Goal: Task Accomplishment & Management: Complete application form

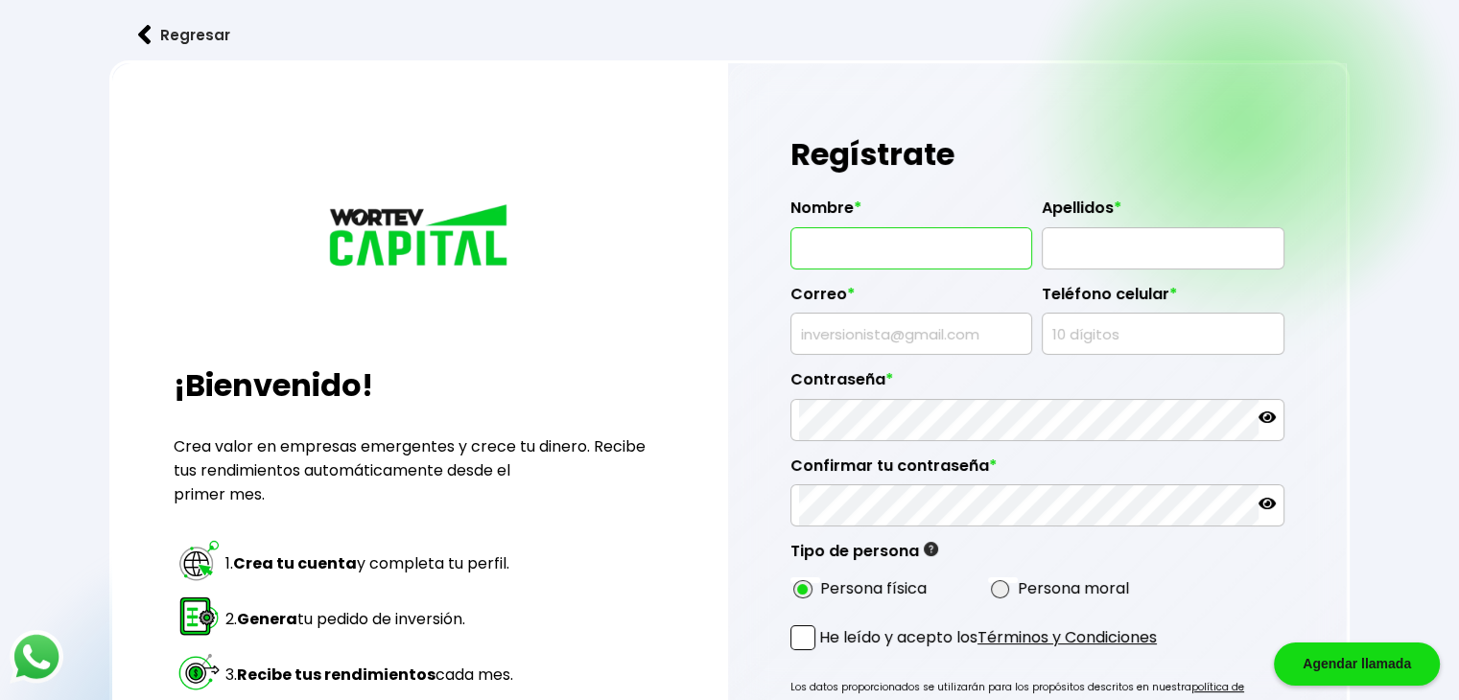
click at [909, 255] on input "text" at bounding box center [911, 248] width 224 height 40
type input "[PERSON_NAME]"
click at [1116, 250] on input "text" at bounding box center [1162, 248] width 224 height 40
type input "ORDORICA"
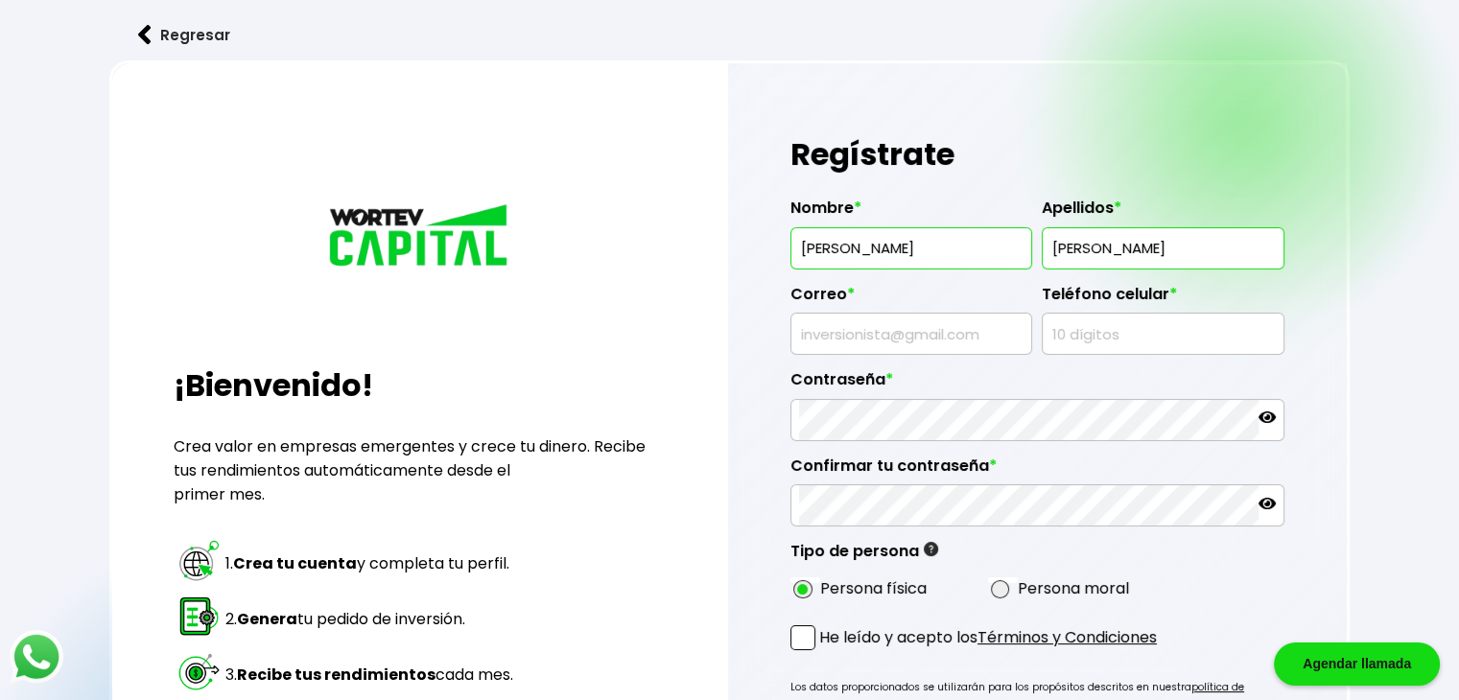
type input "[EMAIL_ADDRESS][DOMAIN_NAME]"
type input "5535031844"
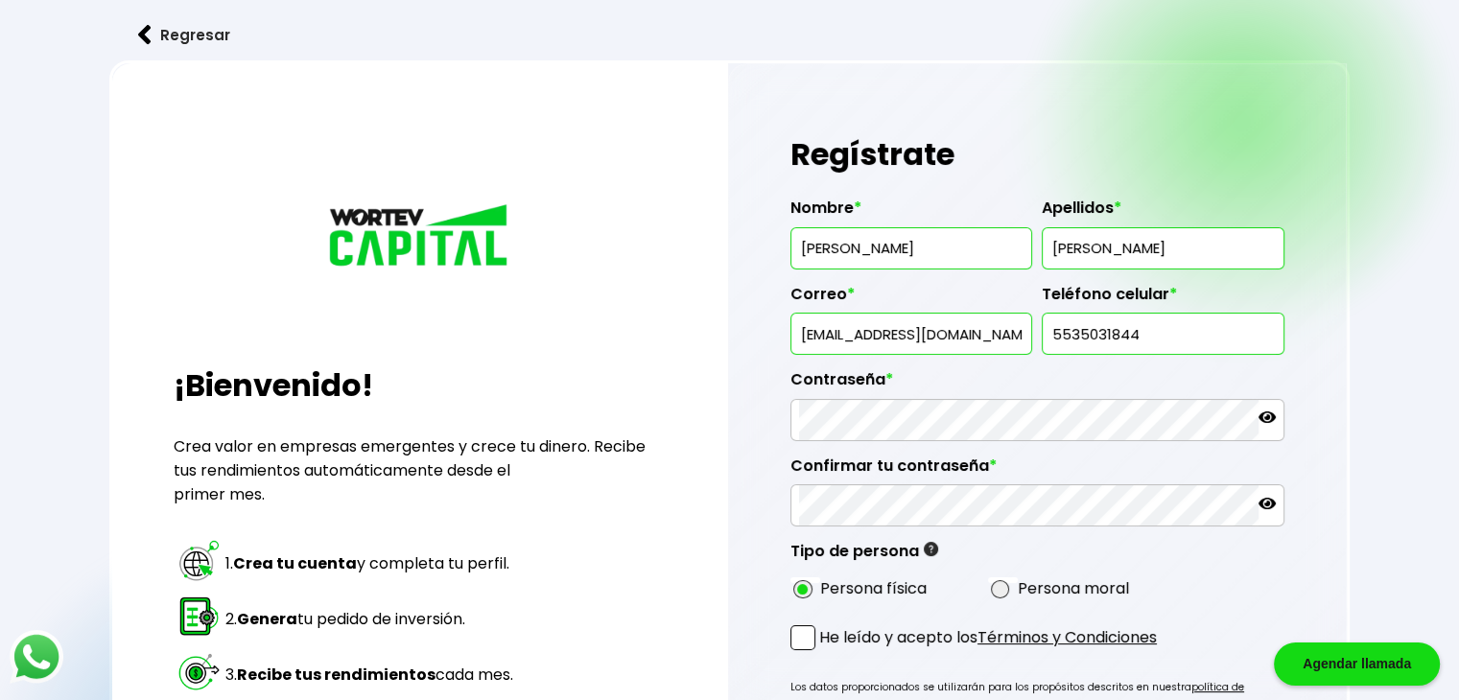
type input "[PERSON_NAME]"
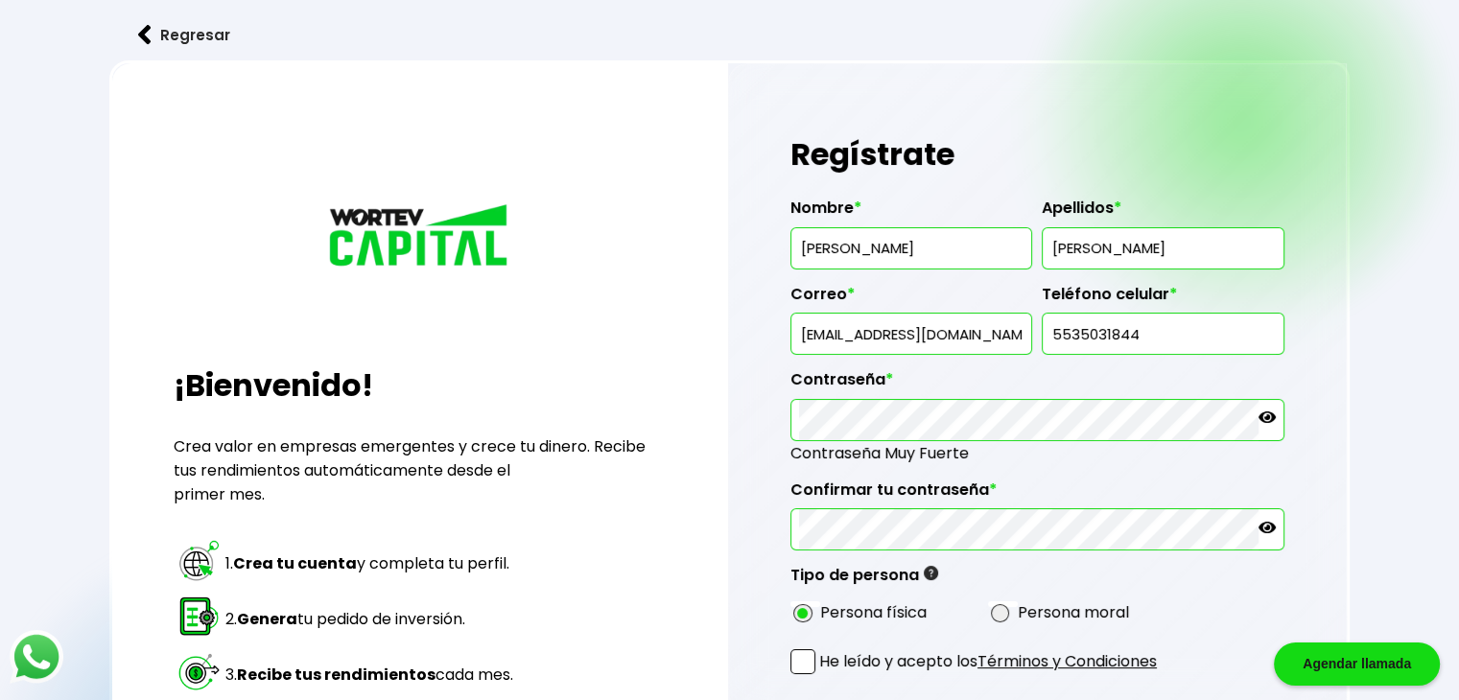
click at [1269, 527] on icon at bounding box center [1266, 527] width 17 height 17
click at [1261, 419] on icon at bounding box center [1266, 417] width 17 height 12
click at [806, 655] on span at bounding box center [802, 661] width 25 height 25
click at [823, 676] on input "He leído y acepto los Términos y Condiciones" at bounding box center [823, 676] width 0 height 0
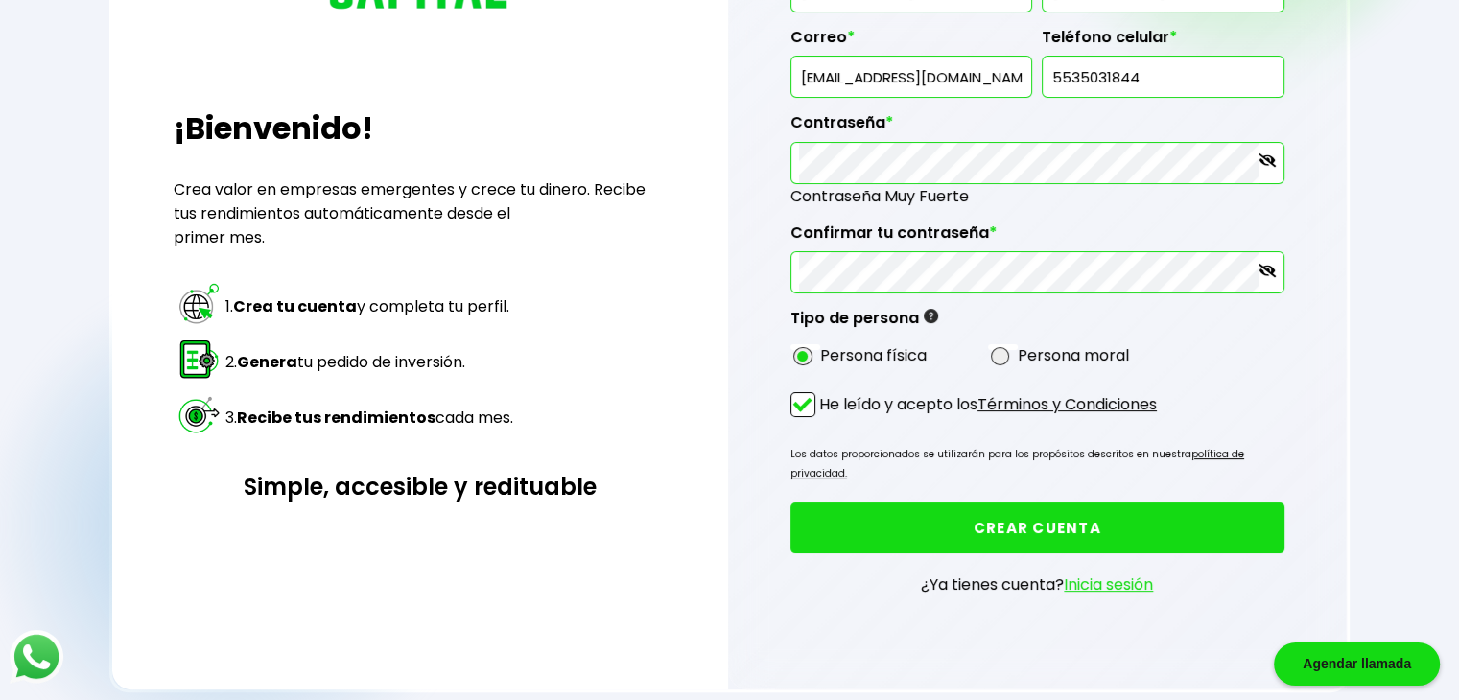
scroll to position [255, 0]
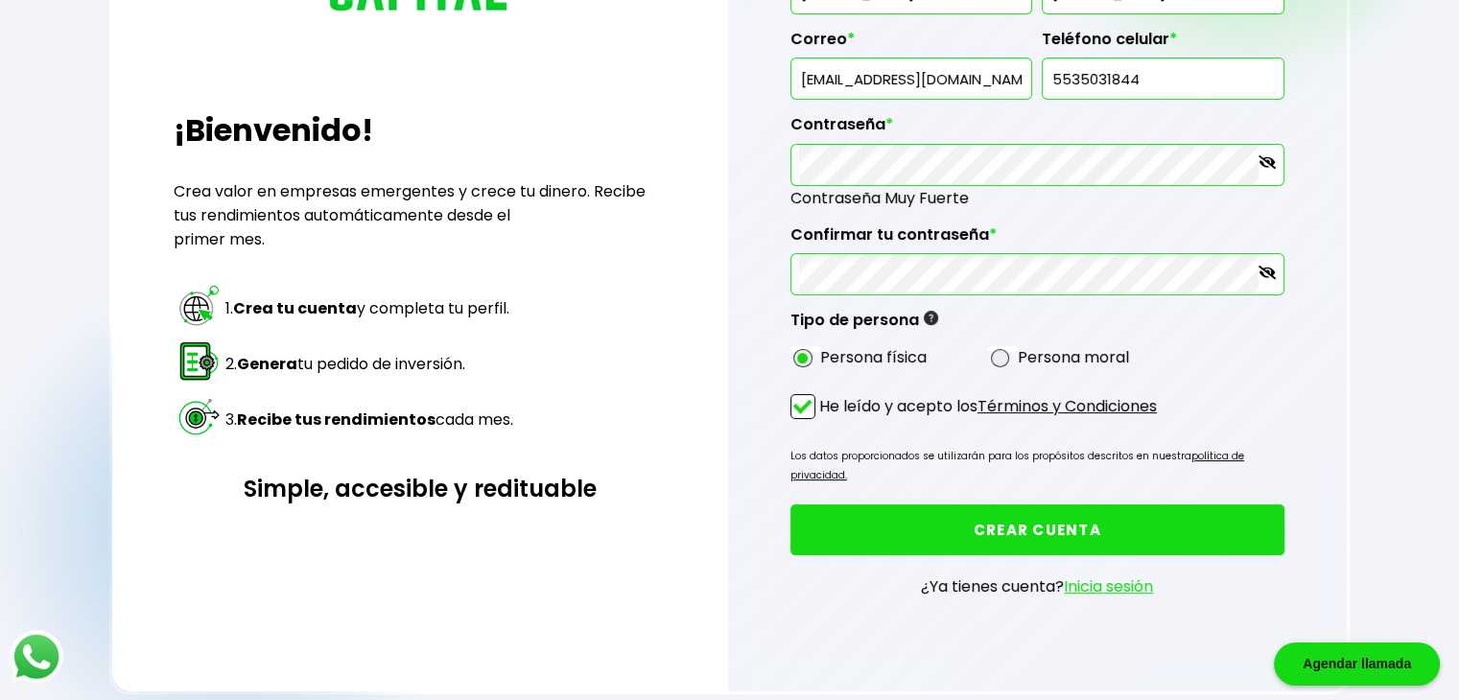
click at [1005, 504] on button "CREAR CUENTA" at bounding box center [1037, 529] width 494 height 51
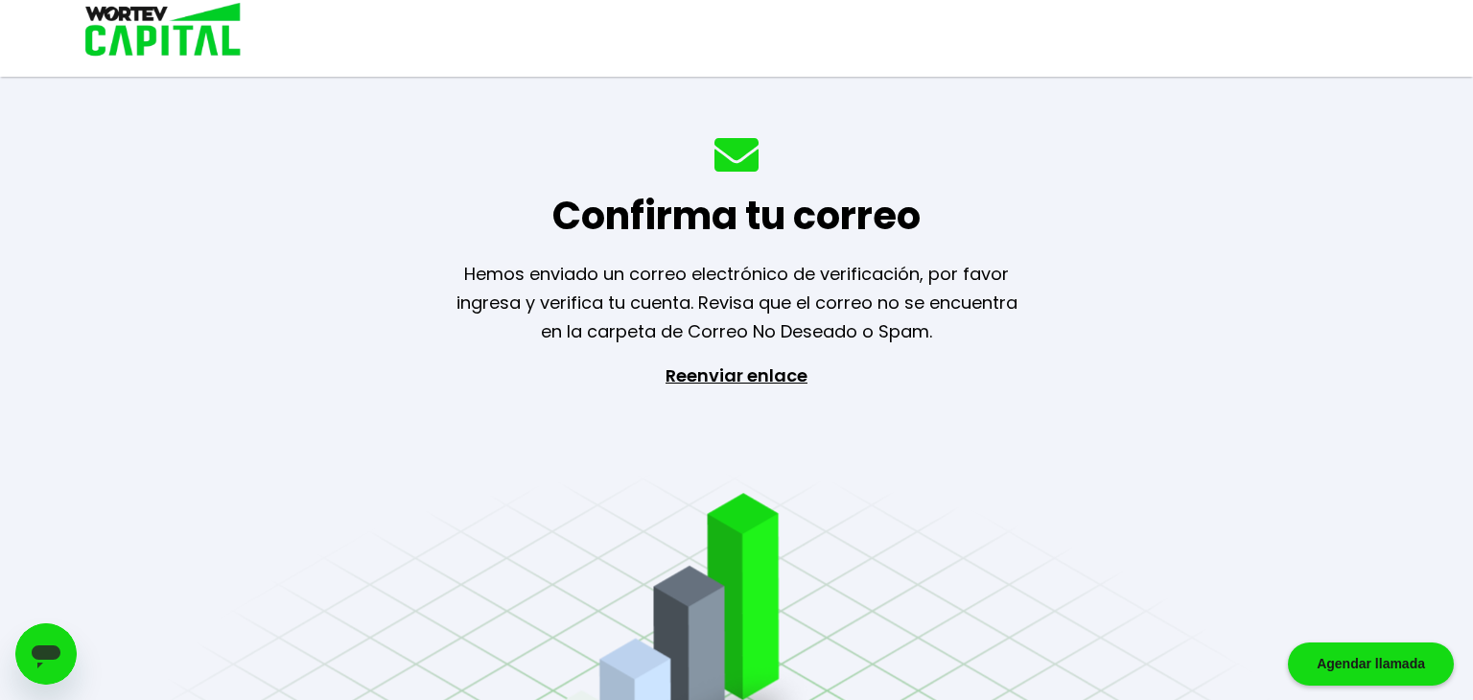
click at [1273, 359] on div "Confirma tu correo Hemos enviado un correo electrónico de verificación, por fav…" at bounding box center [736, 350] width 1473 height 700
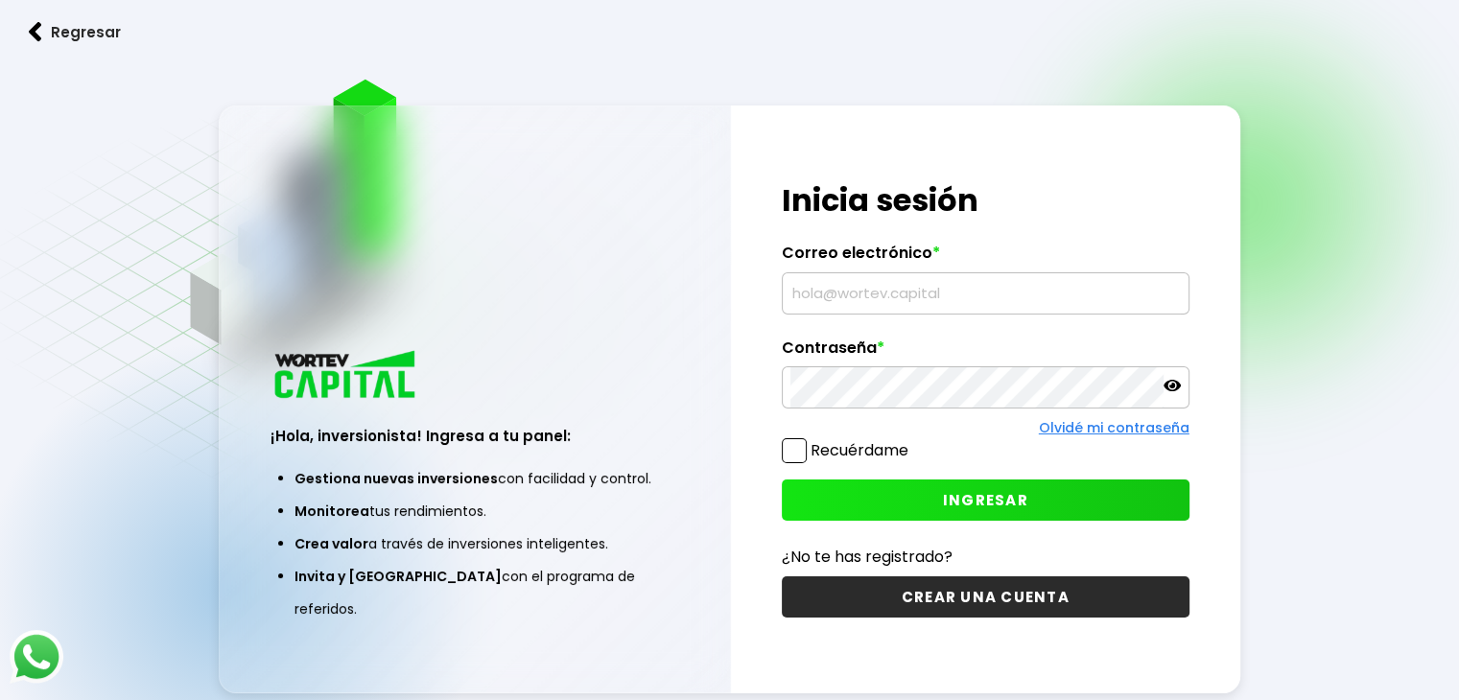
click at [874, 285] on input "text" at bounding box center [985, 293] width 390 height 40
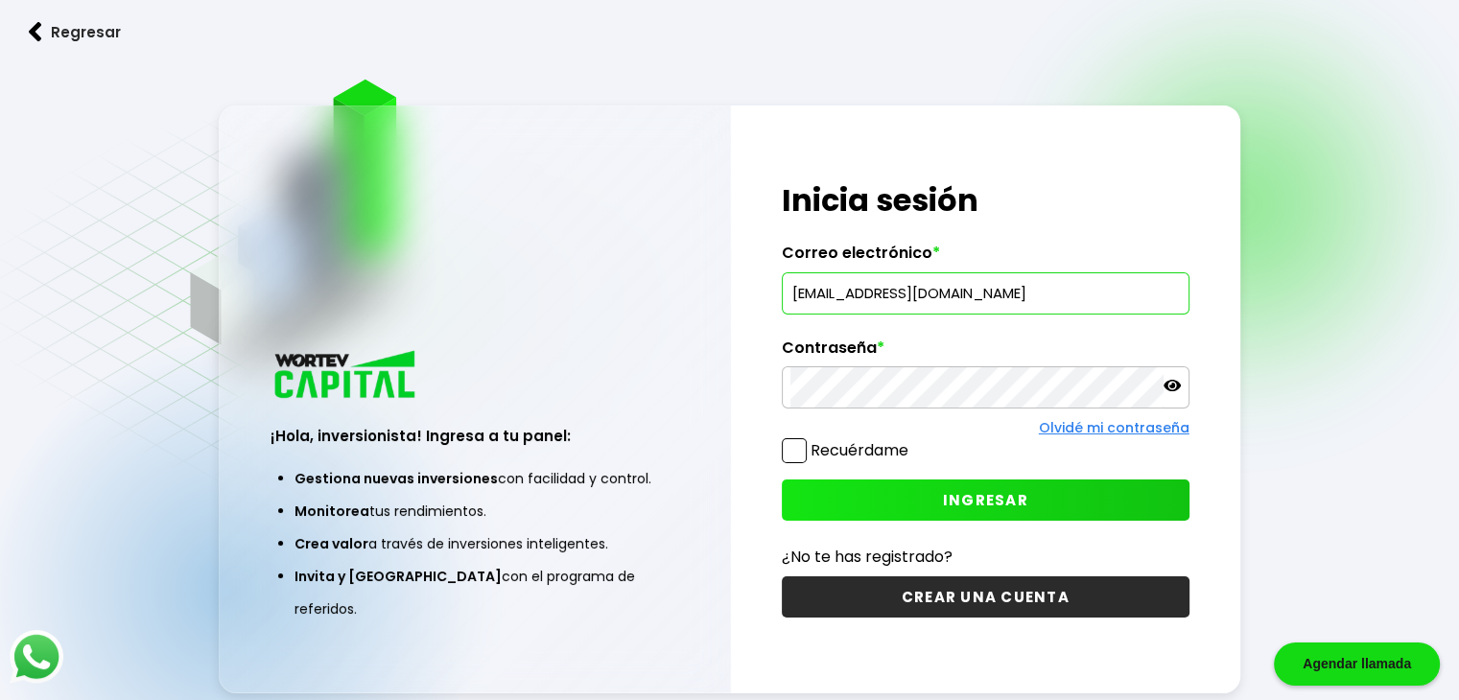
type input "[EMAIL_ADDRESS][DOMAIN_NAME]"
click at [799, 450] on span at bounding box center [794, 450] width 25 height 25
click at [912, 441] on input "Recuérdame" at bounding box center [912, 441] width 0 height 0
click at [1036, 503] on button "INGRESAR" at bounding box center [986, 499] width 408 height 41
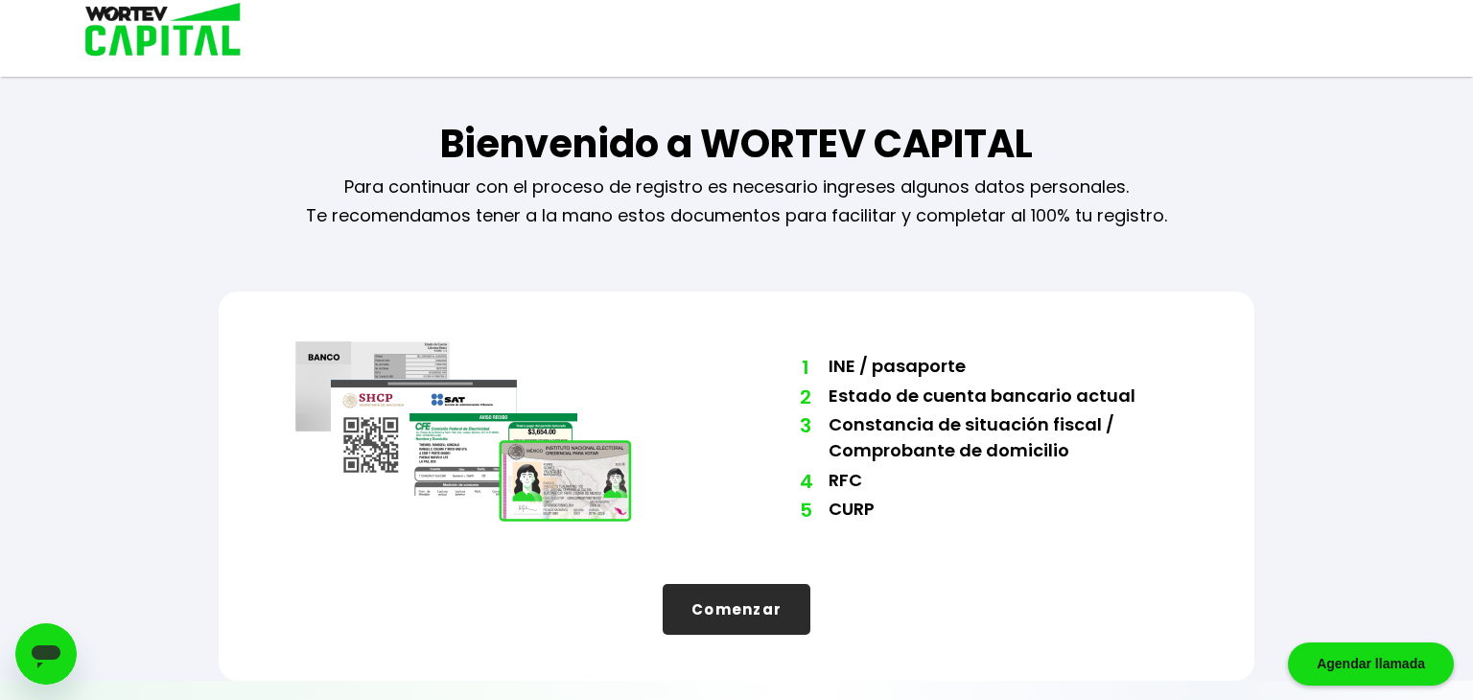
click at [737, 606] on button "Comenzar" at bounding box center [737, 609] width 148 height 51
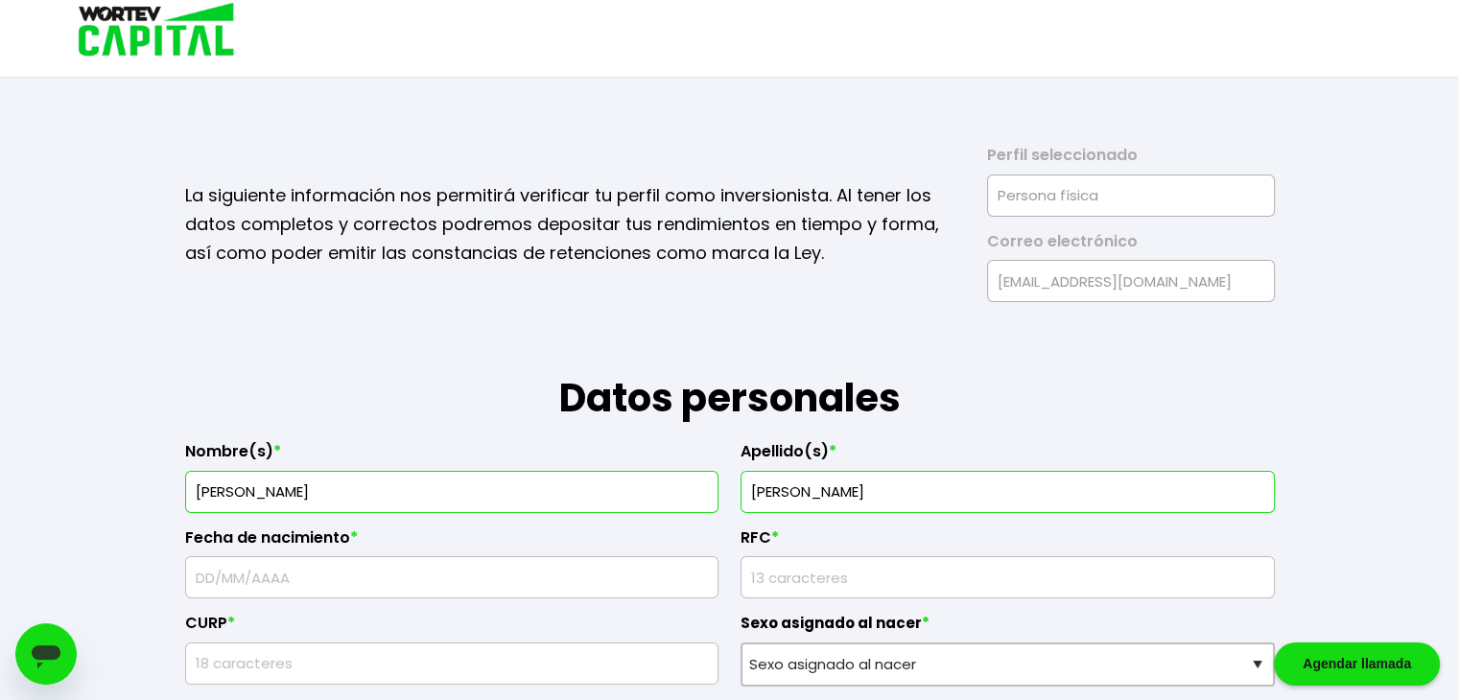
click at [416, 571] on input "text" at bounding box center [452, 577] width 517 height 40
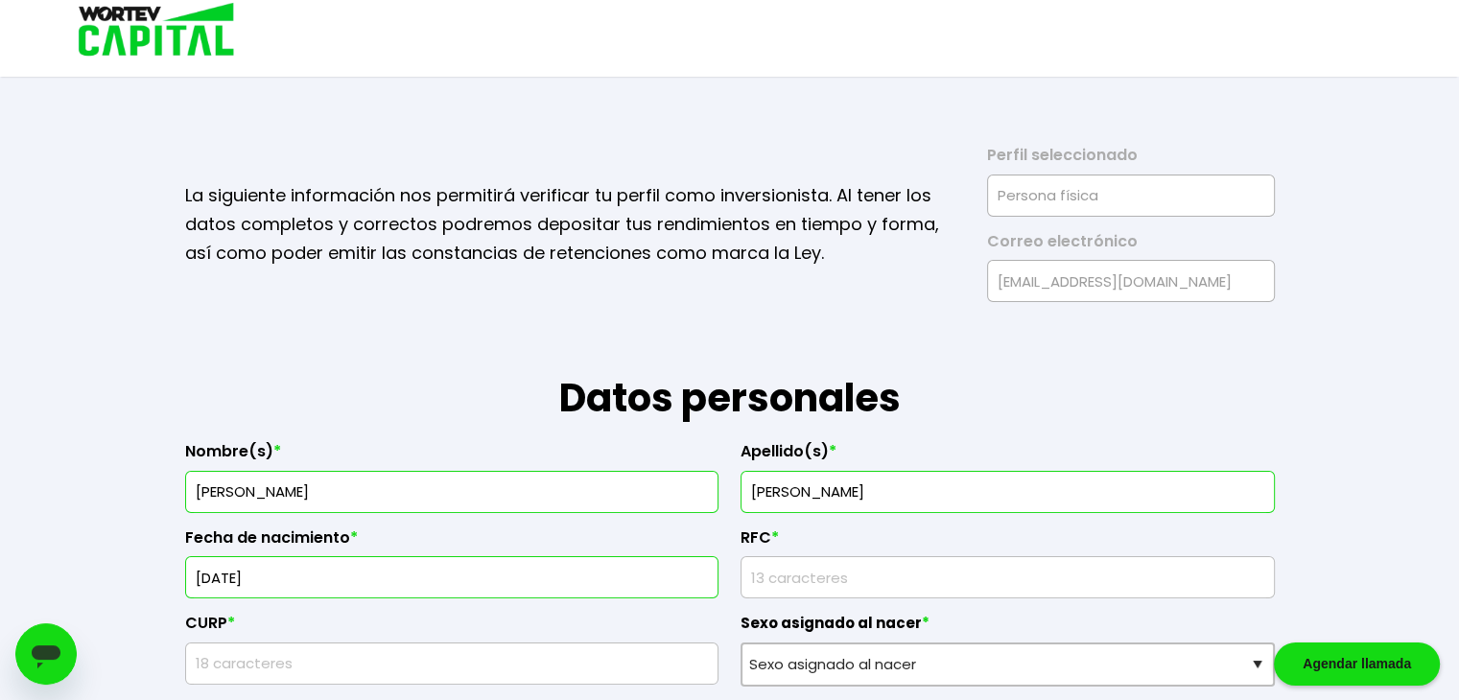
type input "[DATE]"
click at [838, 580] on input "rfc" at bounding box center [1007, 577] width 517 height 40
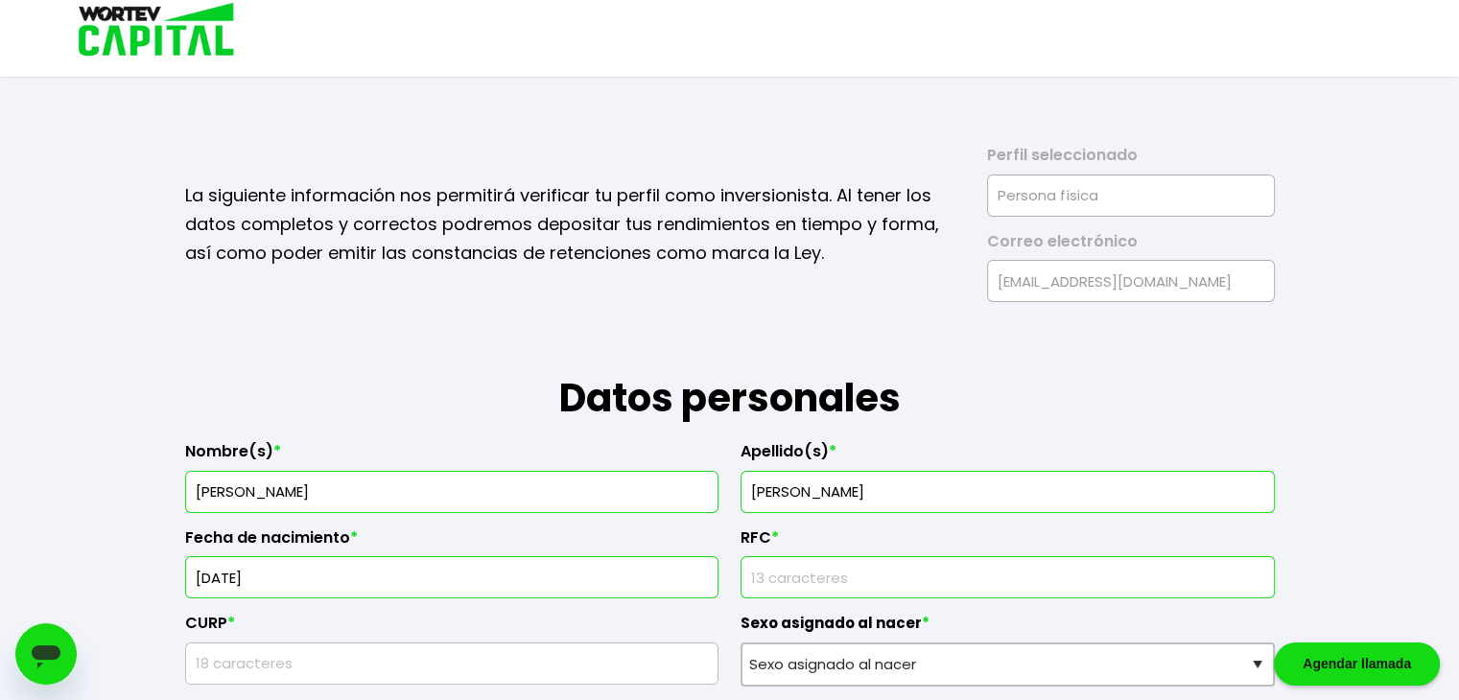
type input "OOVR660817DP9"
click at [400, 664] on input "text" at bounding box center [452, 663] width 517 height 40
type input "OOVR660817HSRRGB06"
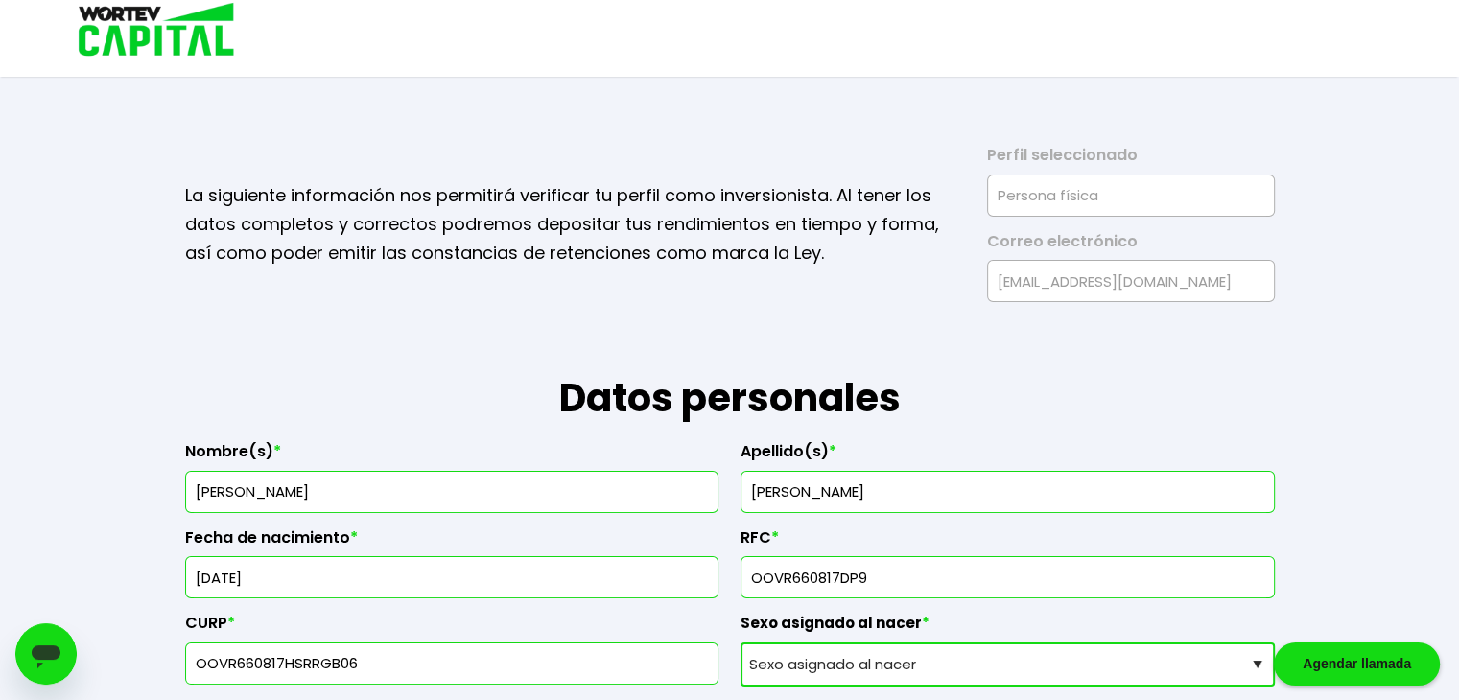
click at [813, 660] on select "Sexo asignado al nacer Hombre Mujer Prefiero no contestar" at bounding box center [1007, 664] width 534 height 44
select select "Hombre"
click at [740, 642] on select "Sexo asignado al nacer Hombre Mujer Prefiero no contestar" at bounding box center [1007, 664] width 534 height 44
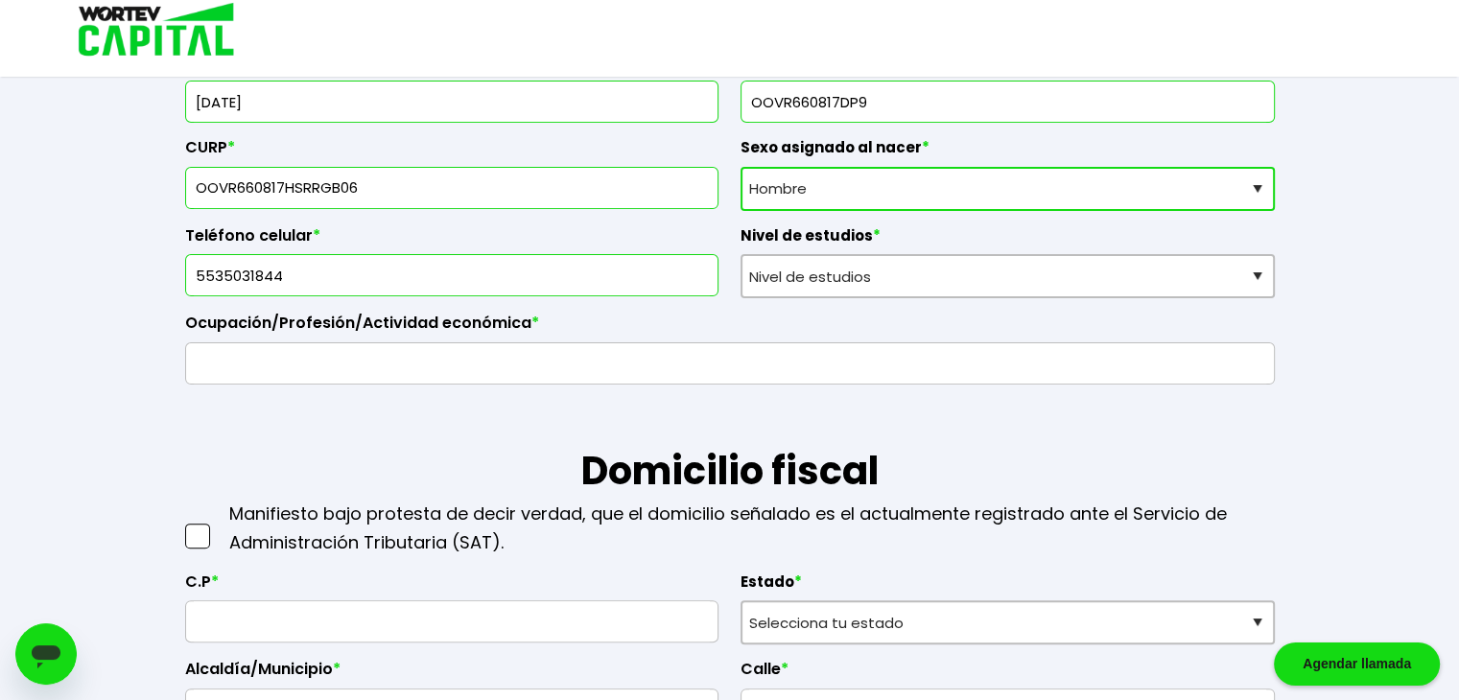
scroll to position [514, 0]
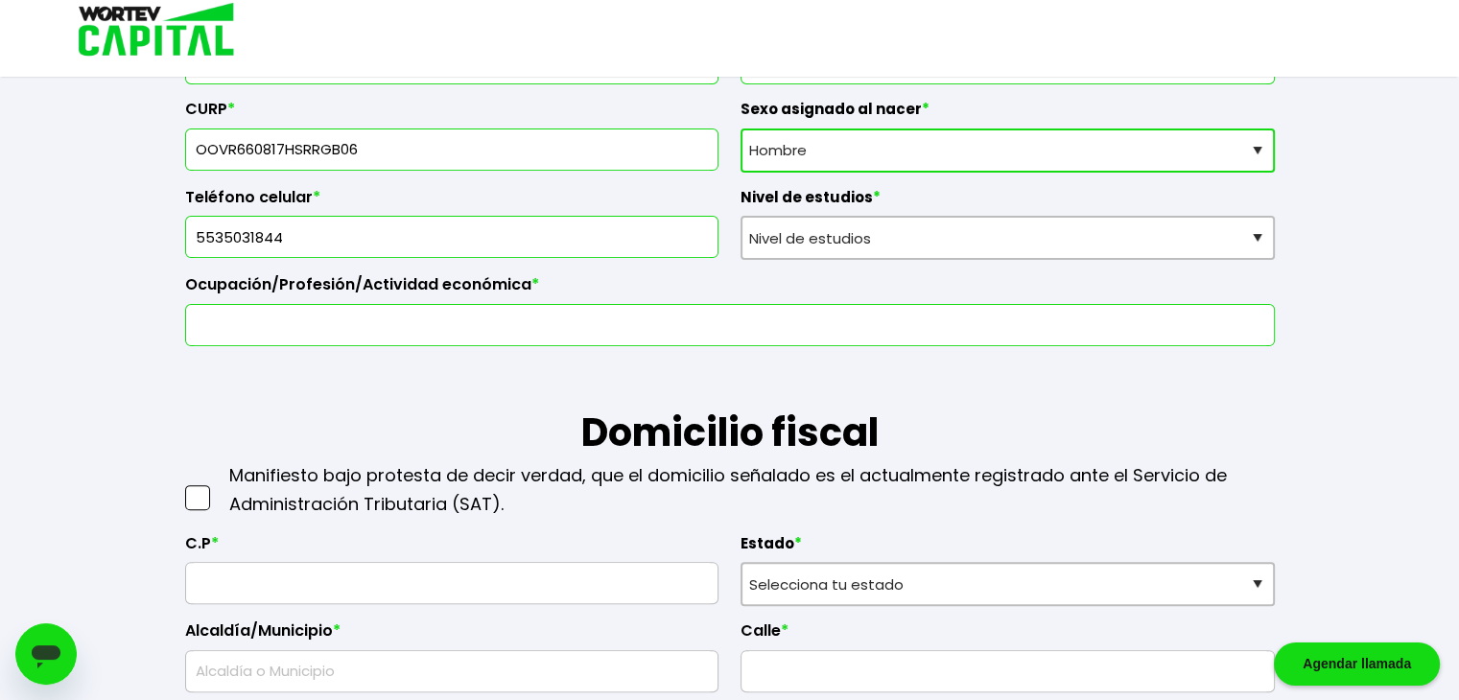
click at [944, 328] on input "text" at bounding box center [730, 325] width 1072 height 40
type input "comercio"
click at [202, 487] on span at bounding box center [197, 497] width 25 height 25
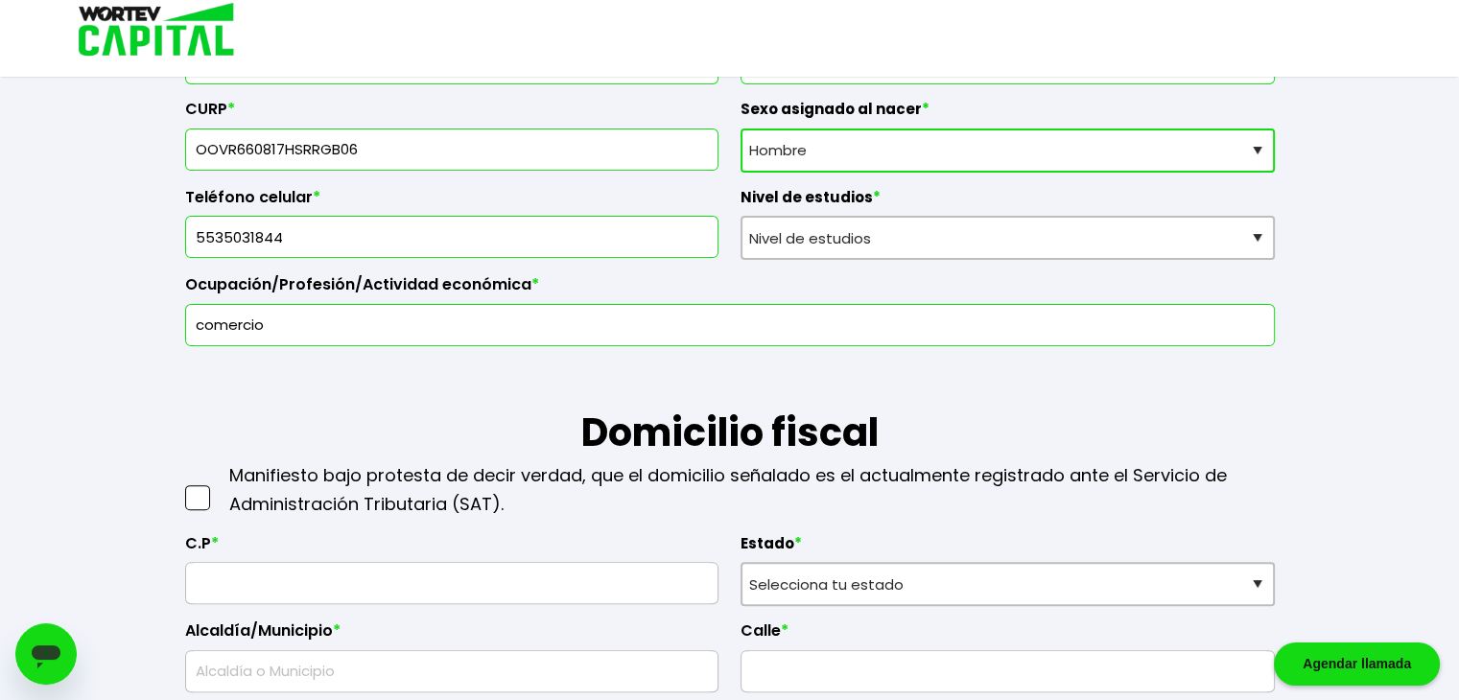
click at [218, 488] on input "checkbox" at bounding box center [218, 488] width 0 height 0
click at [303, 580] on input "text" at bounding box center [452, 583] width 517 height 40
type input "11590"
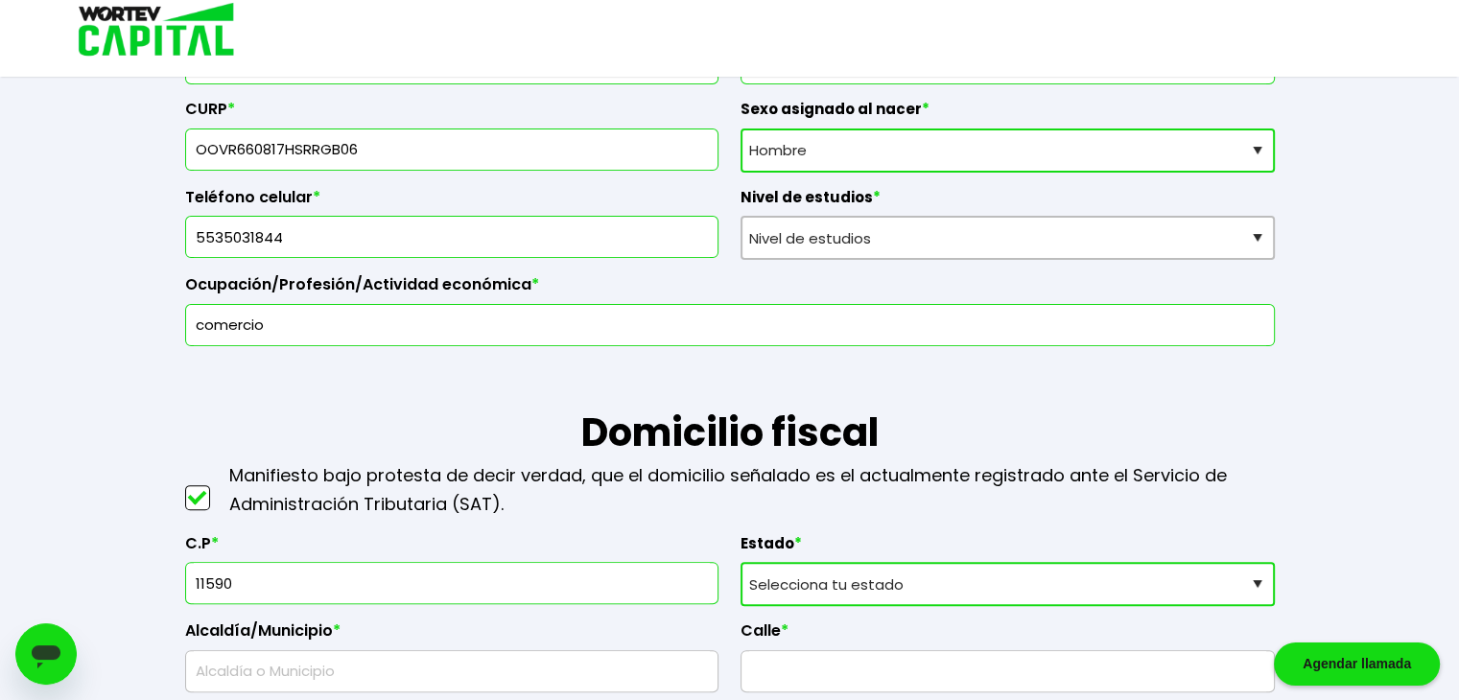
select select "DF"
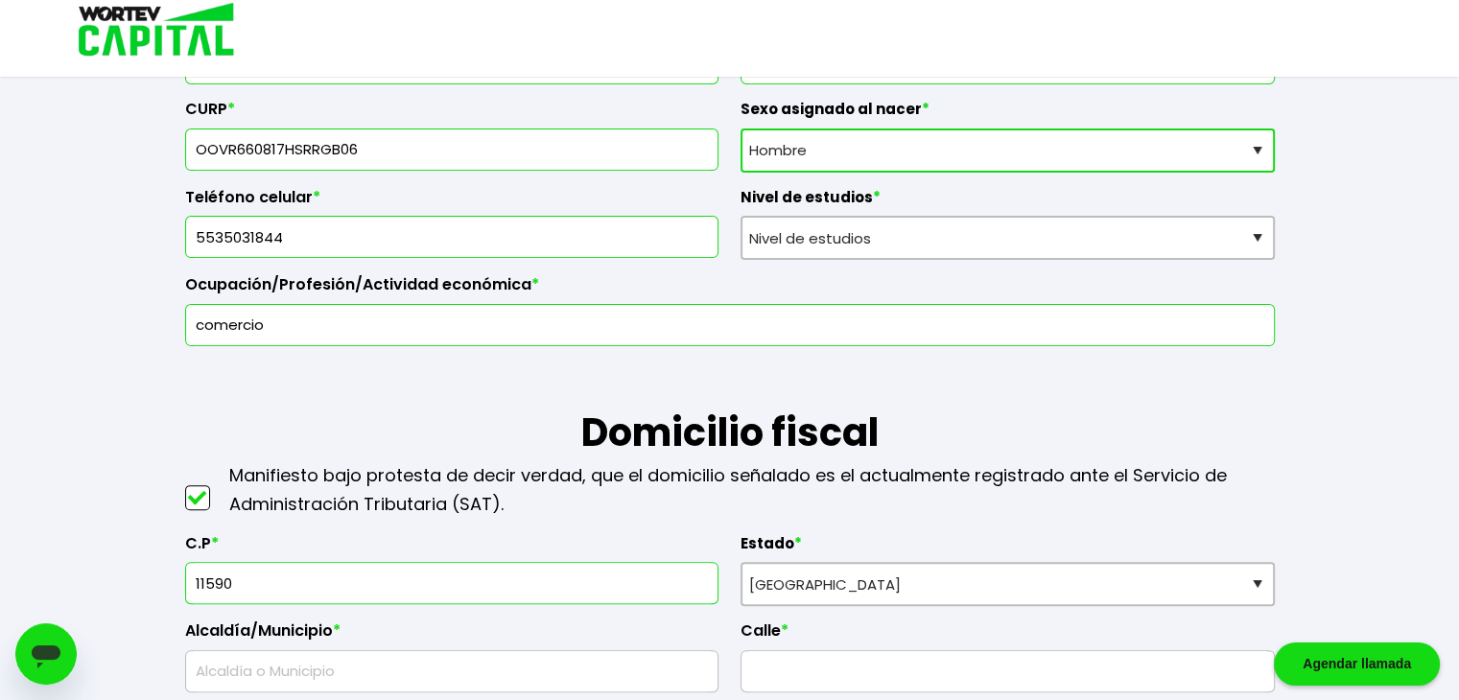
type input "[PERSON_NAME]"
type input "44"
type input "[PERSON_NAME]"
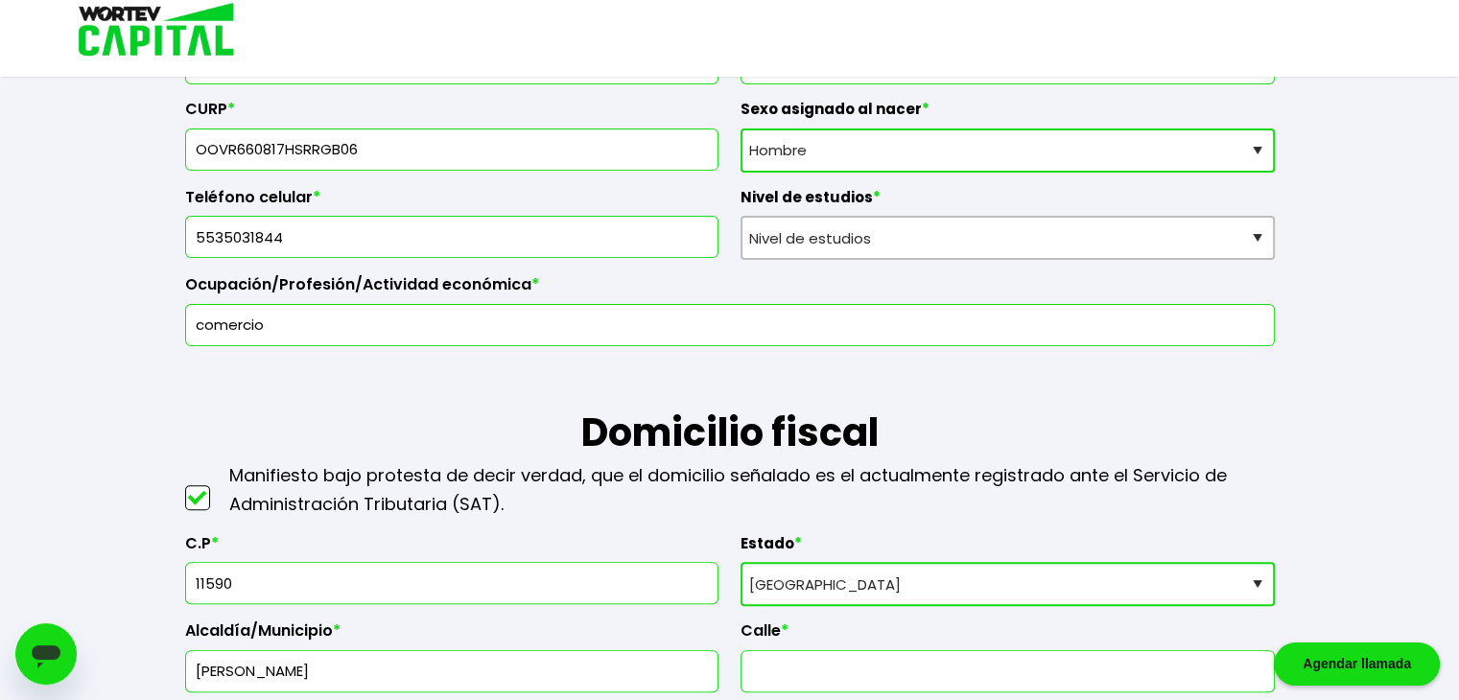
click at [825, 674] on input "text" at bounding box center [1007, 671] width 517 height 40
type input "[PERSON_NAME]"
type input "44"
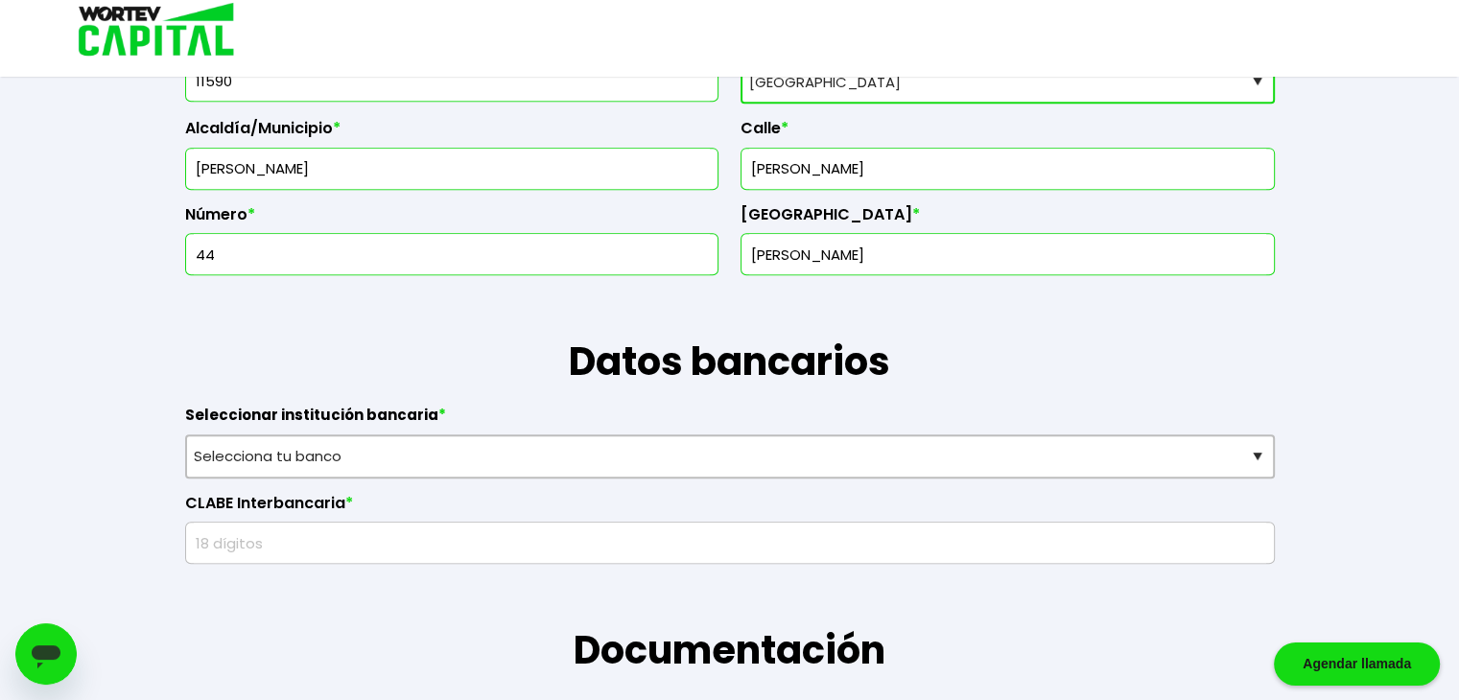
scroll to position [1020, 0]
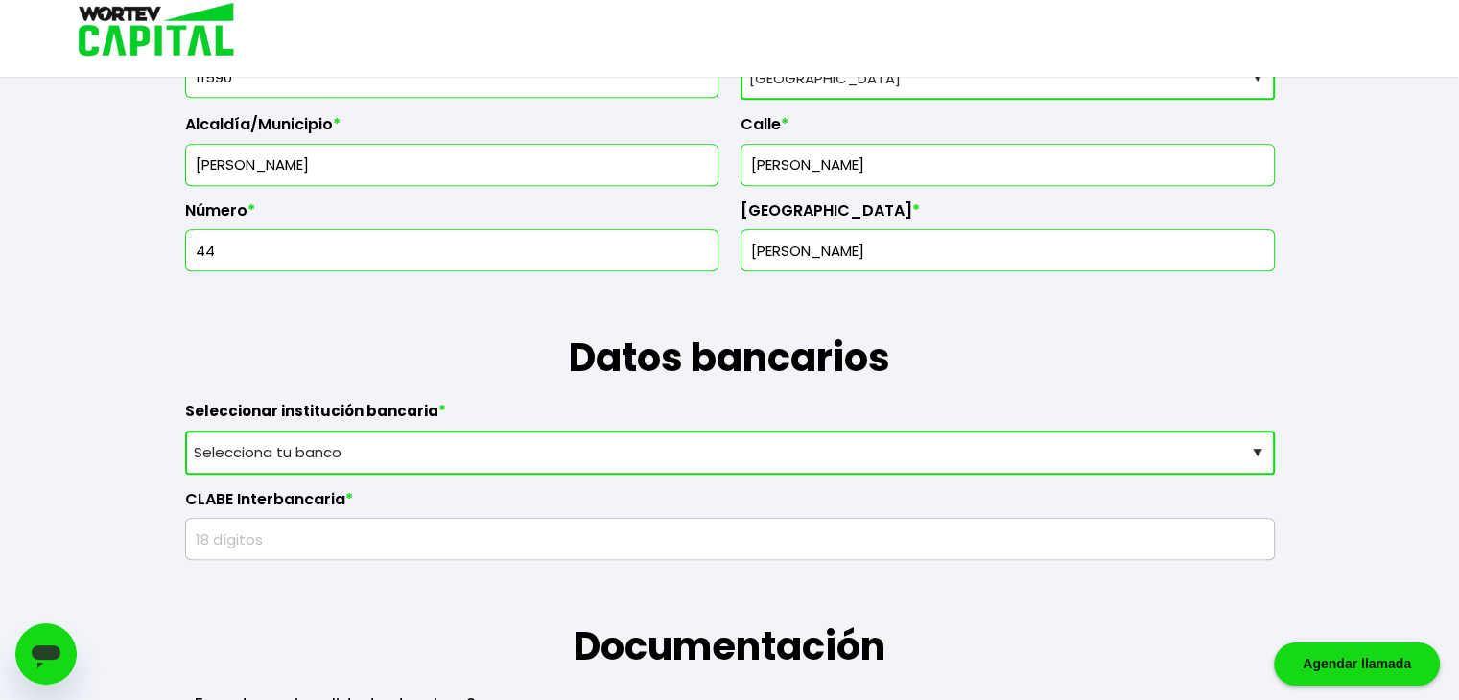
click at [584, 456] on select "Selecciona tu banco ABC Capital Actinver Afirme Albo ASP Banamex Banbajio Banco…" at bounding box center [729, 453] width 1089 height 44
select select "BBVA Bancomer"
click at [185, 431] on select "Selecciona tu banco ABC Capital Actinver Afirme Albo ASP Banamex Banbajio Banco…" at bounding box center [729, 453] width 1089 height 44
click at [304, 539] on input "text" at bounding box center [730, 539] width 1072 height 40
type input "1"
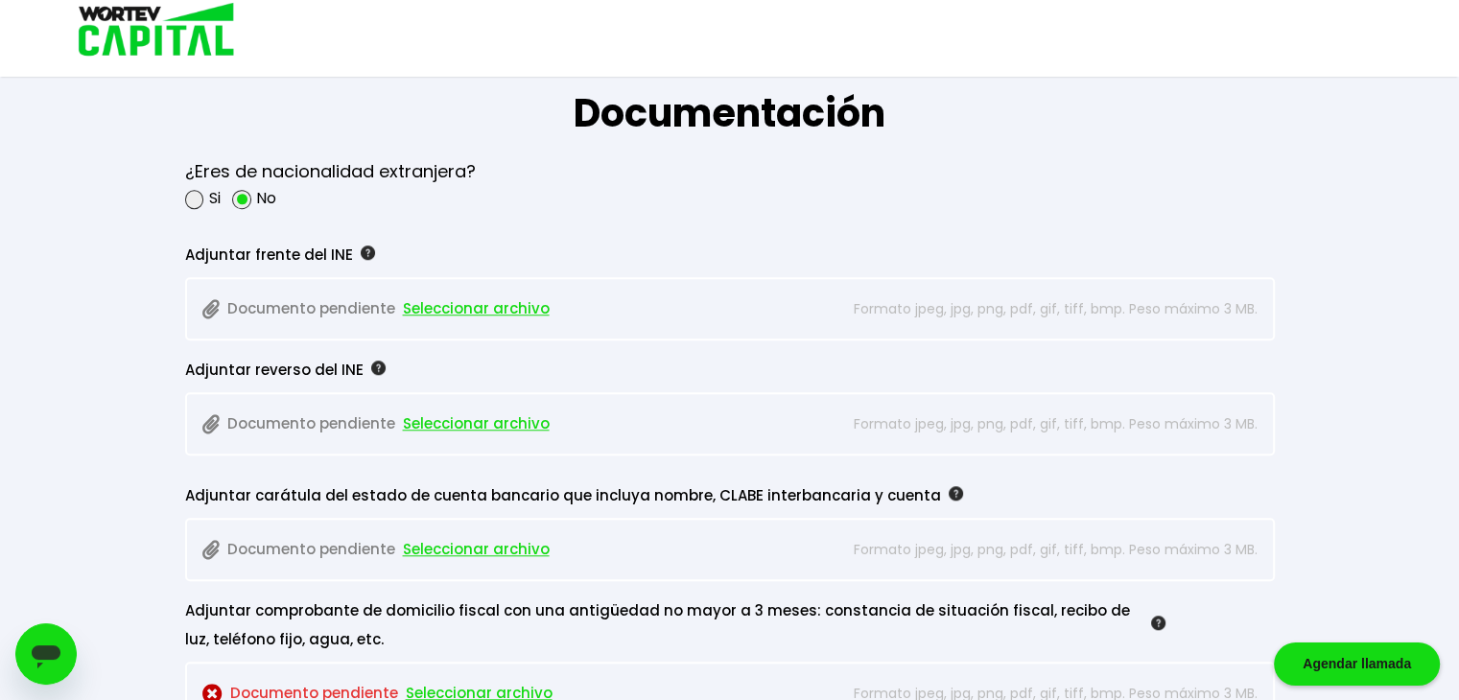
scroll to position [1605, 0]
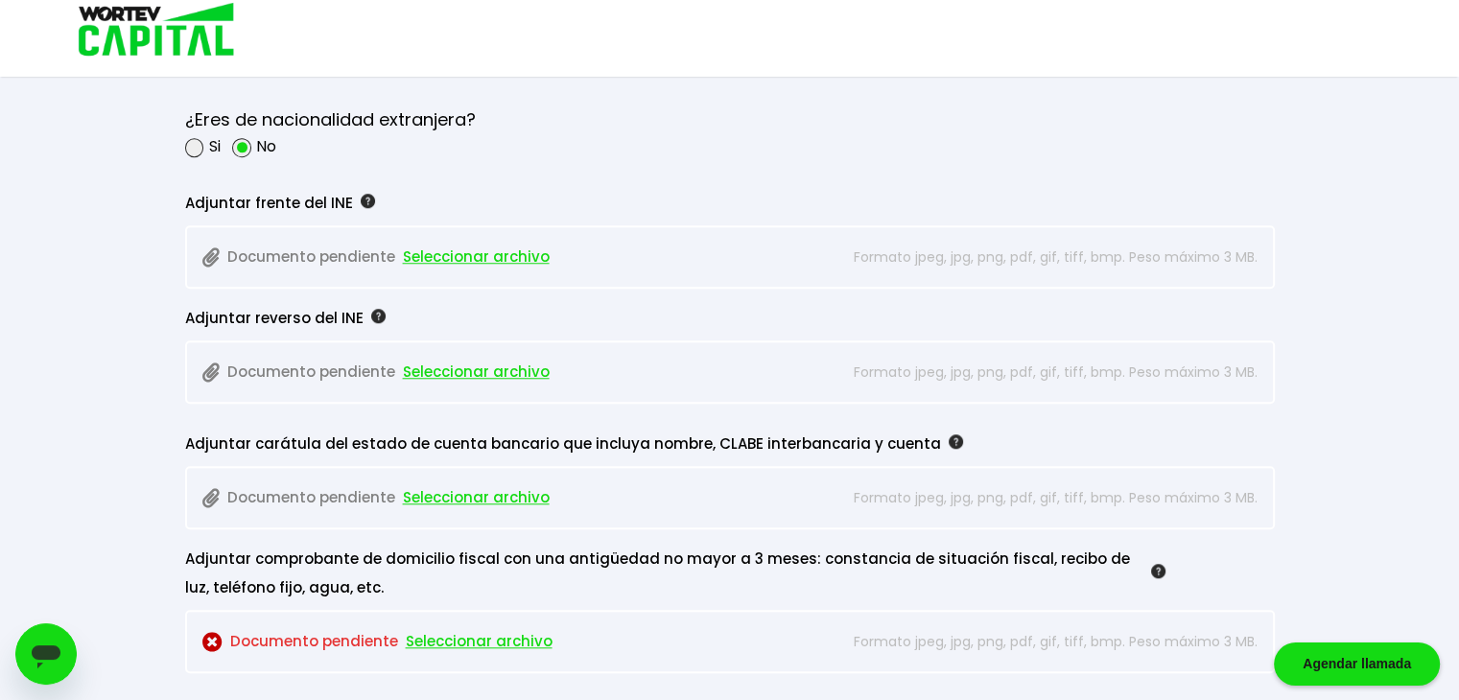
type input "1507129513"
click at [472, 257] on span "Seleccionar archivo" at bounding box center [476, 257] width 147 height 29
click at [215, 250] on img at bounding box center [209, 257] width 15 height 20
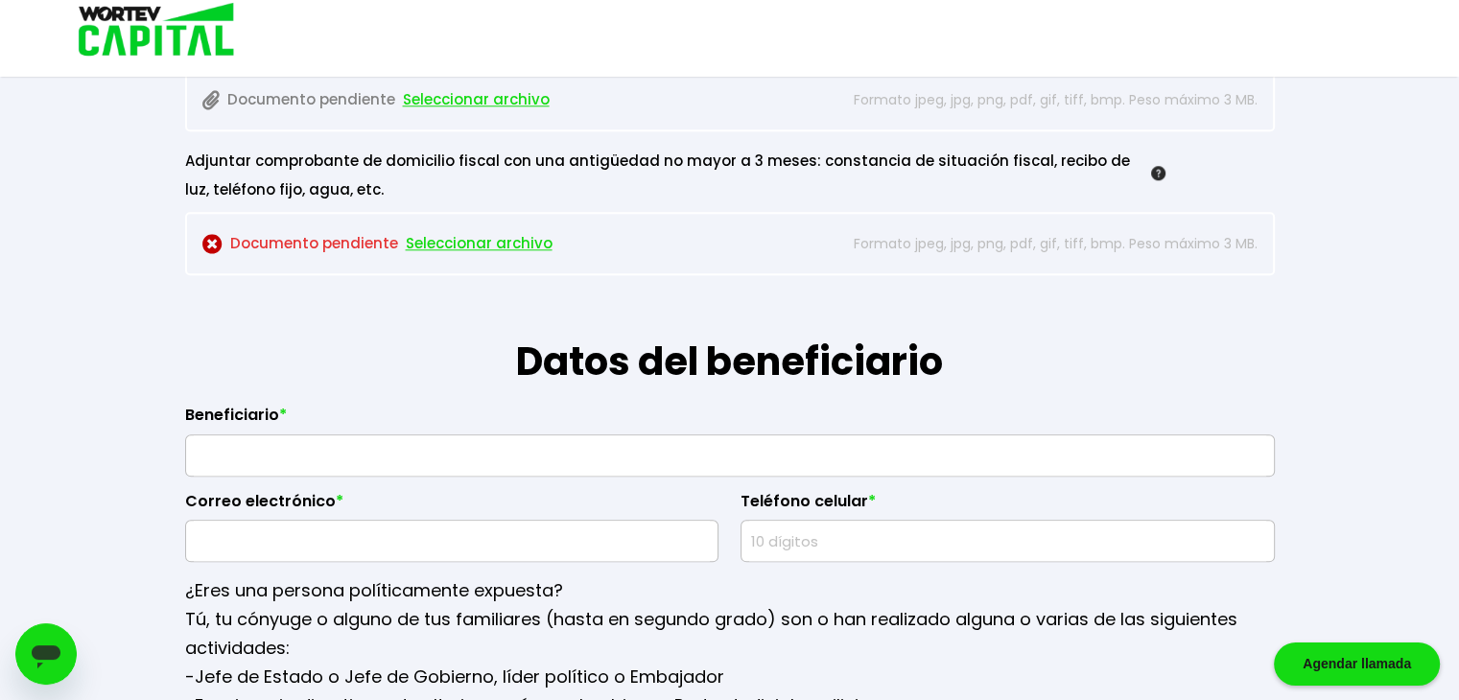
scroll to position [1999, 0]
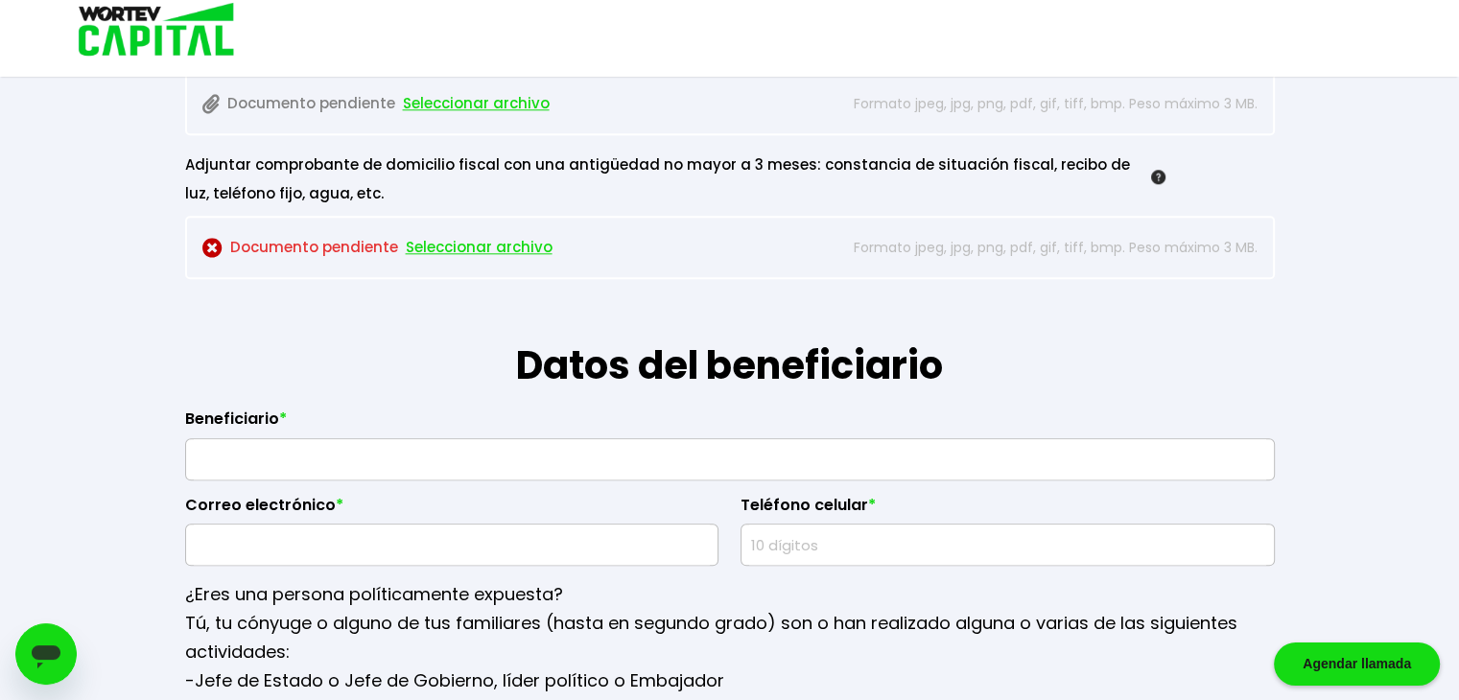
click at [549, 450] on input "text" at bounding box center [730, 459] width 1072 height 40
type input "[PERSON_NAME]"
click at [456, 534] on input "text" at bounding box center [452, 545] width 517 height 40
type input "[EMAIL_ADDRESS][DOMAIN_NAME]"
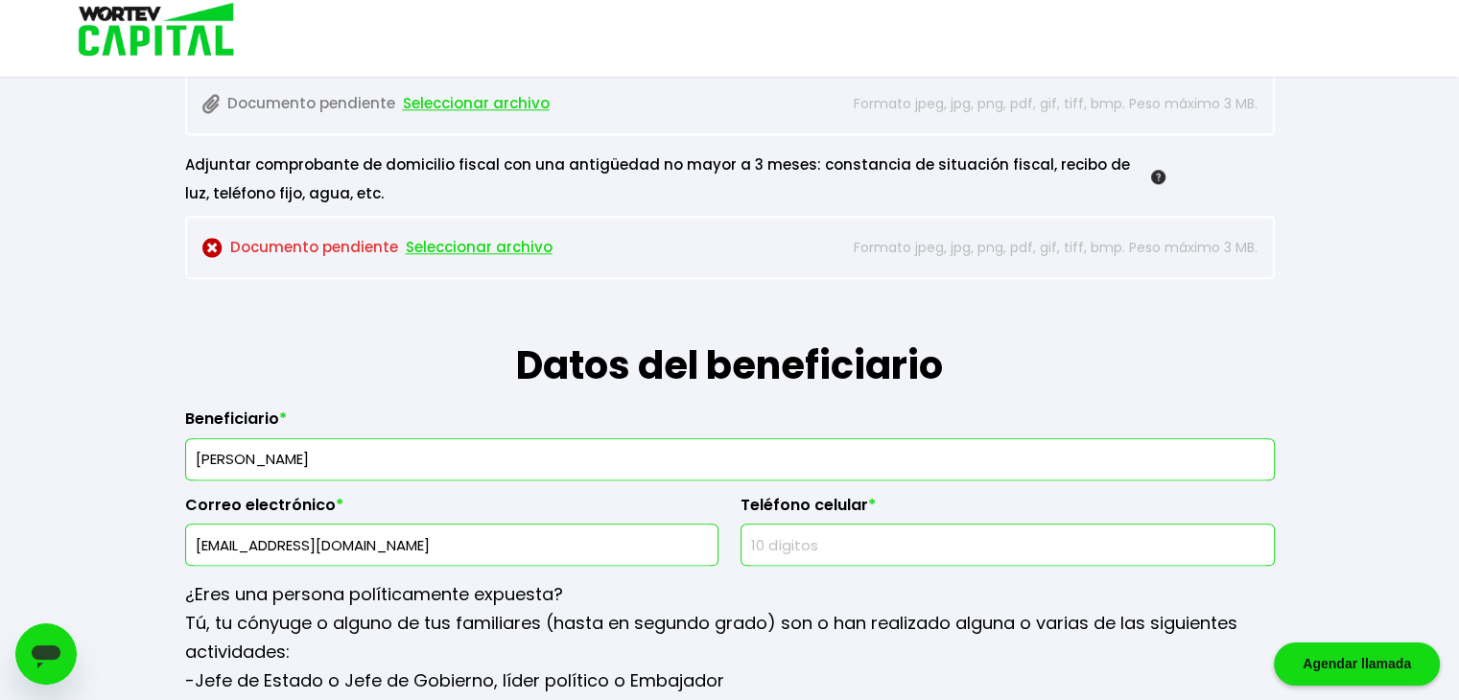
click at [785, 544] on input "text" at bounding box center [1007, 545] width 517 height 40
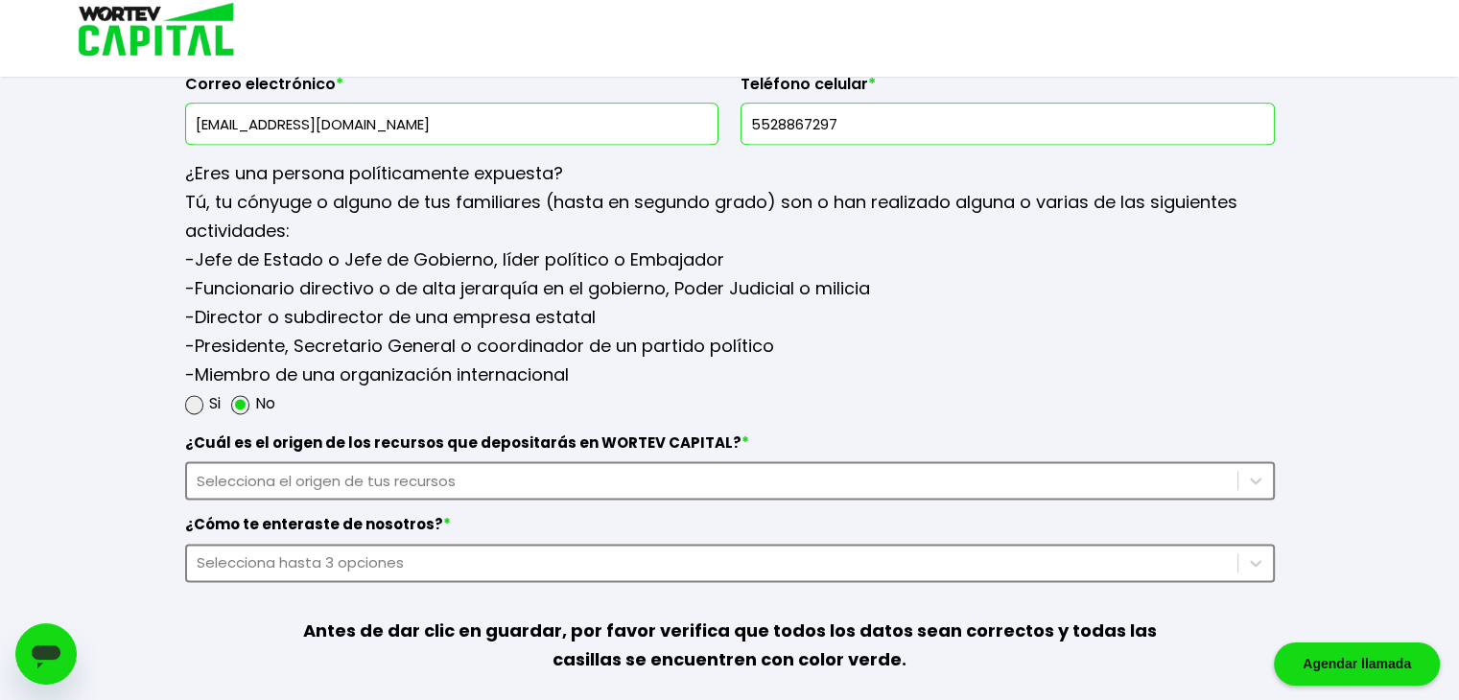
scroll to position [2428, 0]
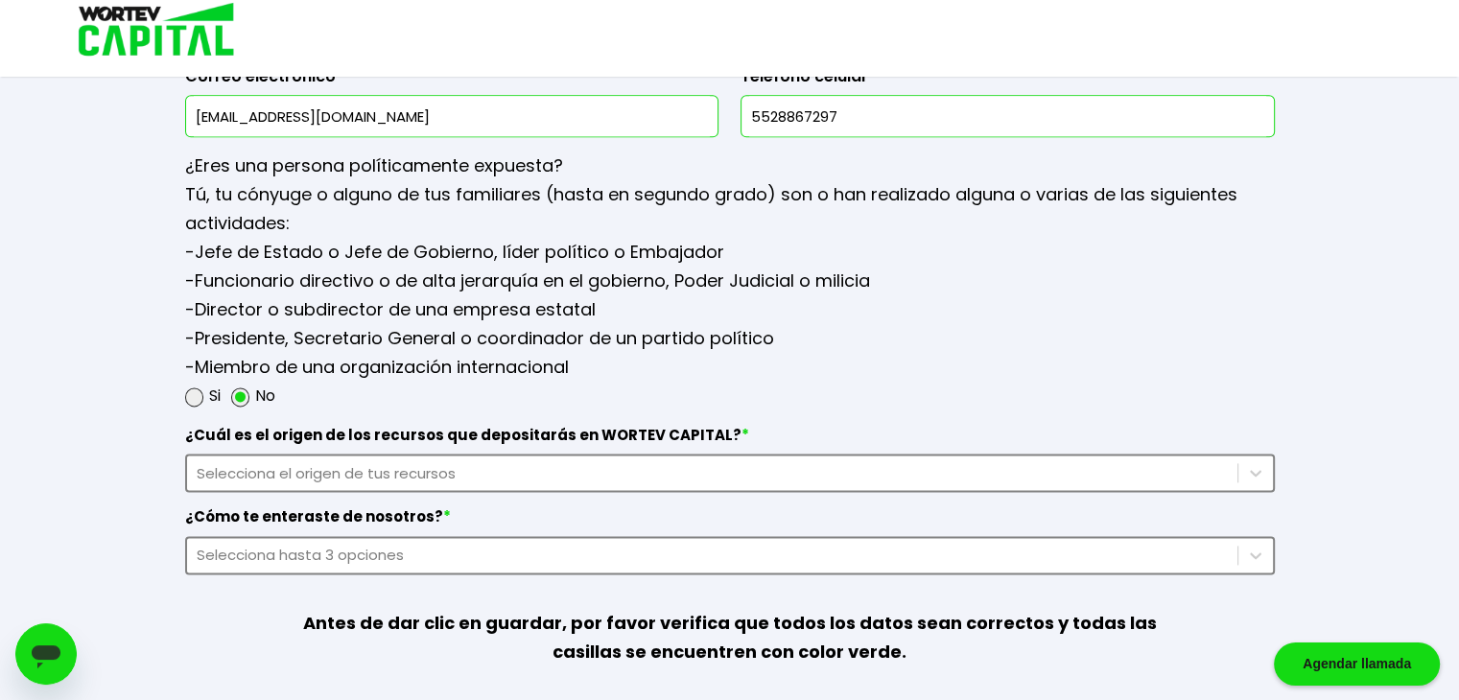
type input "5528867297"
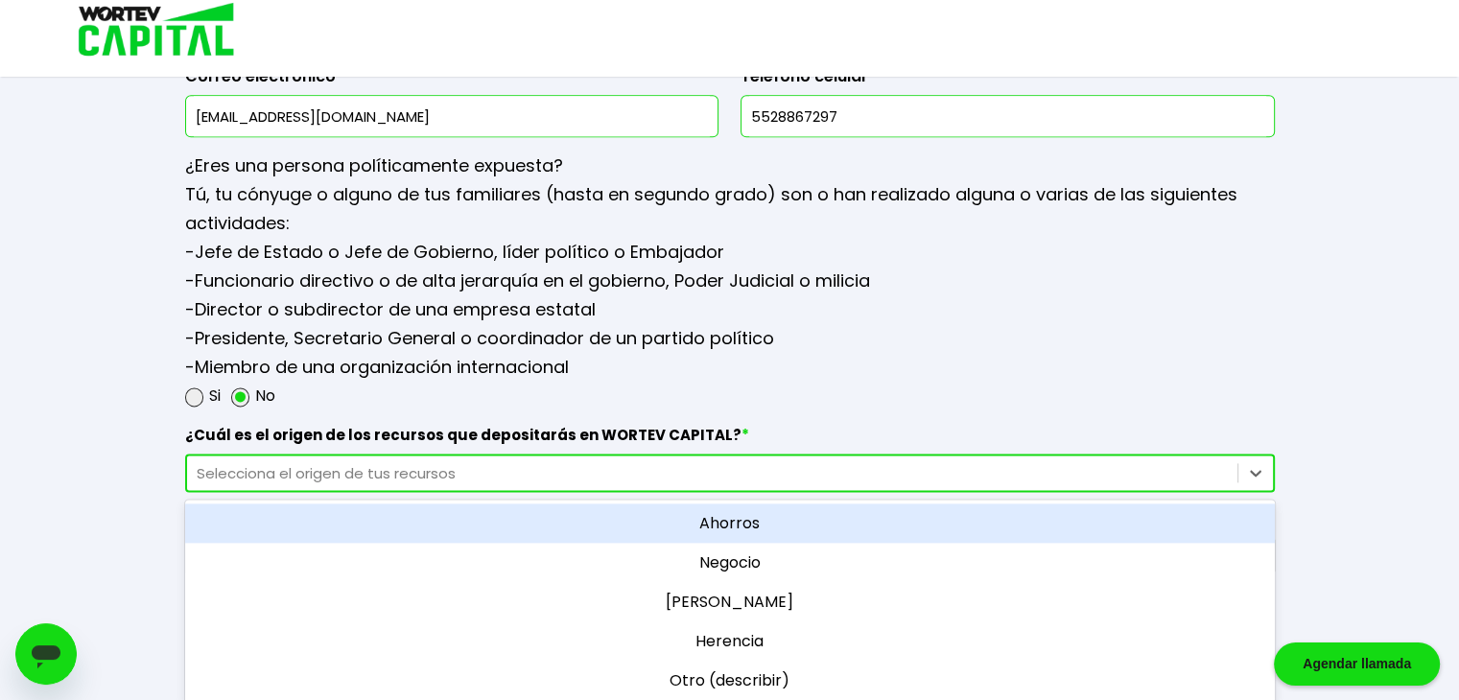
click at [866, 468] on div "Selecciona el origen de tus recursos" at bounding box center [712, 473] width 1031 height 22
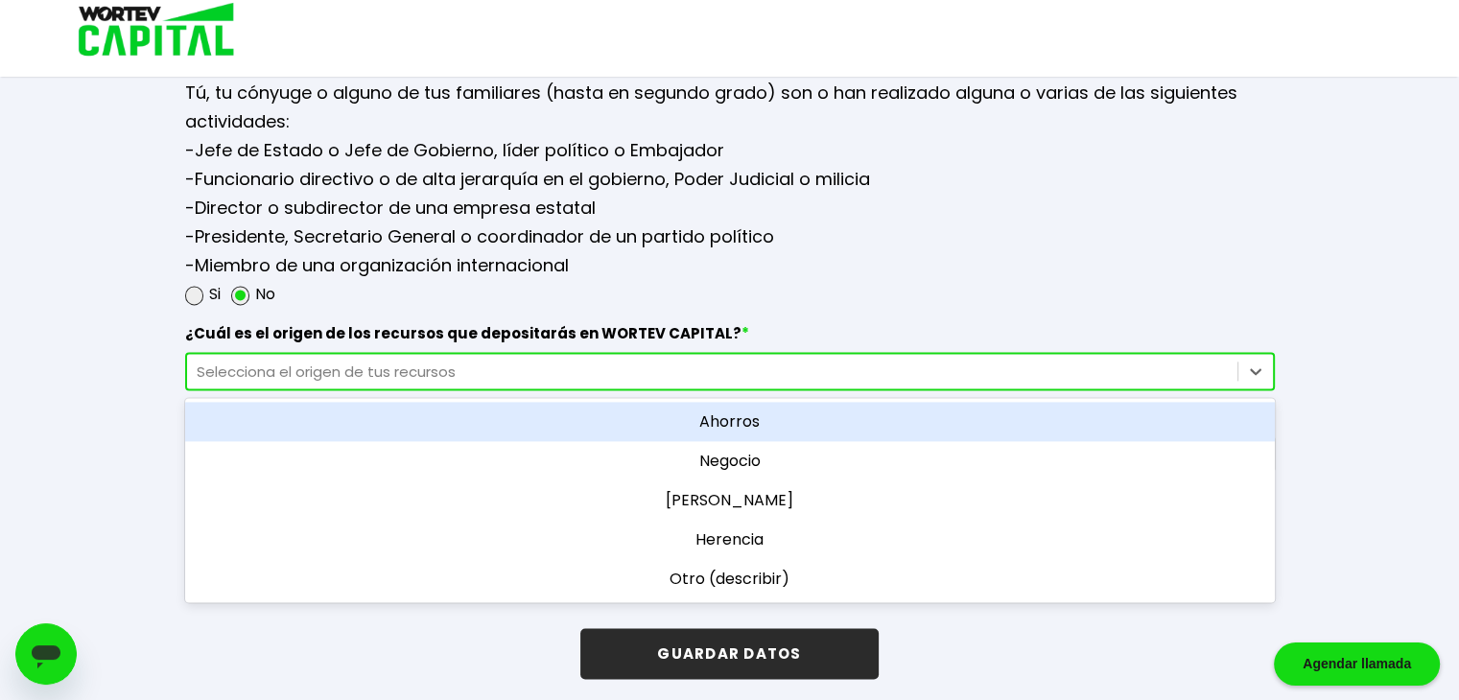
click at [790, 414] on div "Ahorros" at bounding box center [729, 421] width 1089 height 39
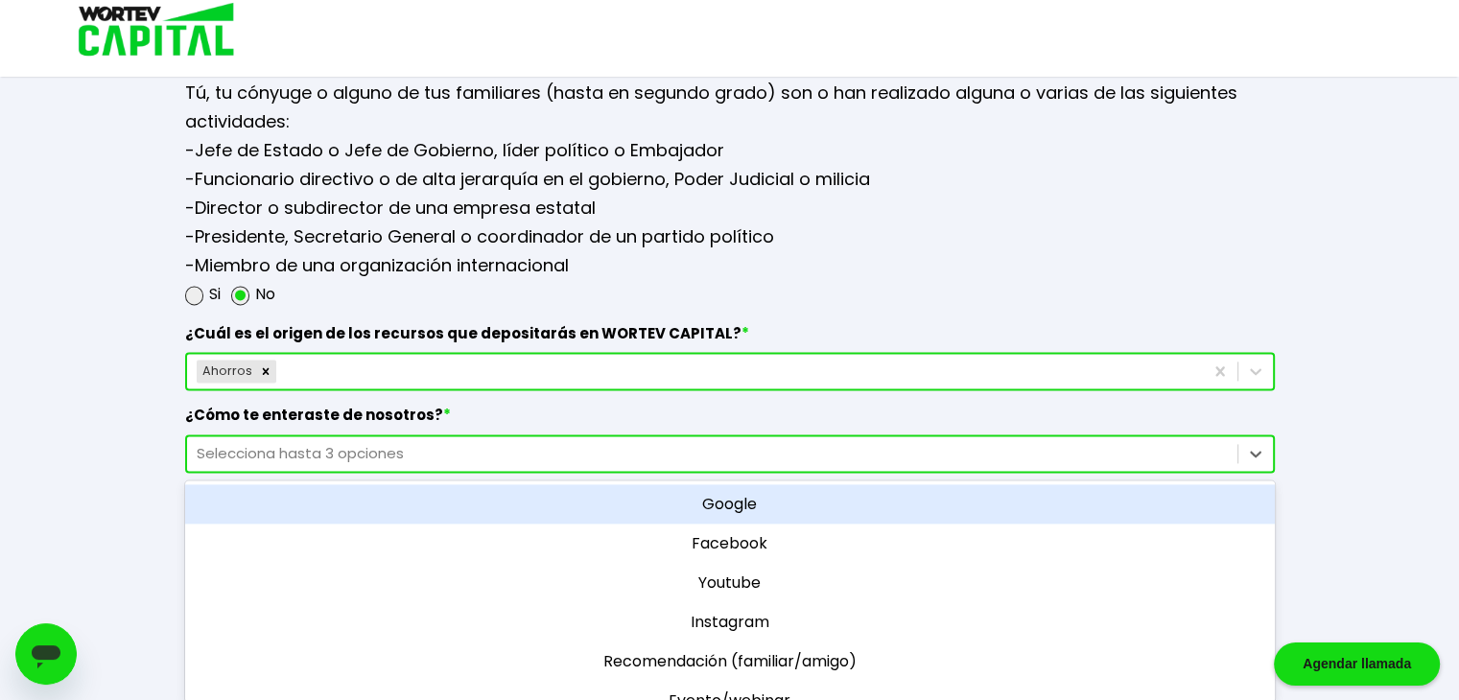
click at [467, 442] on div "Selecciona hasta 3 opciones" at bounding box center [712, 453] width 1031 height 22
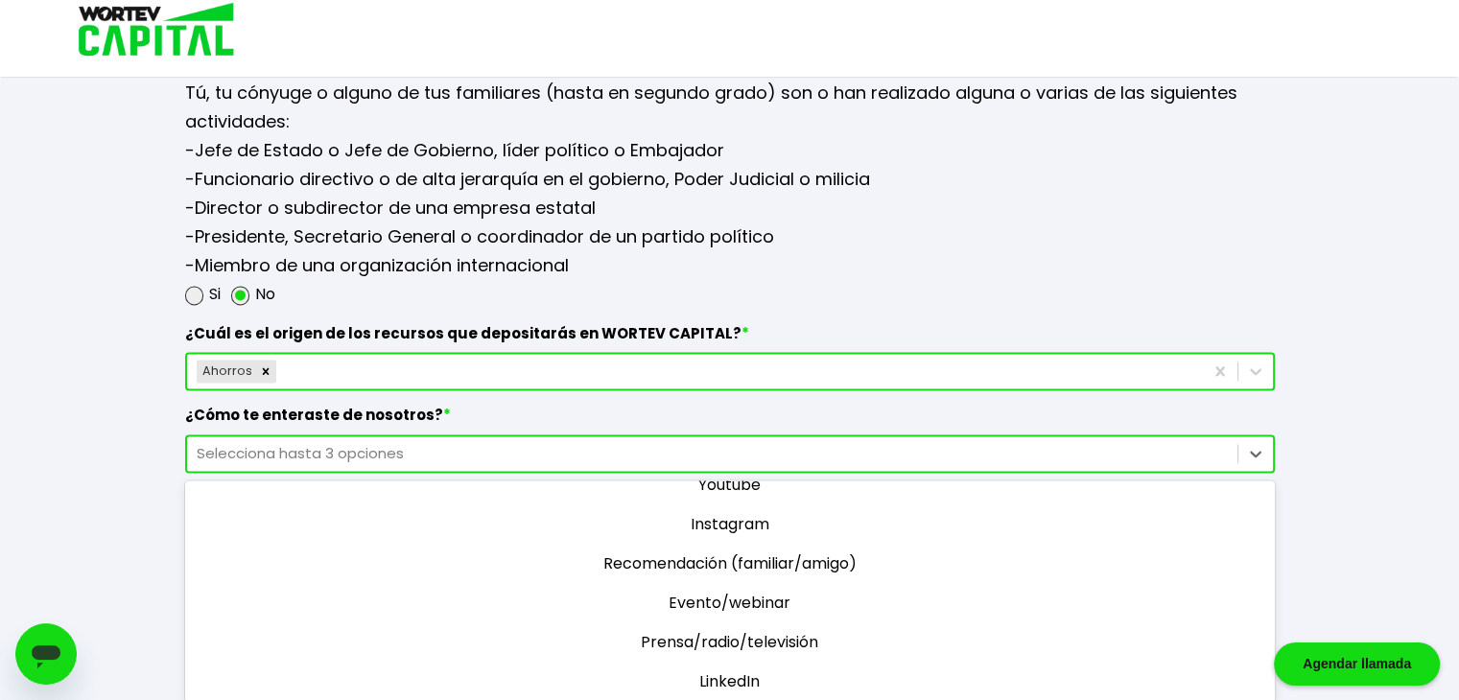
scroll to position [108, 0]
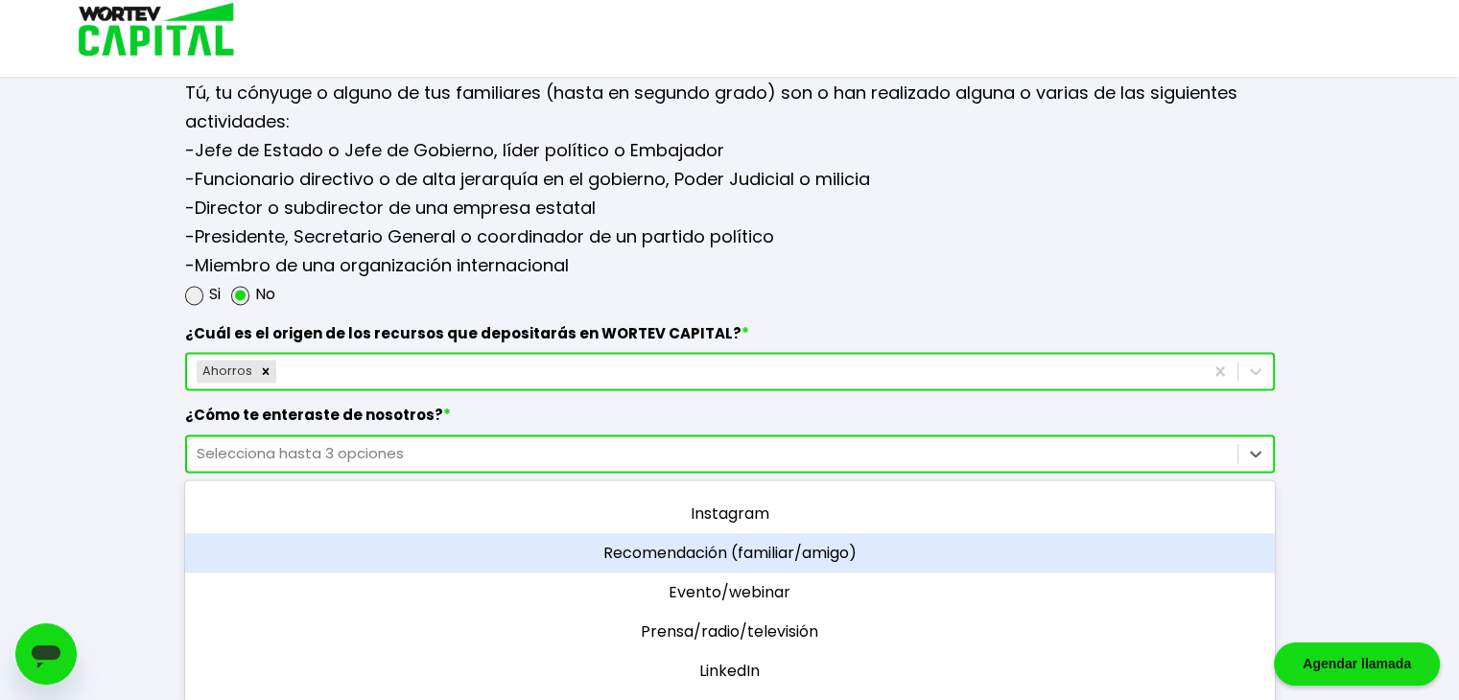
click at [841, 540] on div "Recomendación (familiar/amigo)" at bounding box center [729, 552] width 1089 height 39
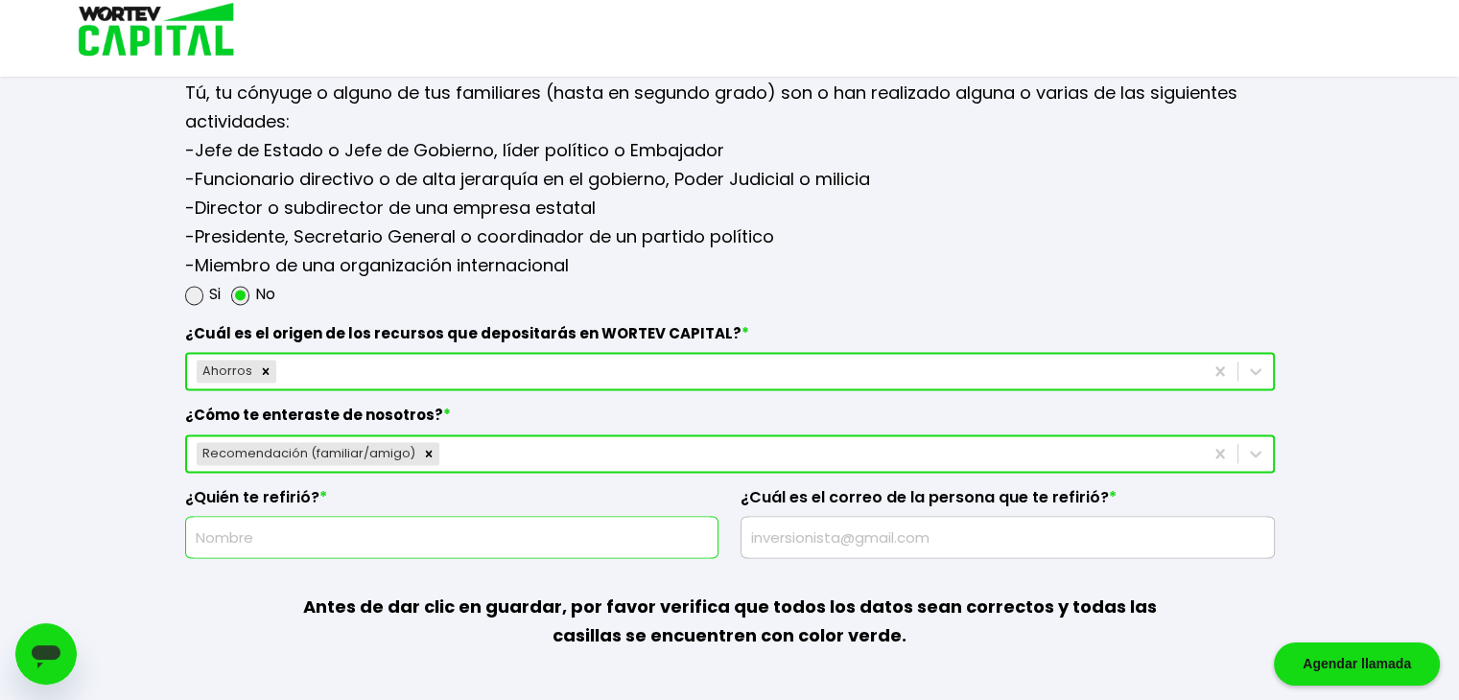
click at [346, 526] on input "text" at bounding box center [452, 537] width 517 height 40
type input "[PERSON_NAME]"
click at [825, 524] on input "text" at bounding box center [1007, 537] width 517 height 40
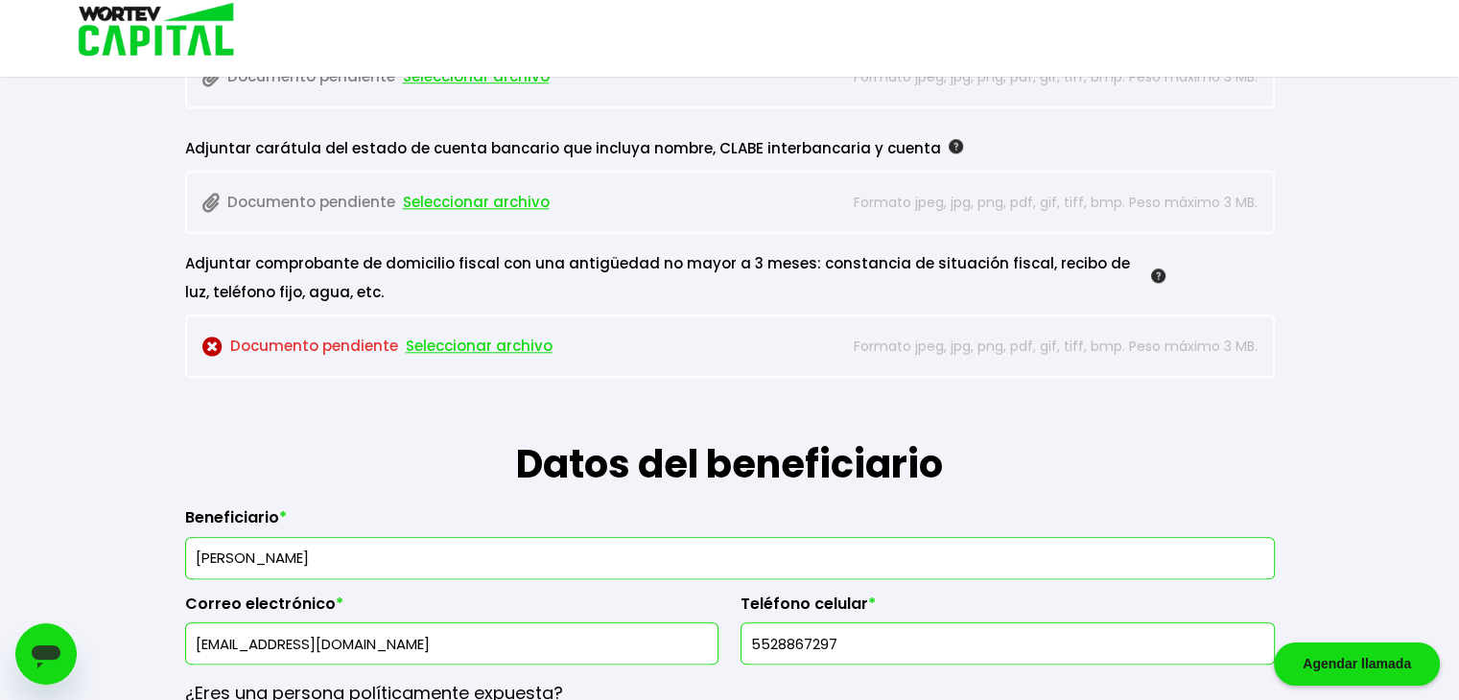
scroll to position [1904, 0]
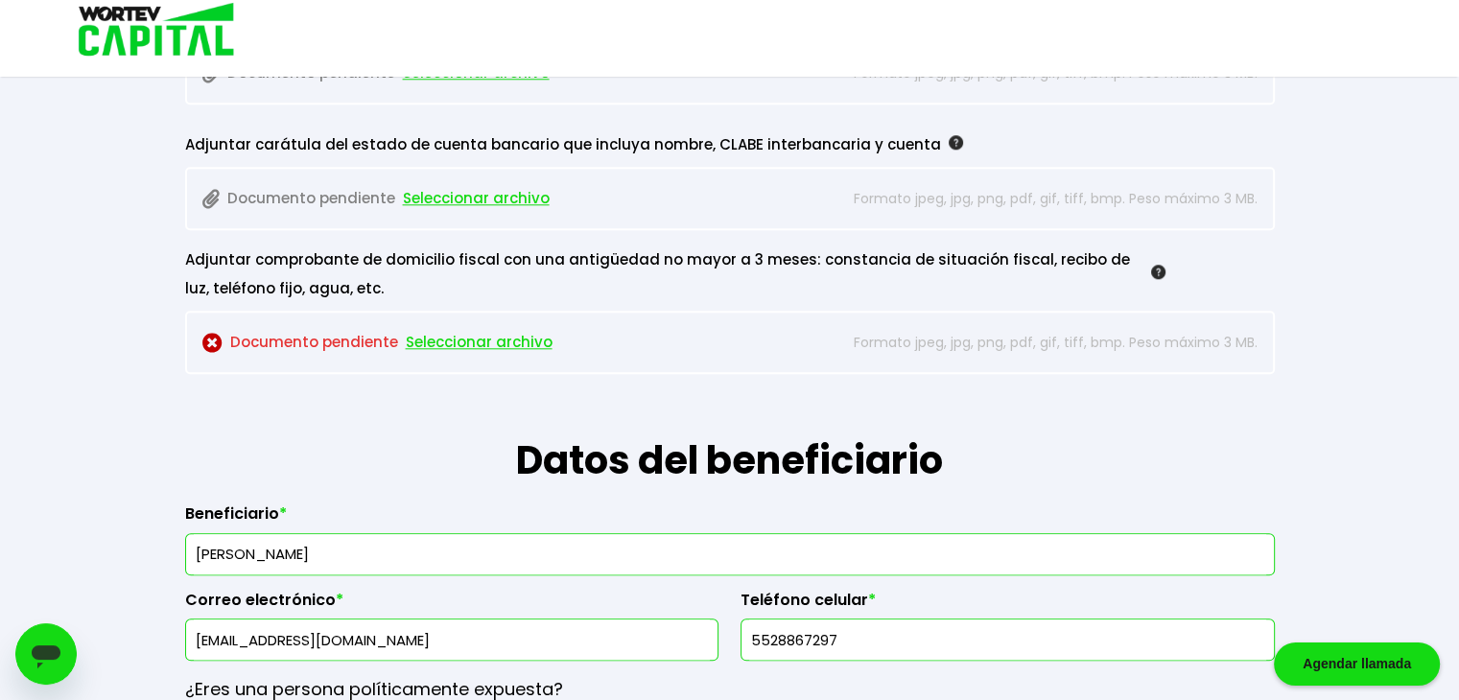
click at [449, 341] on span "Seleccionar archivo" at bounding box center [479, 342] width 147 height 29
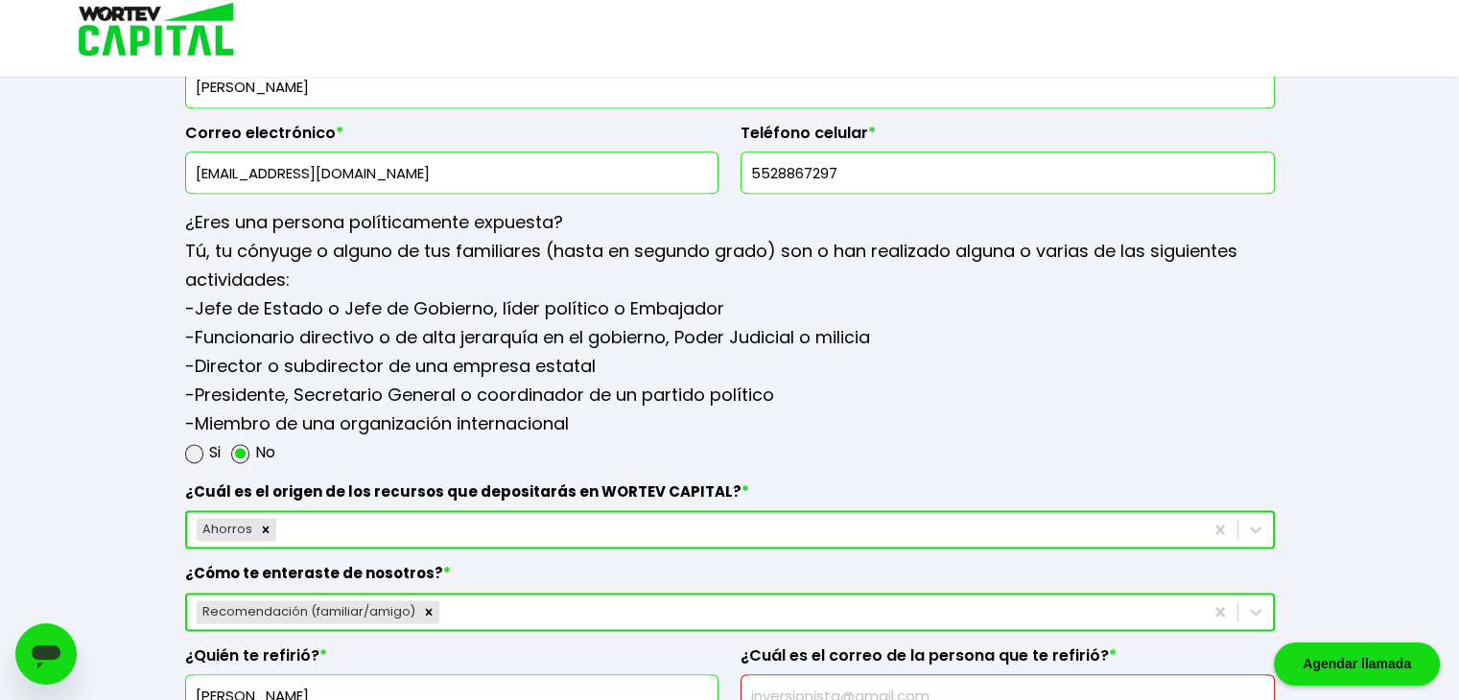
scroll to position [2636, 0]
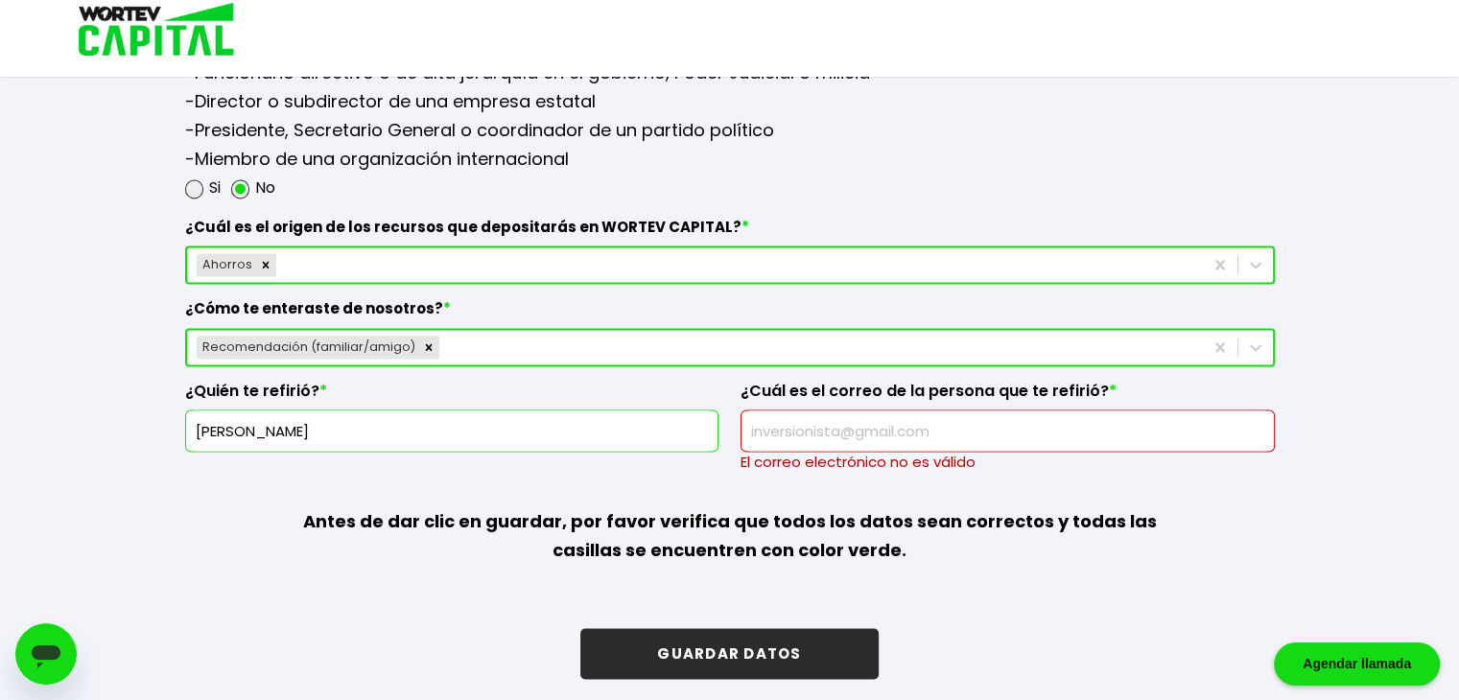
click at [911, 432] on input "text" at bounding box center [1007, 430] width 517 height 40
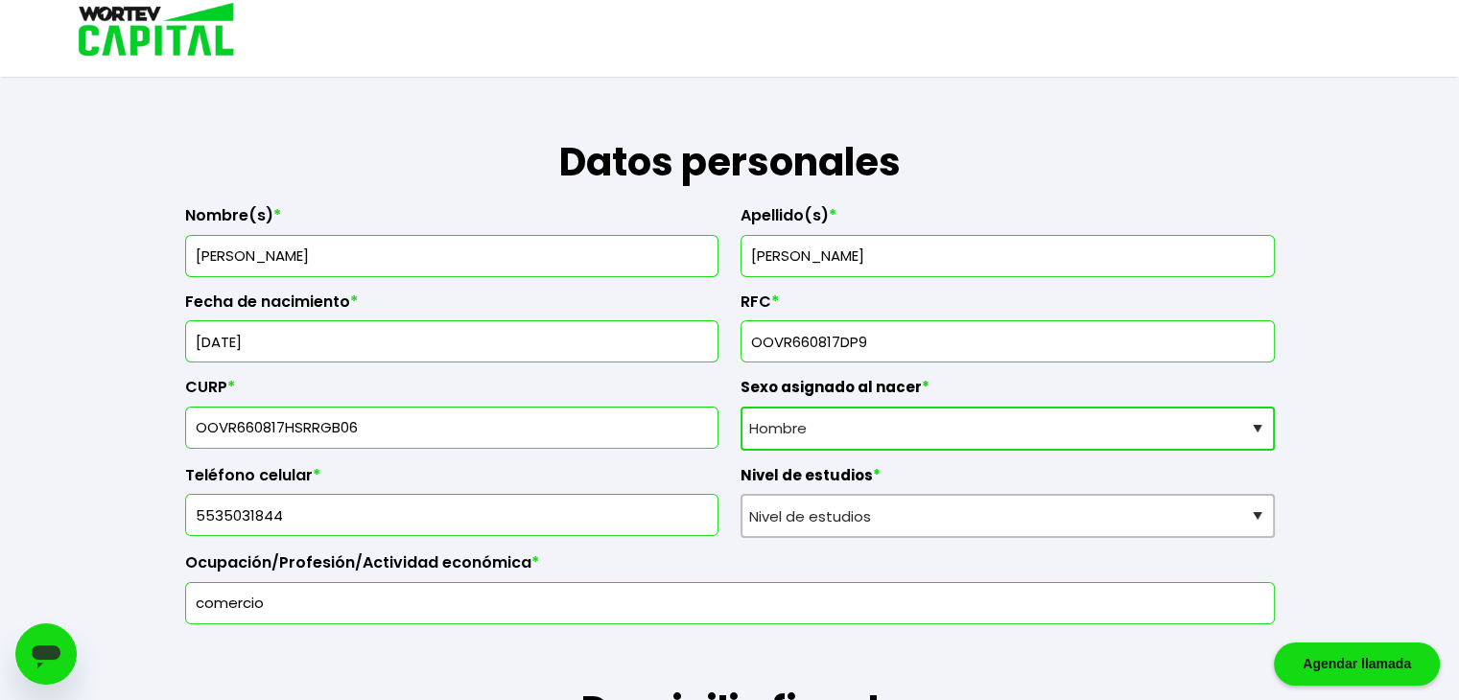
scroll to position [175, 0]
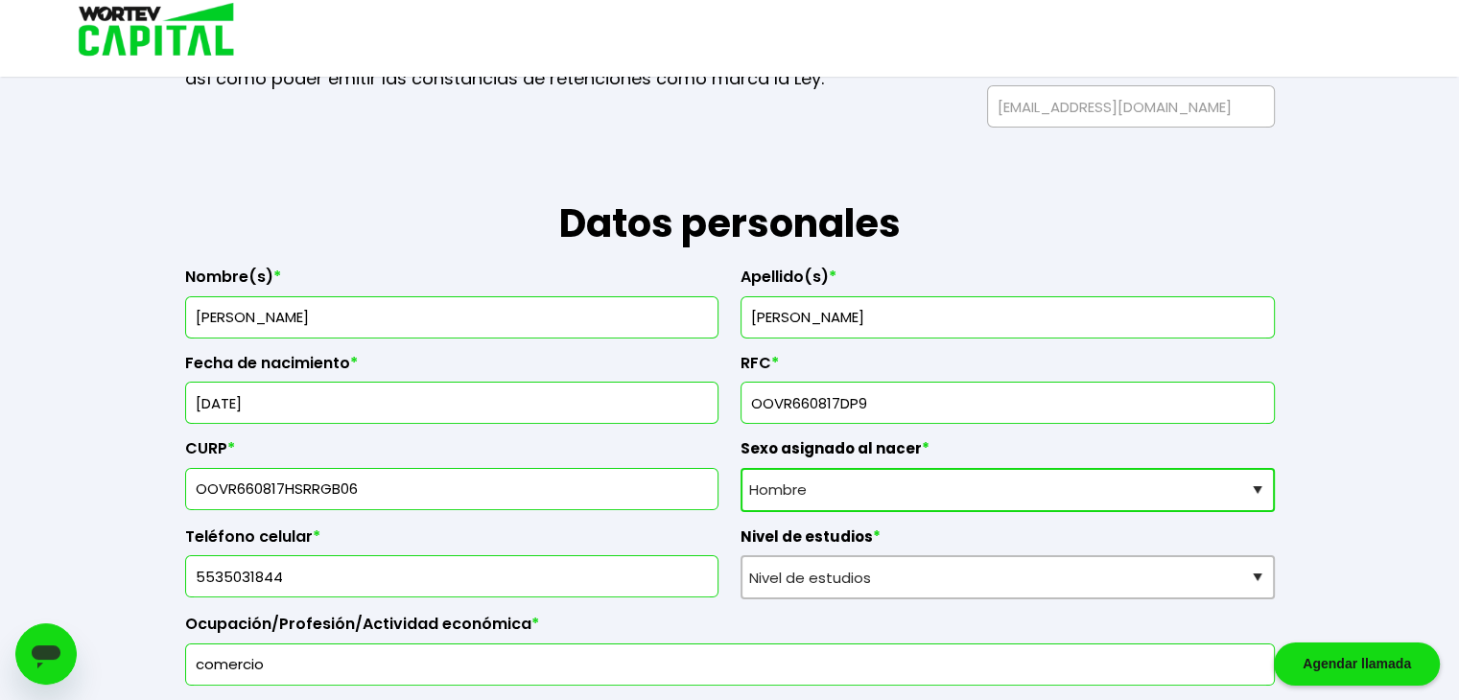
type input "[PERSON_NAME][EMAIL_ADDRESS][DOMAIN_NAME]"
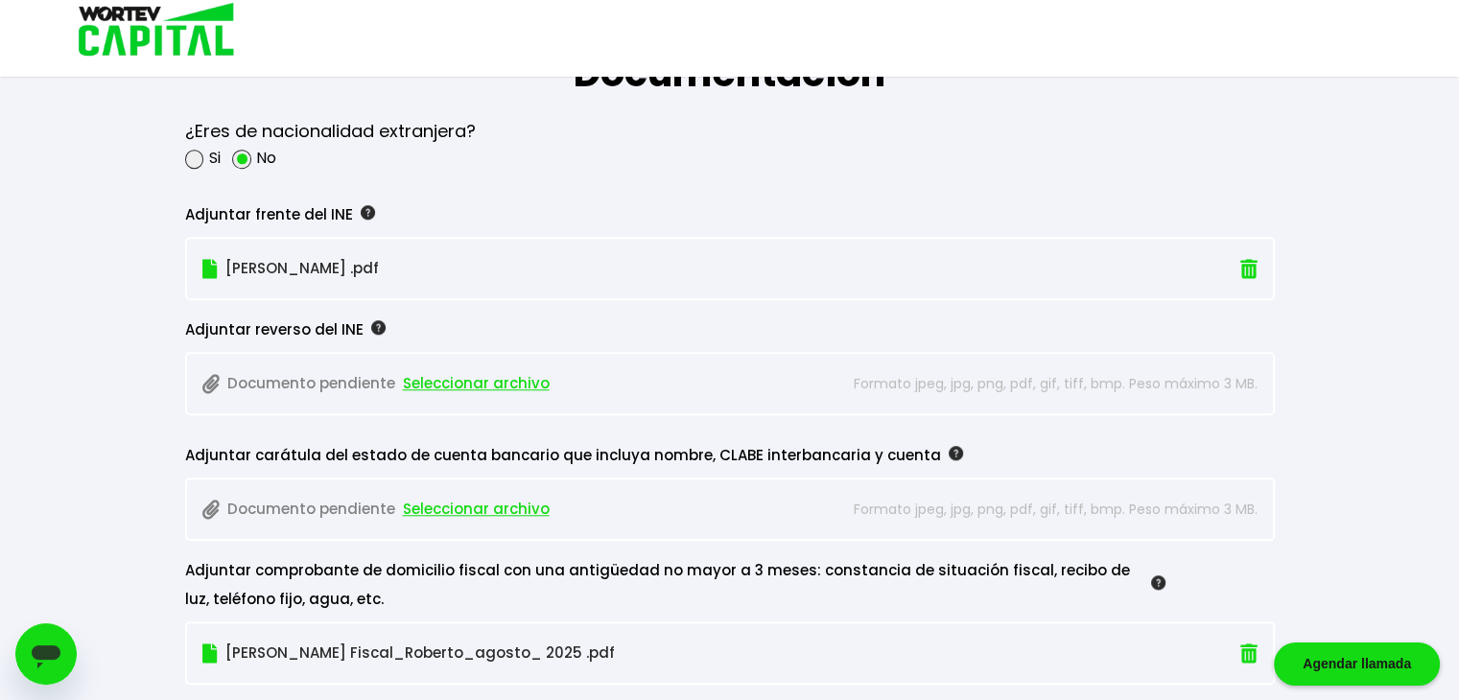
scroll to position [1621, 0]
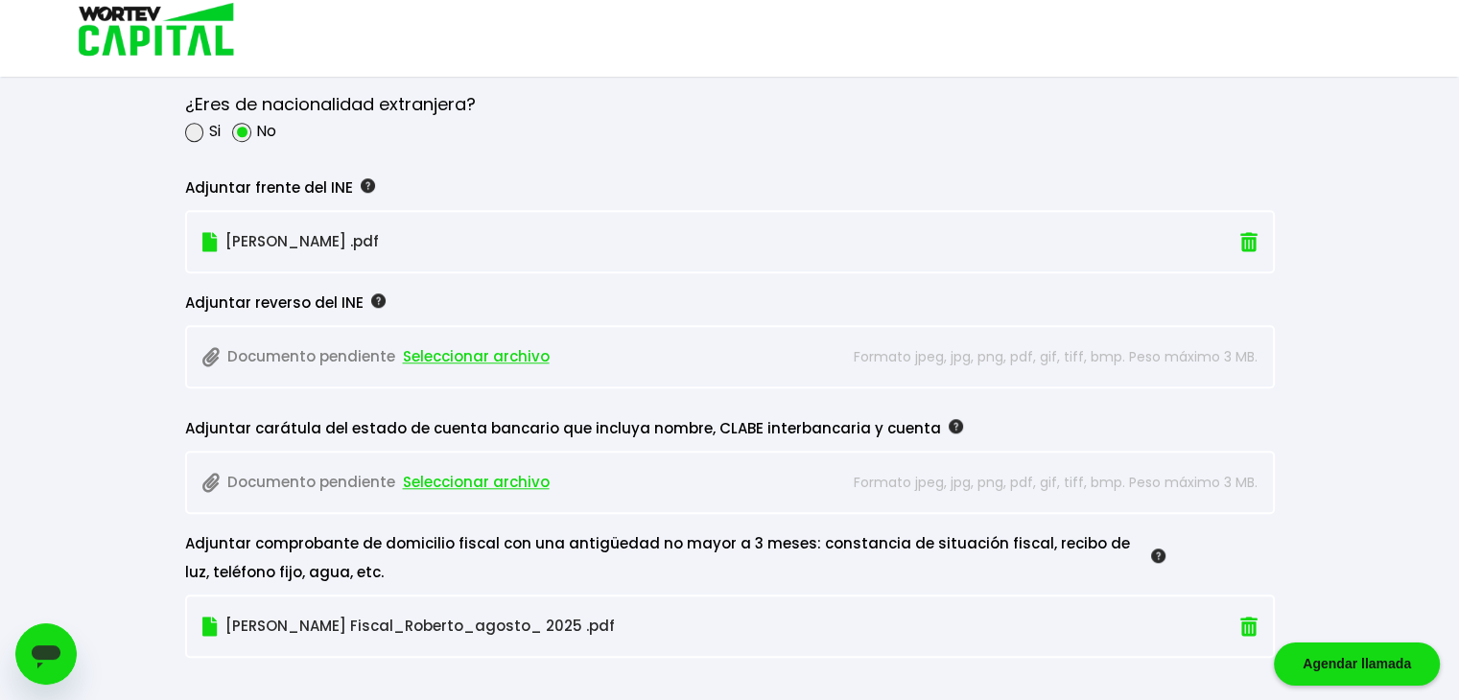
click at [474, 354] on span "Seleccionar archivo" at bounding box center [476, 356] width 147 height 29
click at [459, 475] on span "Seleccionar archivo" at bounding box center [476, 482] width 147 height 29
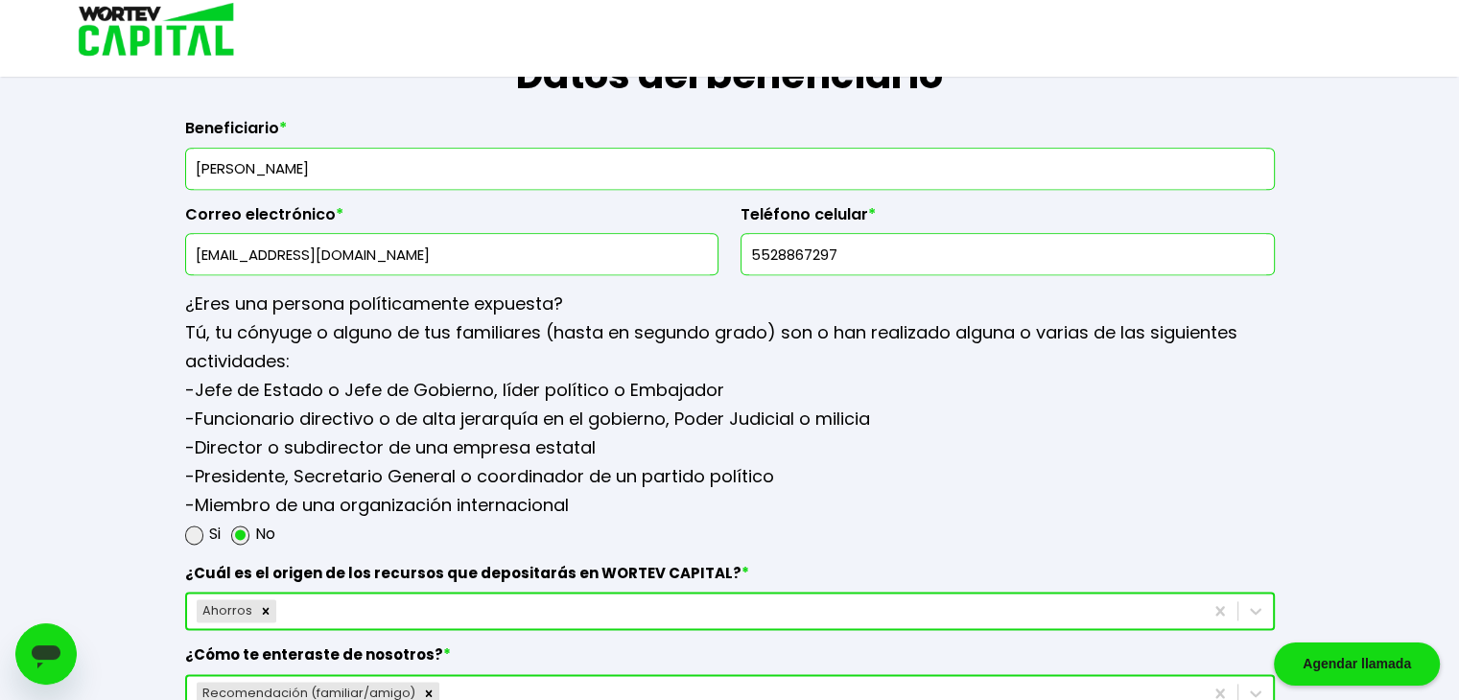
scroll to position [2615, 0]
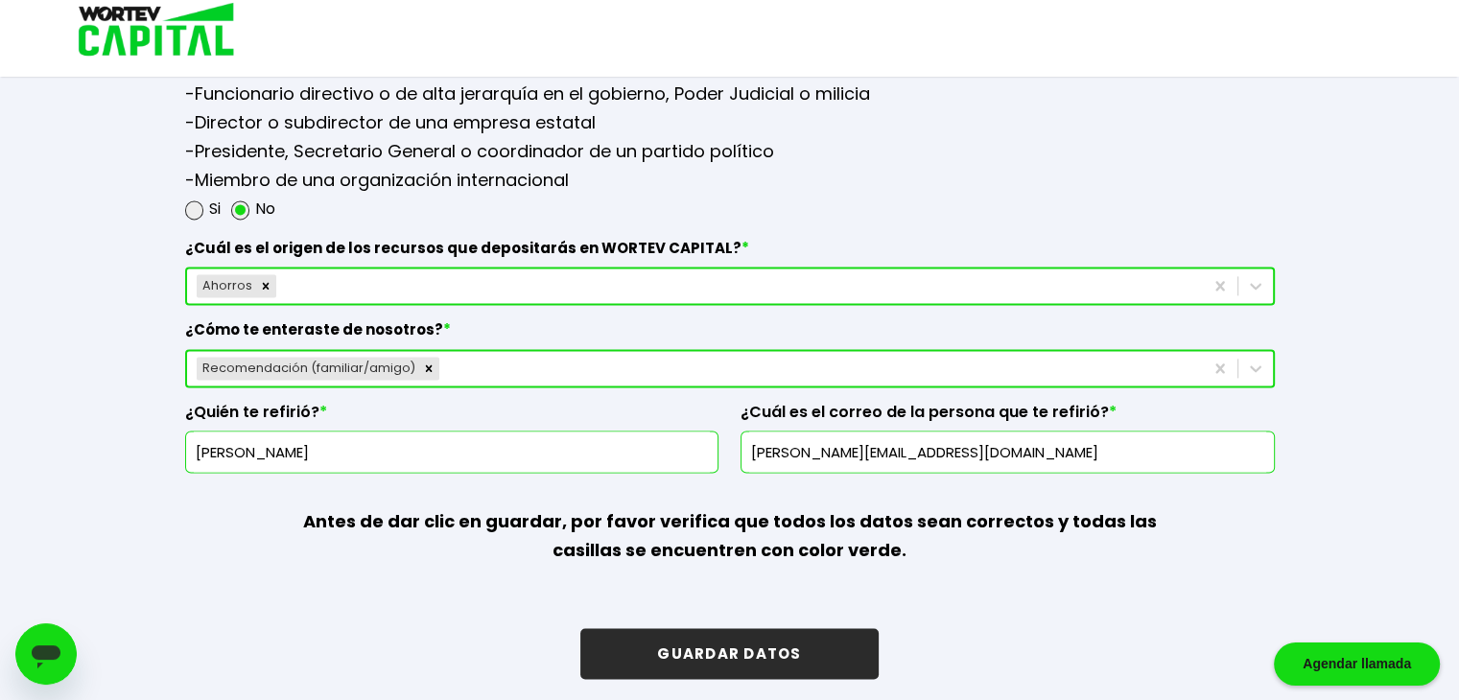
click at [1046, 274] on div "Ahorros" at bounding box center [694, 285] width 1015 height 31
click at [1123, 195] on div "Si No" at bounding box center [729, 209] width 1089 height 29
click at [766, 635] on button "GUARDAR DATOS" at bounding box center [728, 653] width 297 height 51
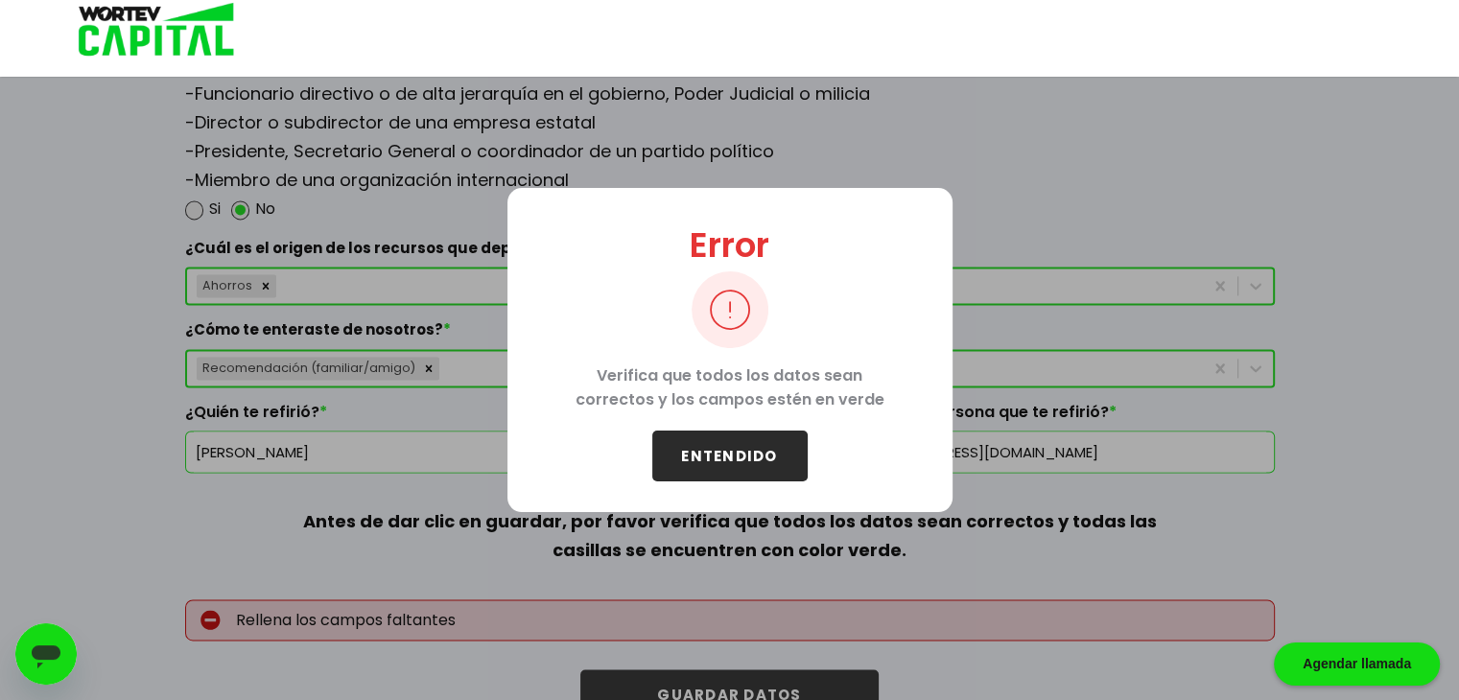
click at [755, 457] on button "ENTENDIDO" at bounding box center [729, 456] width 155 height 51
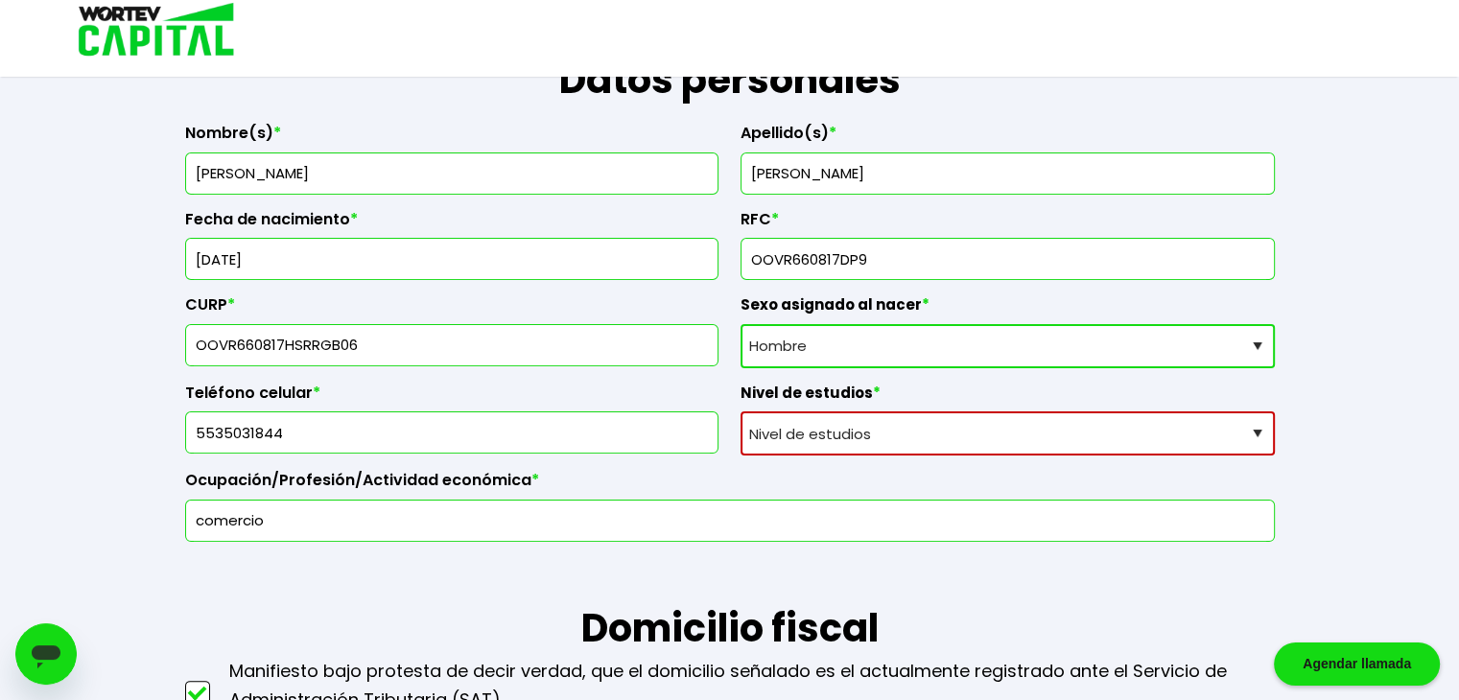
scroll to position [322, 0]
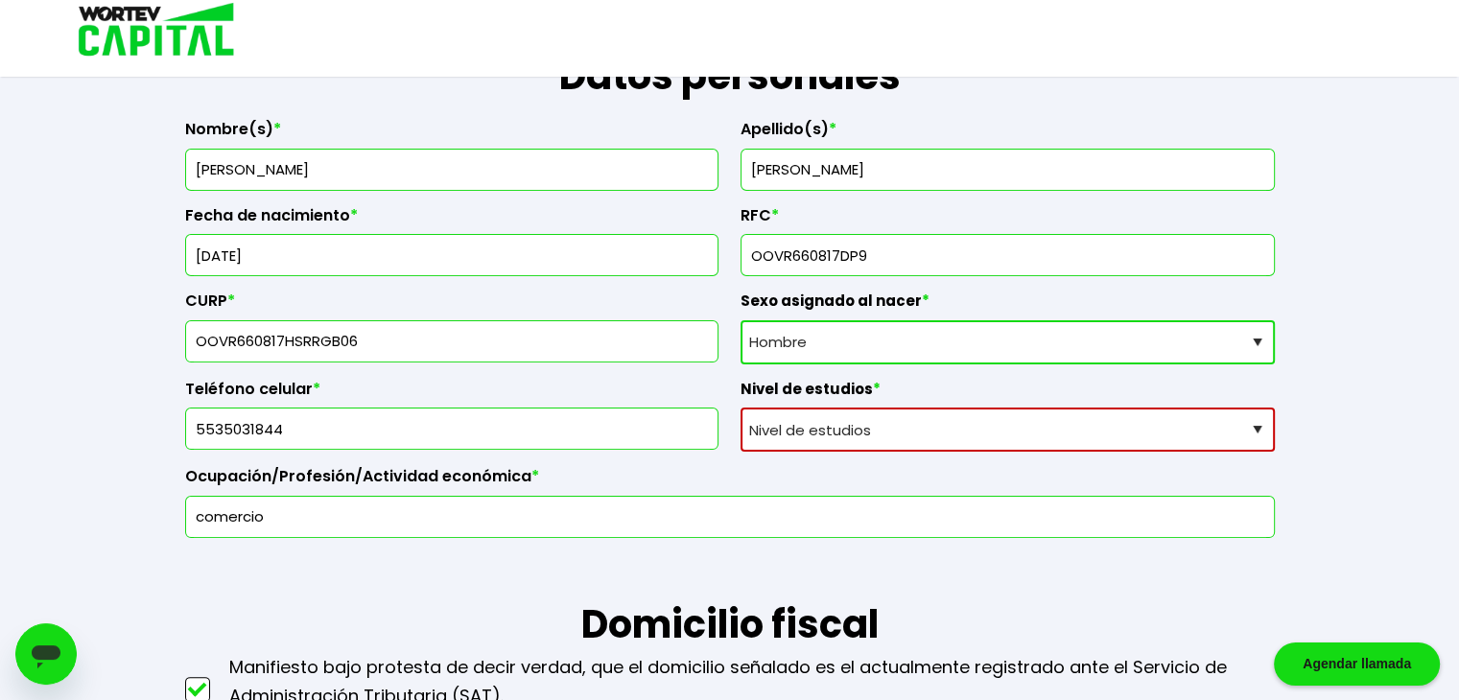
click at [1015, 434] on select "Nivel de estudios Primaria Secundaria Bachillerato Licenciatura Posgrado" at bounding box center [1007, 430] width 534 height 44
click at [740, 408] on select "Nivel de estudios Primaria Secundaria Bachillerato Licenciatura Posgrado" at bounding box center [1007, 430] width 534 height 44
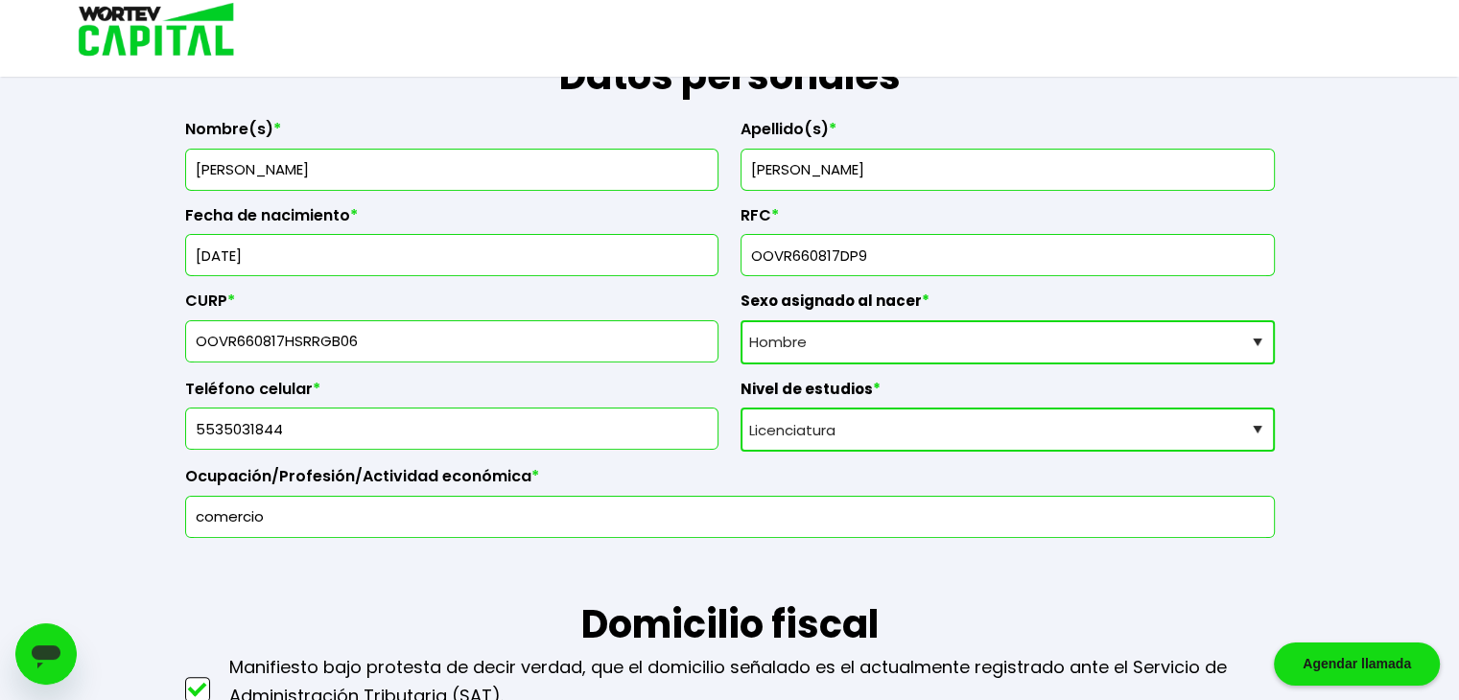
click at [896, 422] on select "Nivel de estudios Primaria Secundaria Bachillerato Licenciatura Posgrado" at bounding box center [1007, 430] width 534 height 44
select select "Bachillerato"
click at [740, 408] on select "Nivel de estudios Primaria Secundaria Bachillerato Licenciatura Posgrado" at bounding box center [1007, 430] width 534 height 44
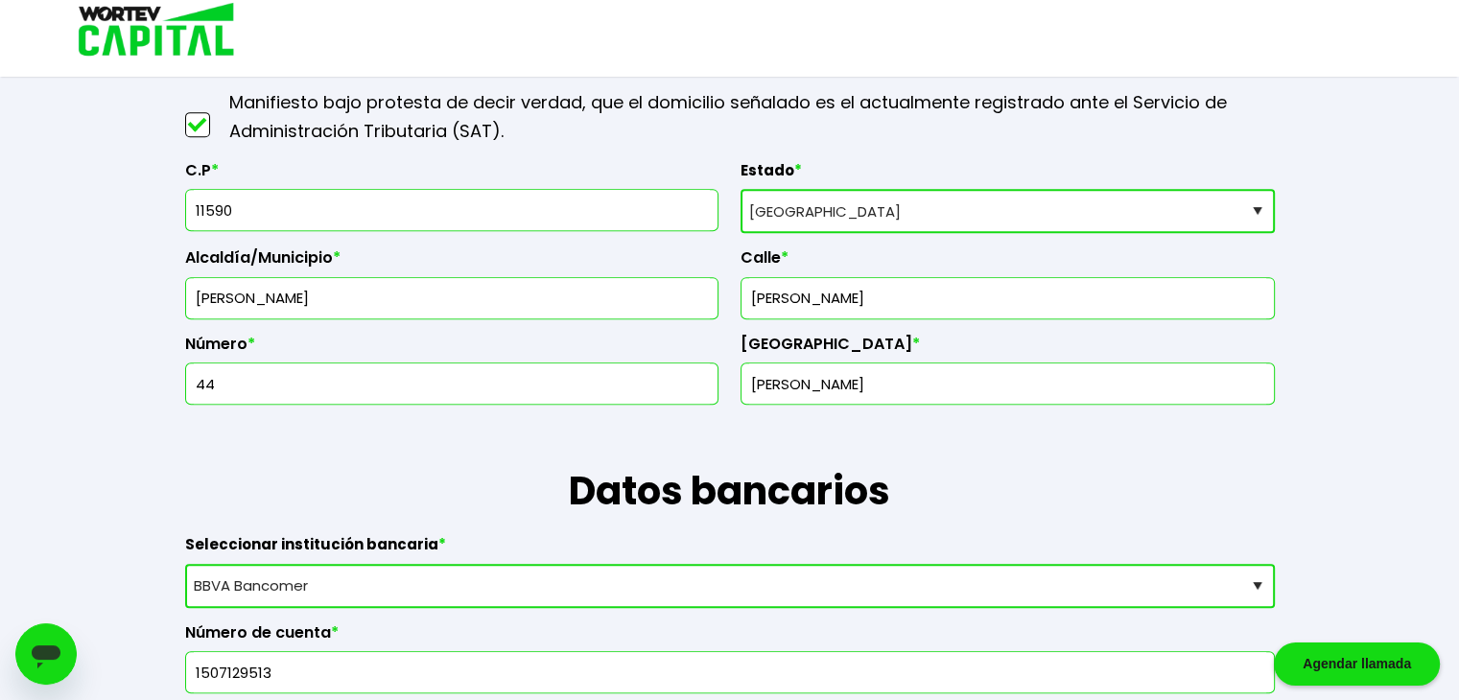
scroll to position [855, 0]
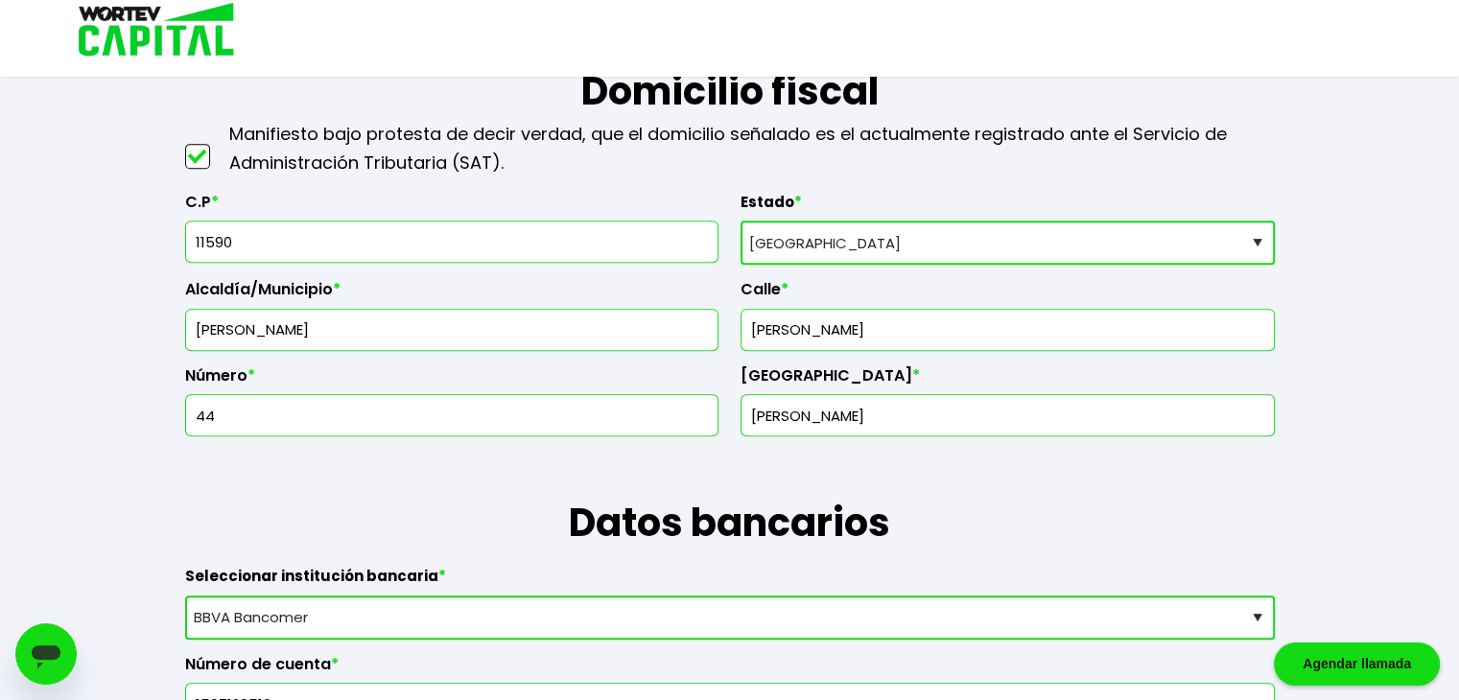
click at [1033, 245] on select "Selecciona tu estado [GEOGRAPHIC_DATA] [GEOGRAPHIC_DATA][US_STATE] [GEOGRAPHIC_…" at bounding box center [1007, 243] width 534 height 44
click at [740, 221] on select "Selecciona tu estado [GEOGRAPHIC_DATA] [GEOGRAPHIC_DATA][US_STATE] [GEOGRAPHIC_…" at bounding box center [1007, 243] width 534 height 44
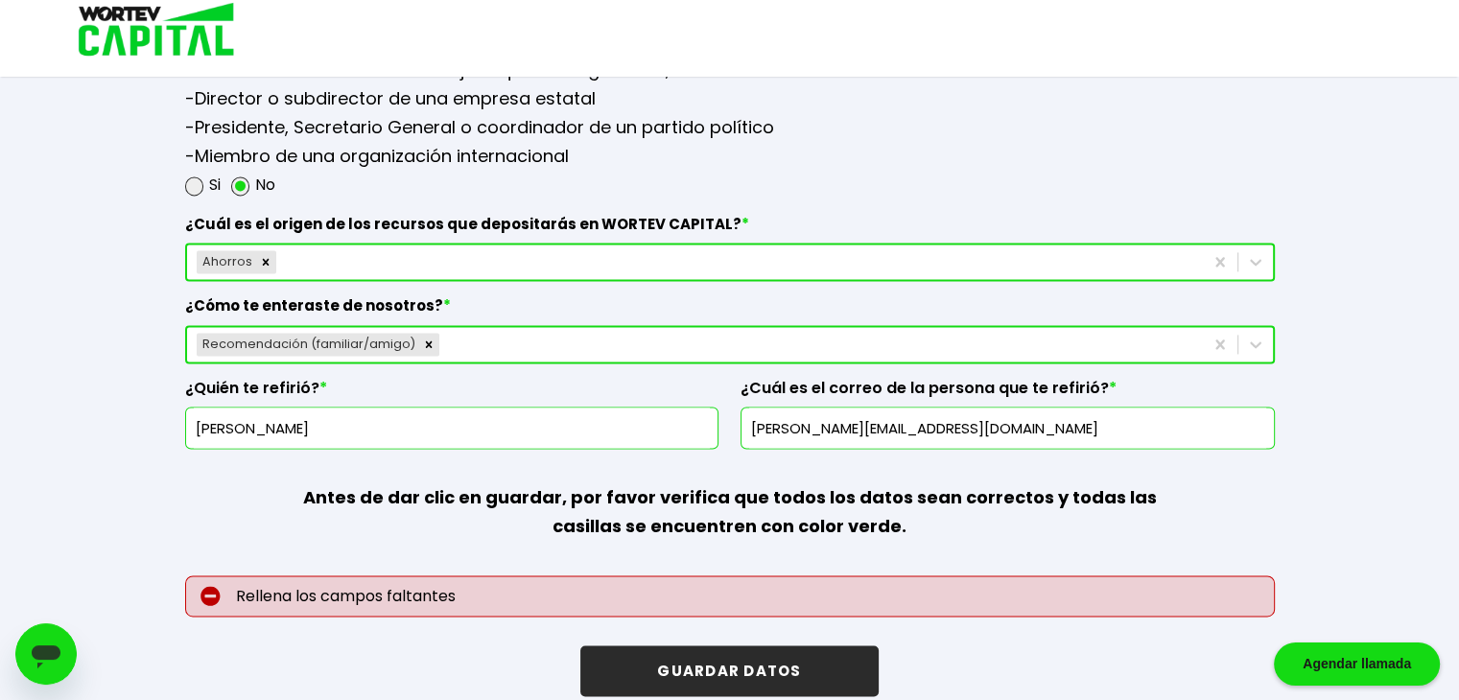
scroll to position [2656, 0]
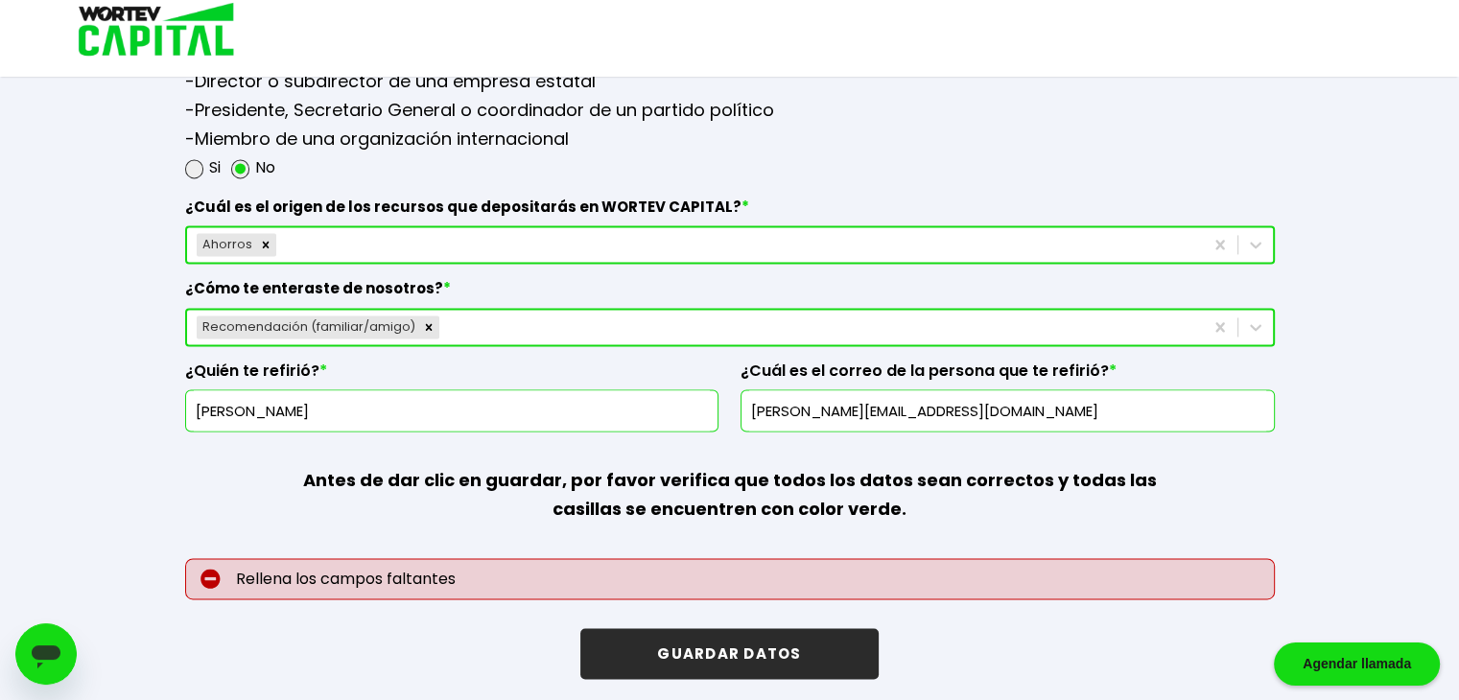
click at [759, 650] on button "GUARDAR DATOS" at bounding box center [728, 653] width 297 height 51
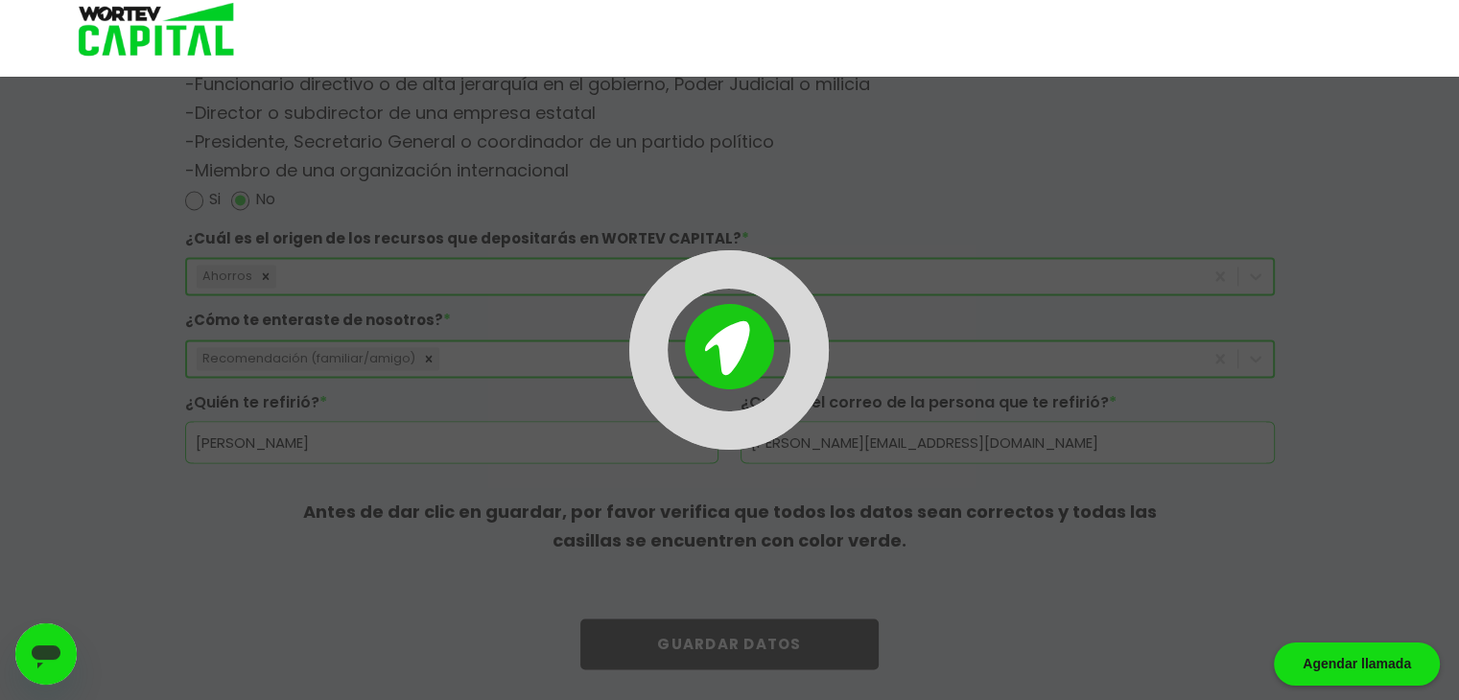
scroll to position [2615, 0]
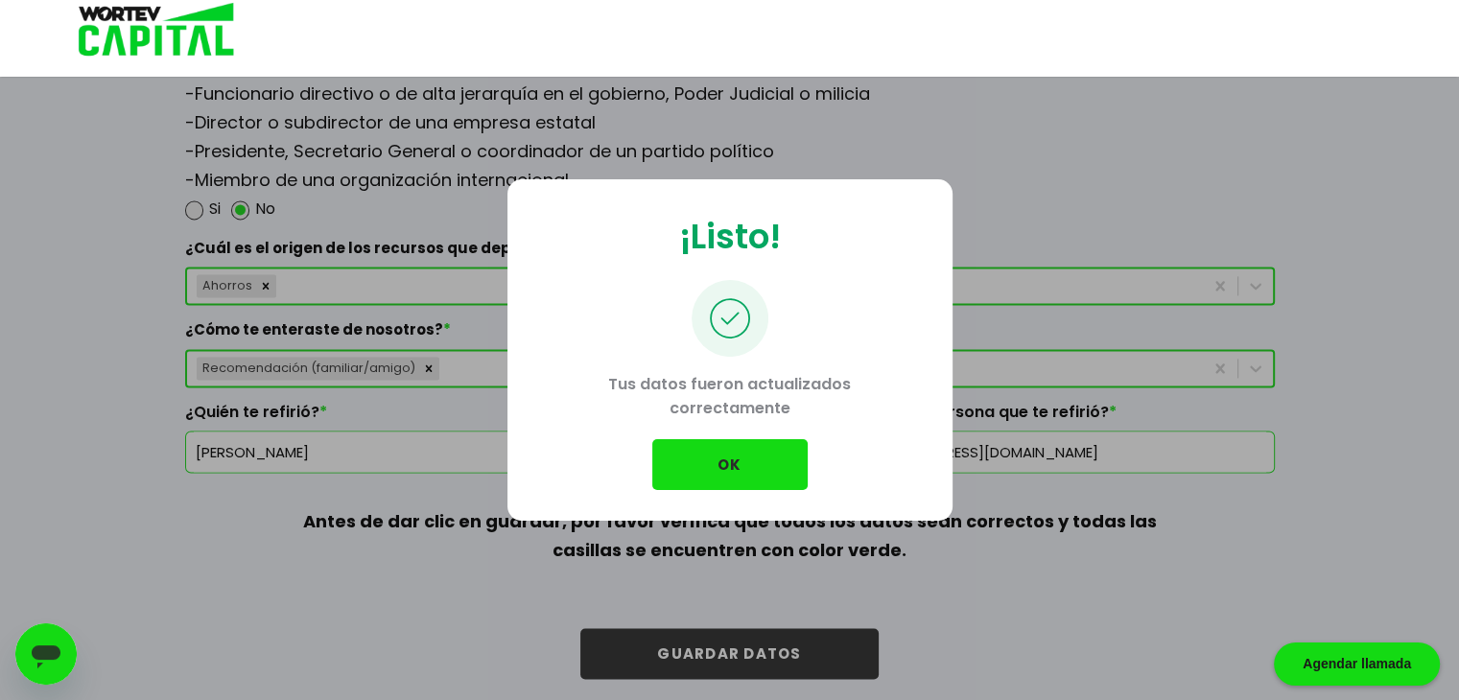
click at [749, 458] on button "OK" at bounding box center [729, 464] width 155 height 51
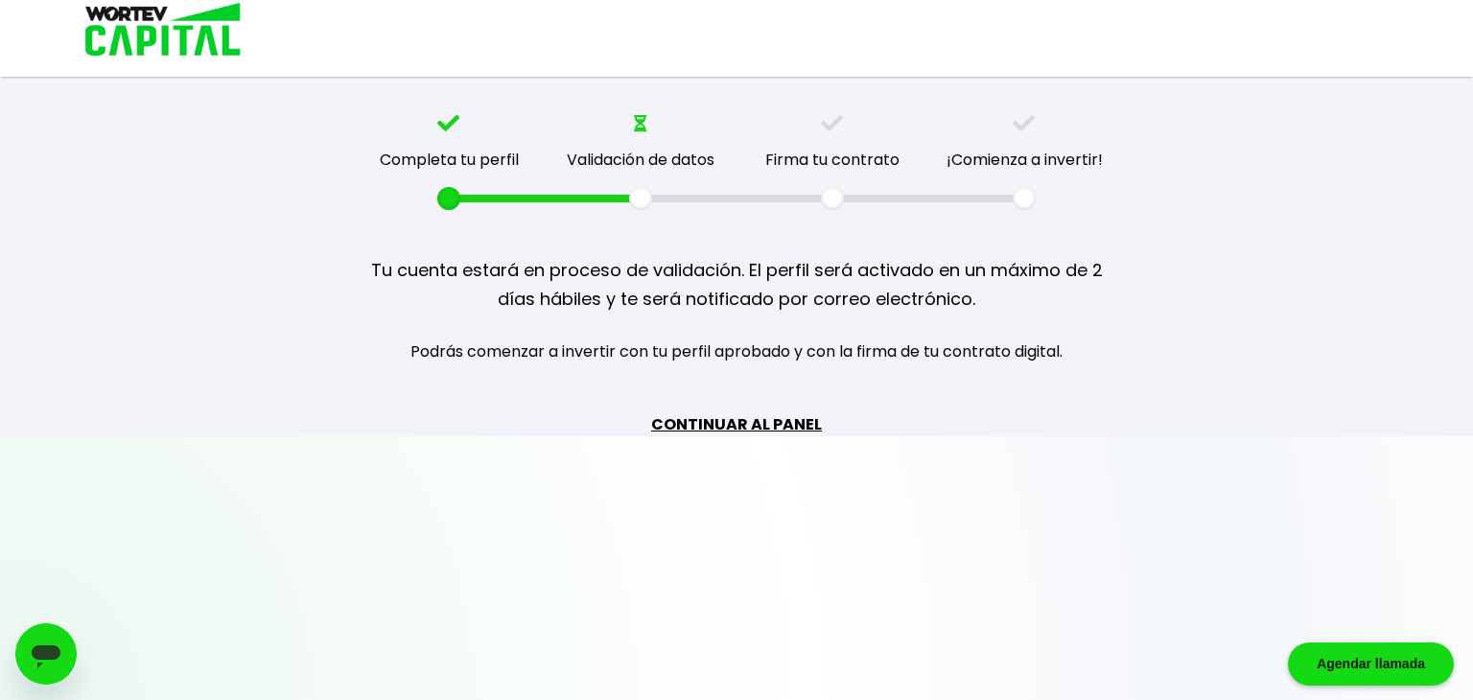
click at [1408, 661] on div "Agendar llamada" at bounding box center [1371, 663] width 166 height 43
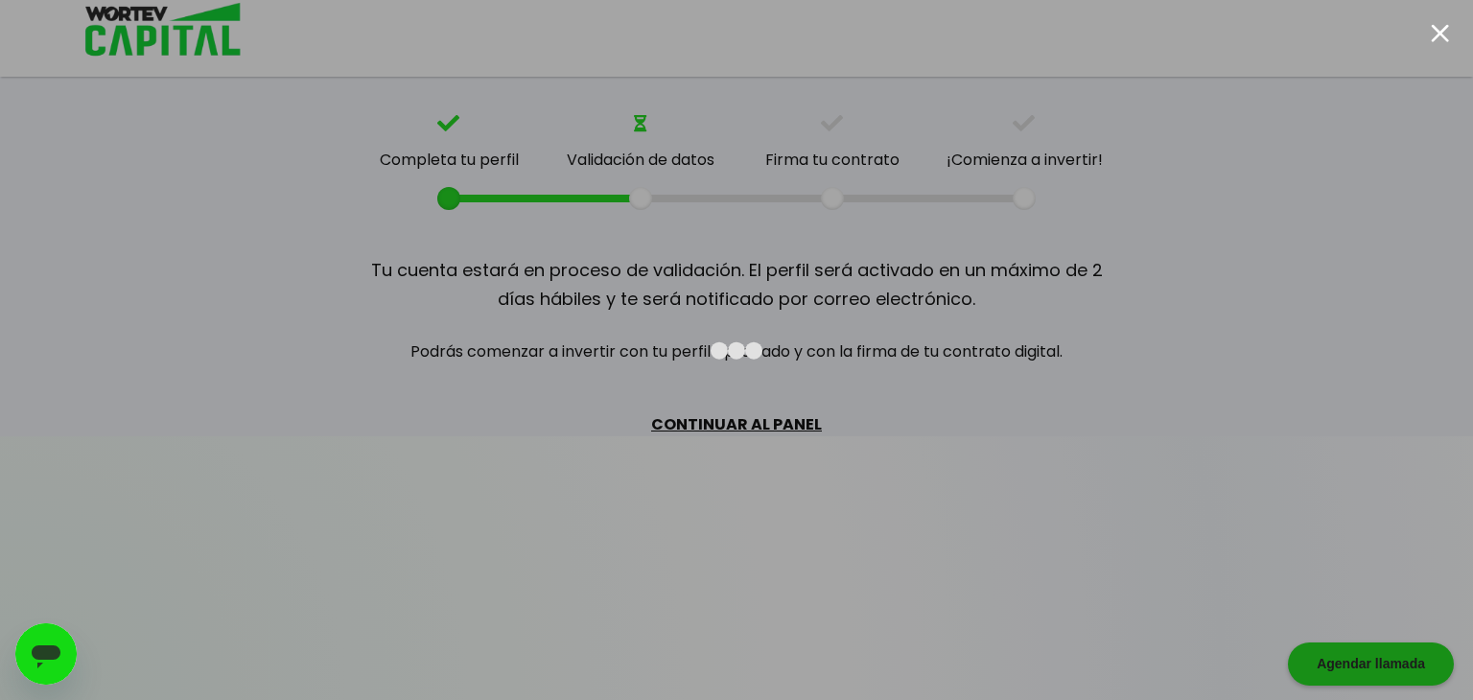
click at [1443, 32] on div at bounding box center [1440, 33] width 18 height 18
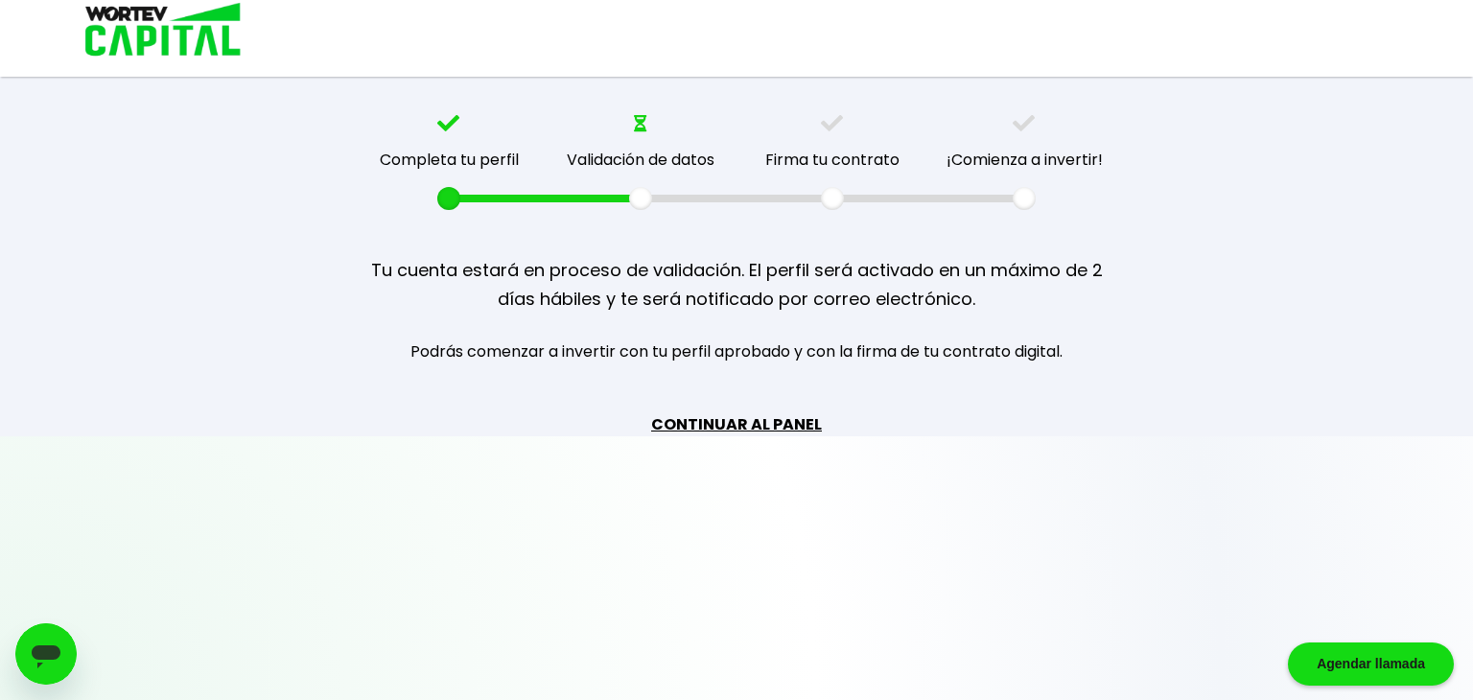
click at [721, 419] on link "CONTINUAR AL PANEL" at bounding box center [736, 424] width 171 height 24
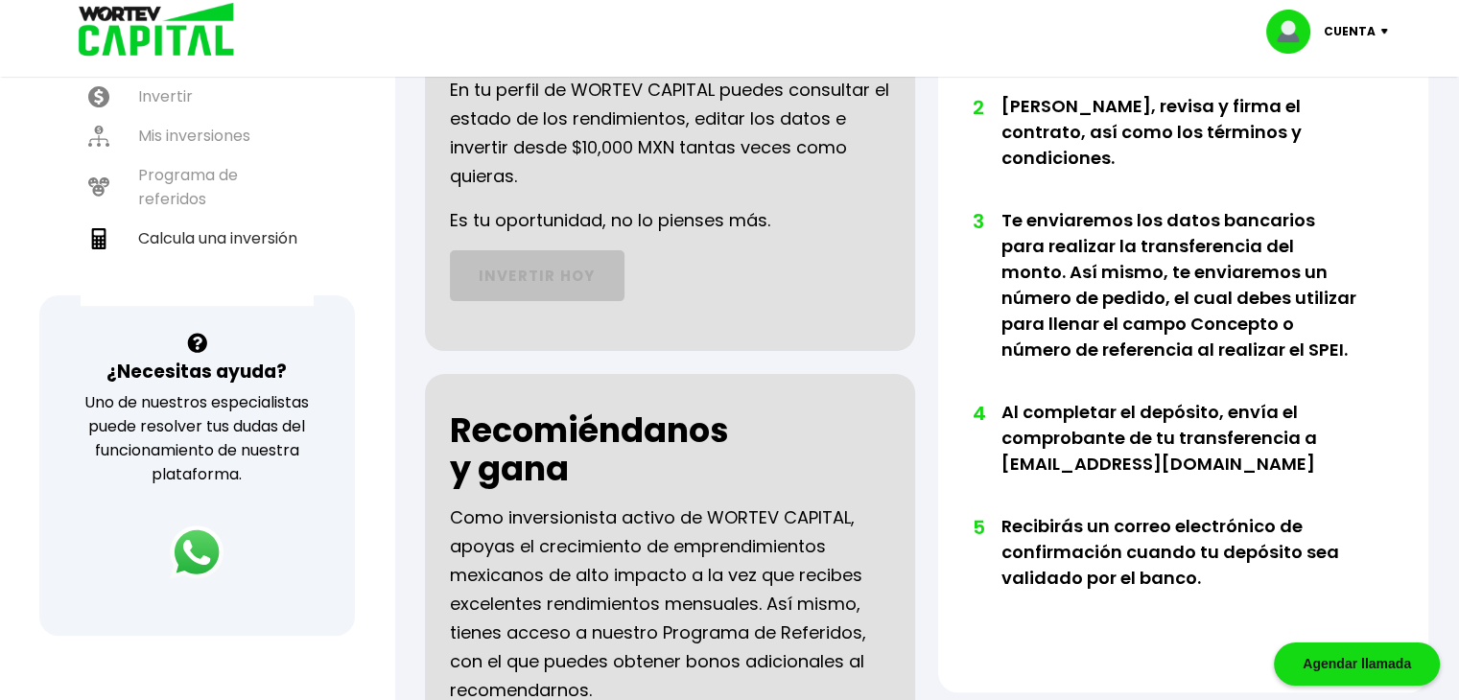
scroll to position [452, 0]
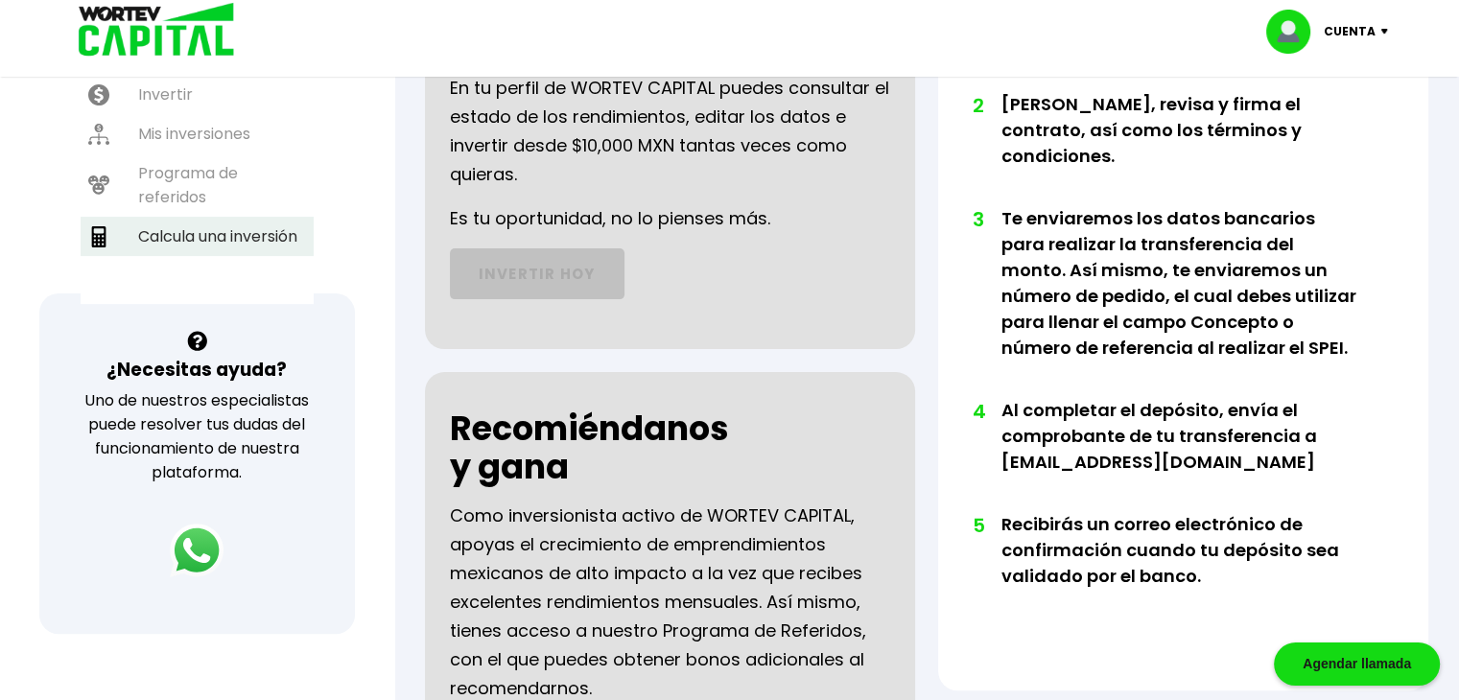
drag, startPoint x: 213, startPoint y: 222, endPoint x: 144, endPoint y: 230, distance: 69.6
click at [144, 230] on li "Calcula una inversión" at bounding box center [197, 236] width 233 height 39
select select "1"
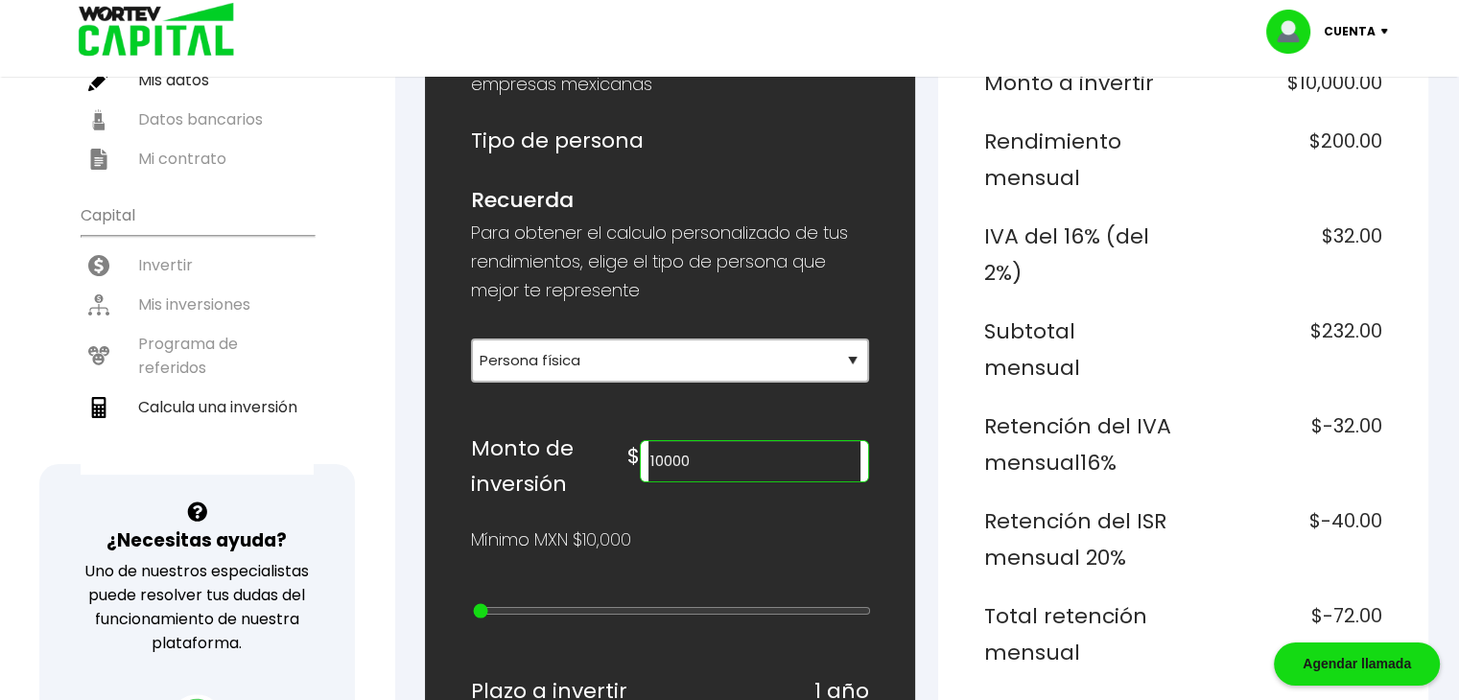
scroll to position [325, 0]
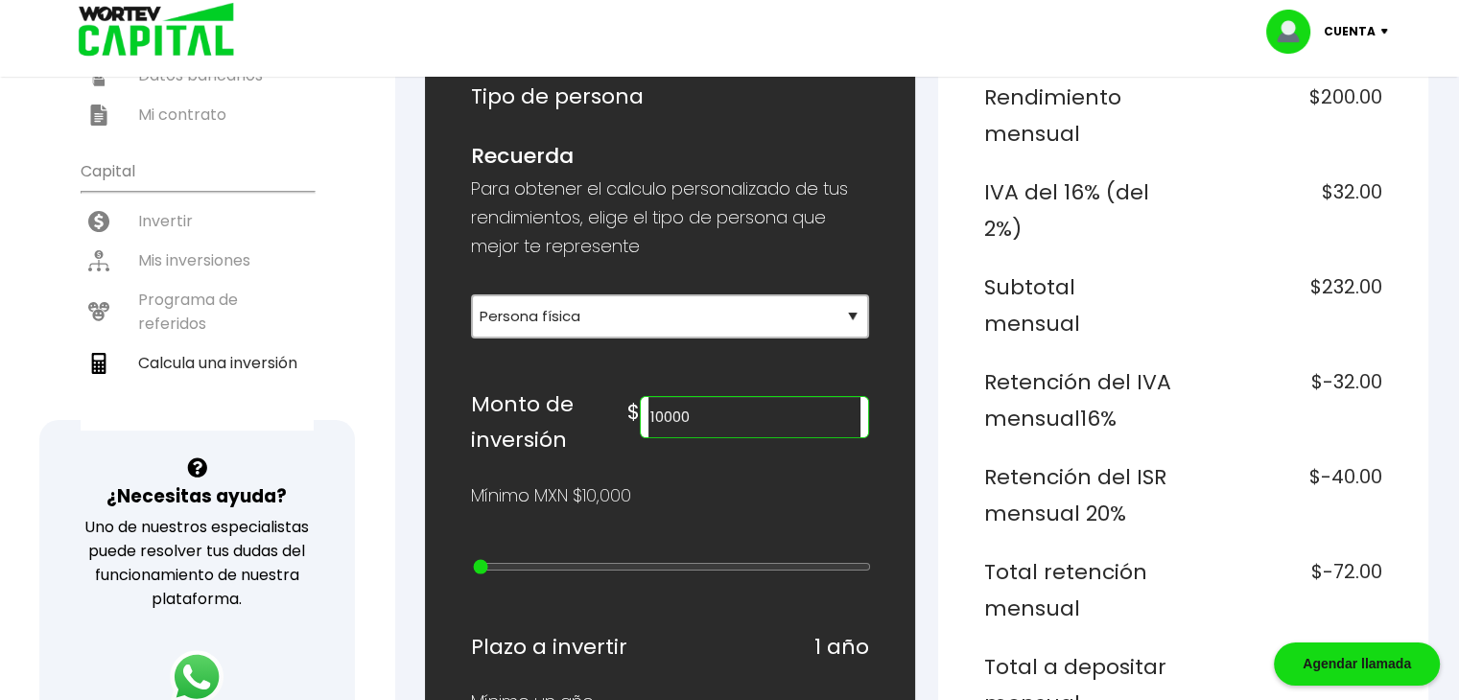
click at [762, 412] on input "10000" at bounding box center [754, 417] width 212 height 40
type input "1"
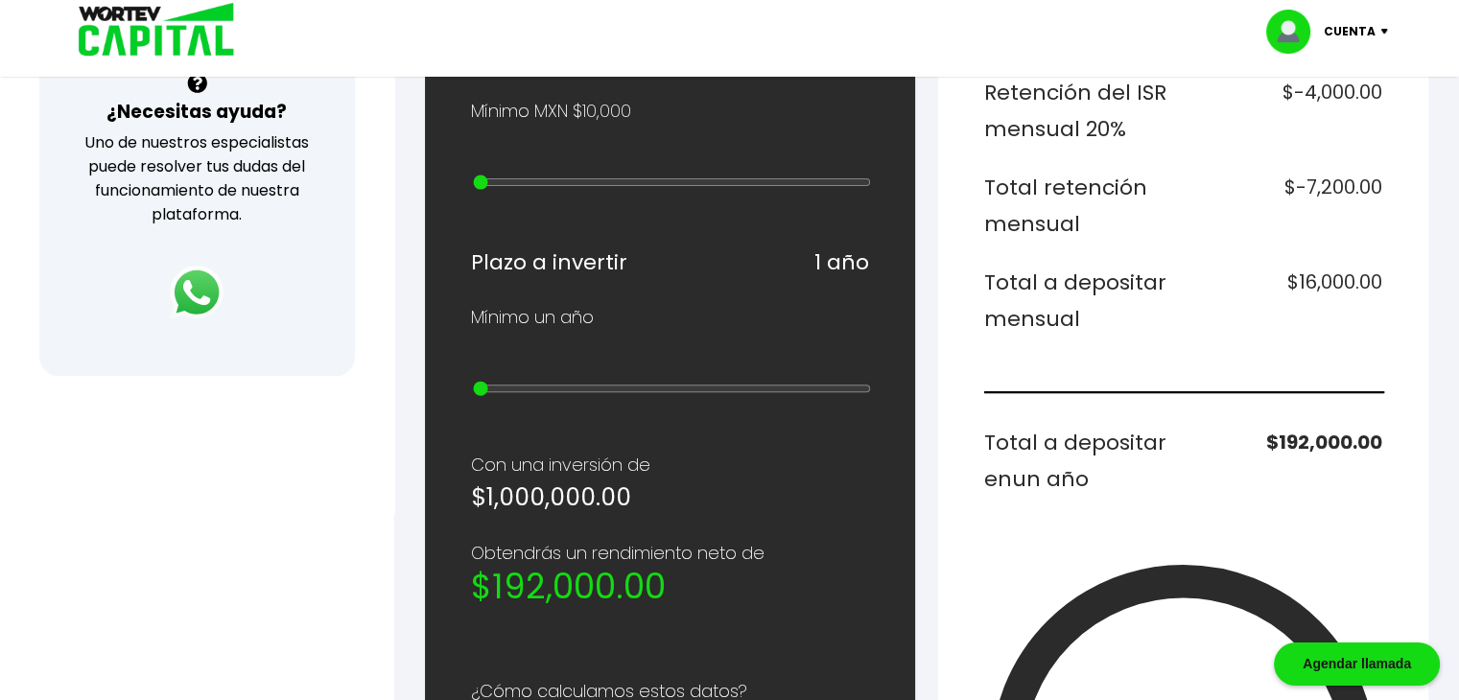
scroll to position [718, 0]
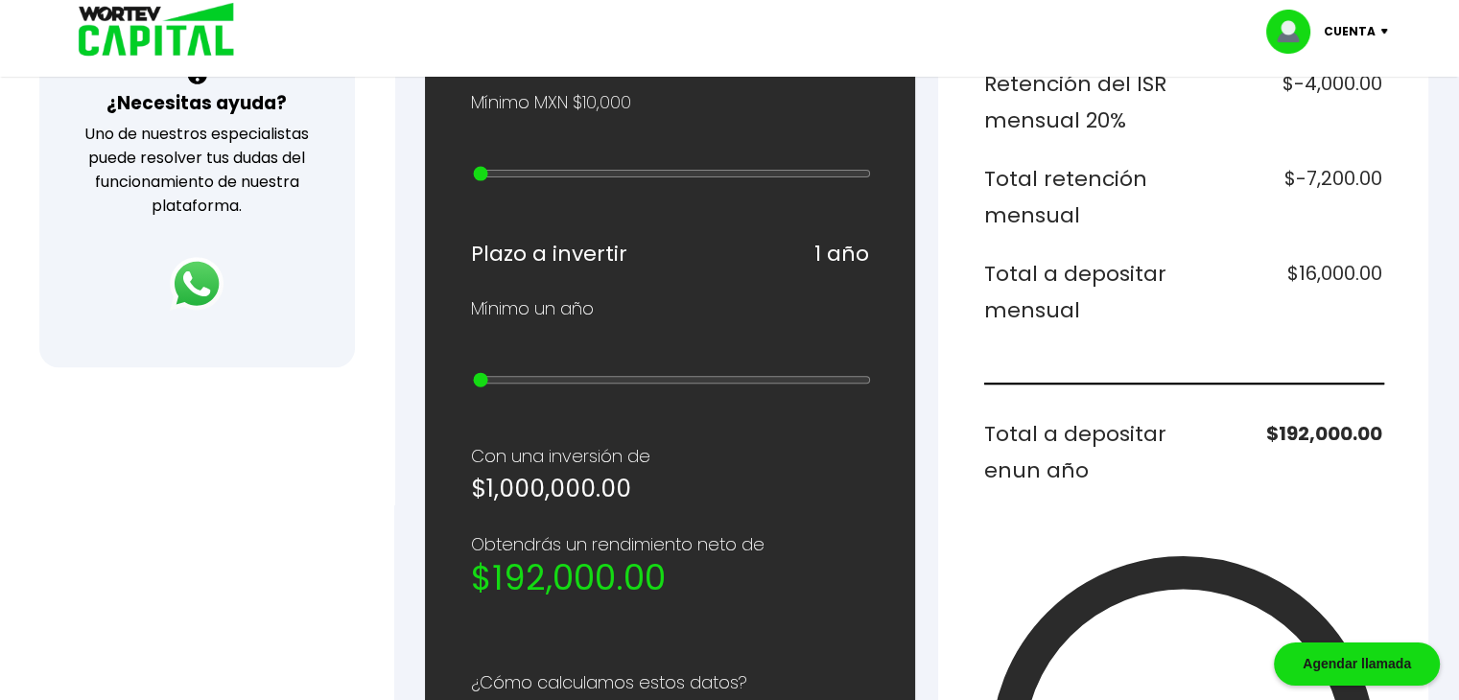
type input "1000000"
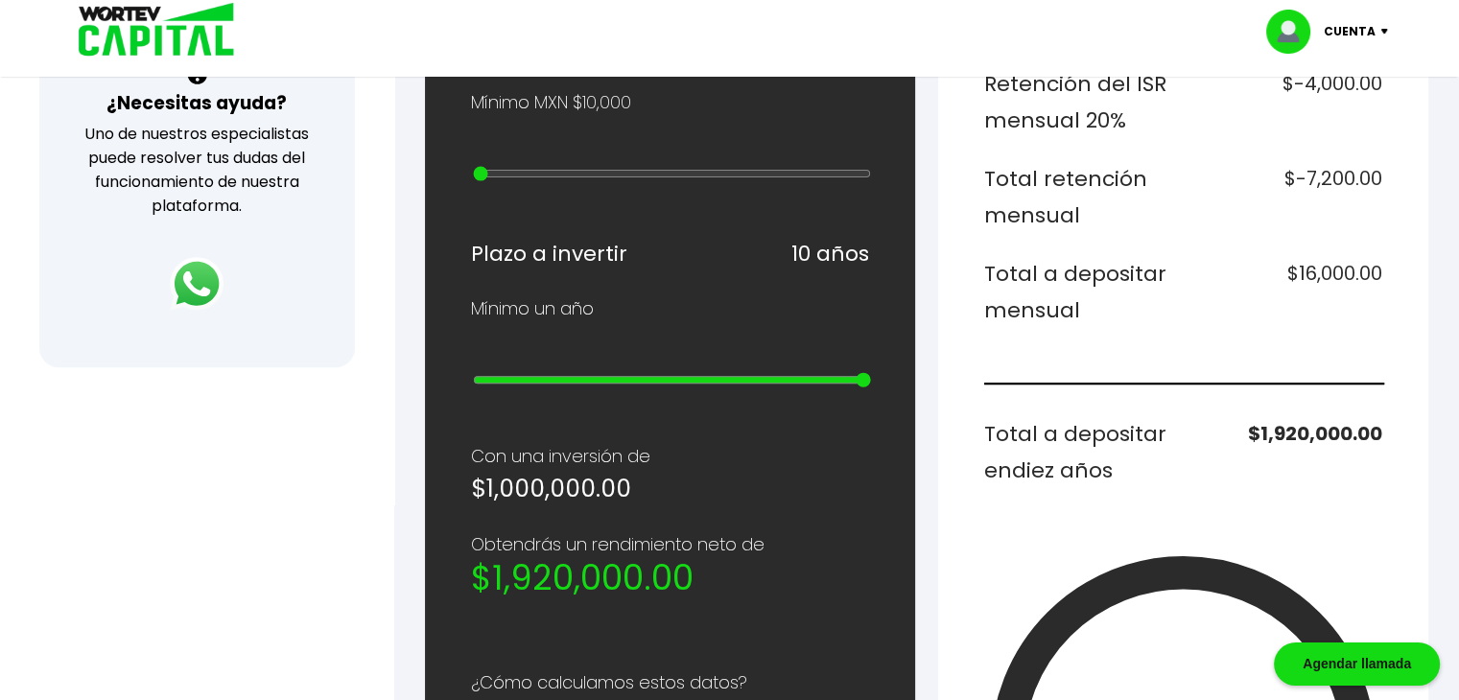
drag, startPoint x: 480, startPoint y: 373, endPoint x: 883, endPoint y: 375, distance: 402.8
click at [871, 375] on input "range" at bounding box center [672, 379] width 398 height 15
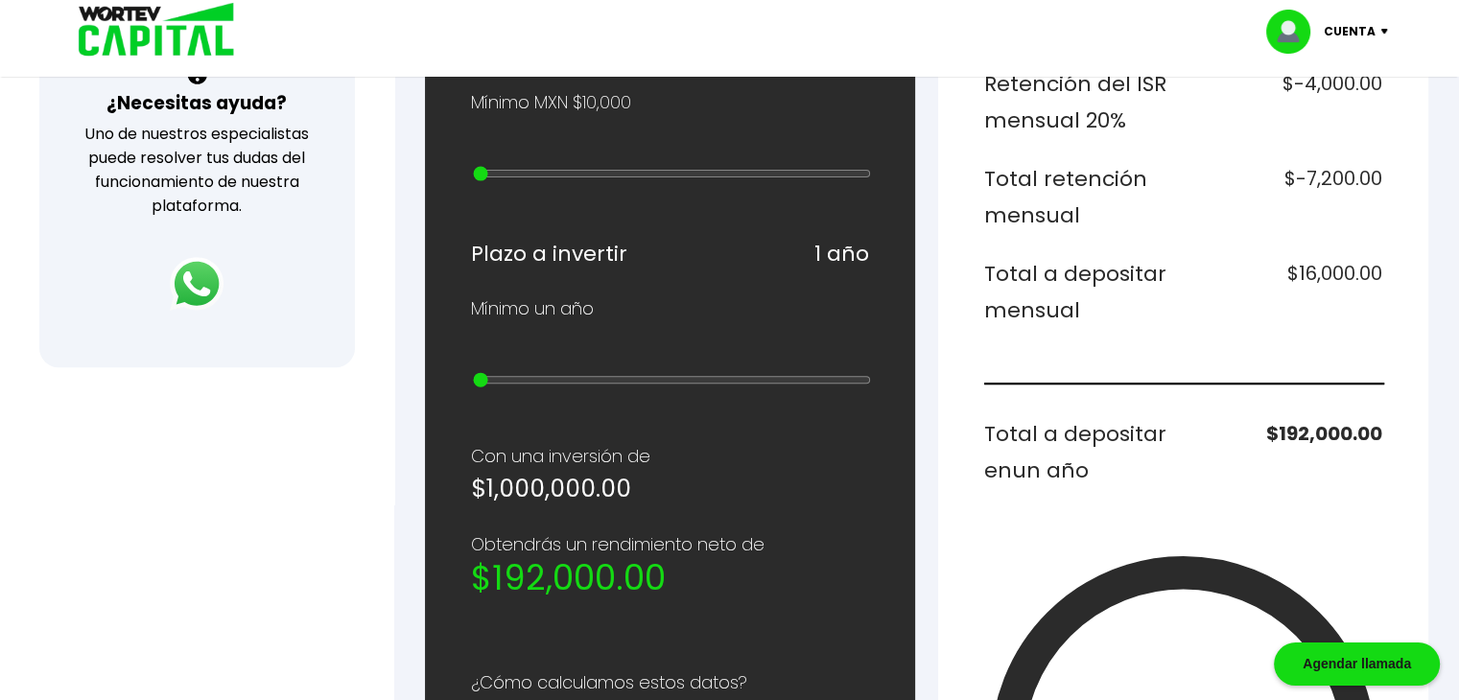
drag, startPoint x: 863, startPoint y: 369, endPoint x: 383, endPoint y: 379, distance: 480.5
click at [473, 379] on input "range" at bounding box center [672, 379] width 398 height 15
drag, startPoint x: 482, startPoint y: 369, endPoint x: 631, endPoint y: 370, distance: 148.6
click at [631, 372] on input "range" at bounding box center [672, 379] width 398 height 15
drag, startPoint x: 651, startPoint y: 373, endPoint x: 372, endPoint y: 362, distance: 279.3
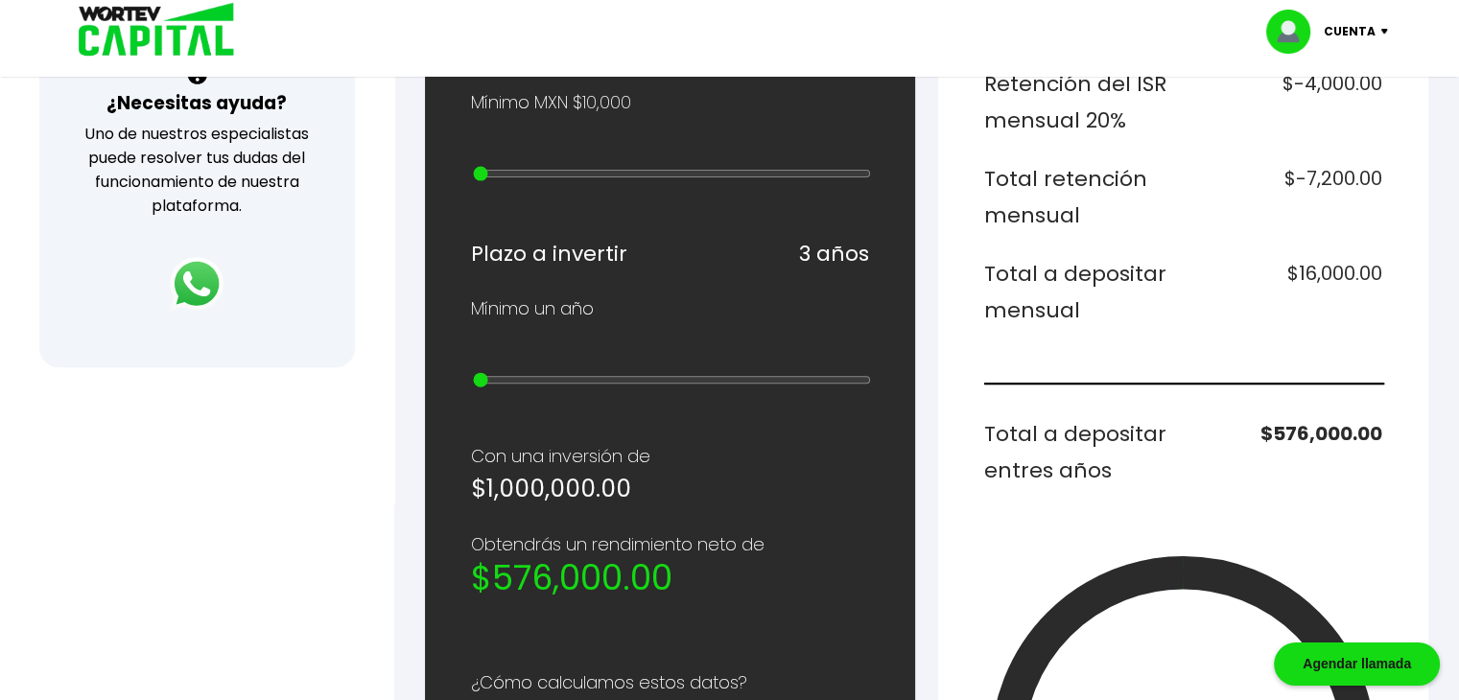
type input "1"
click at [473, 372] on input "range" at bounding box center [672, 379] width 398 height 15
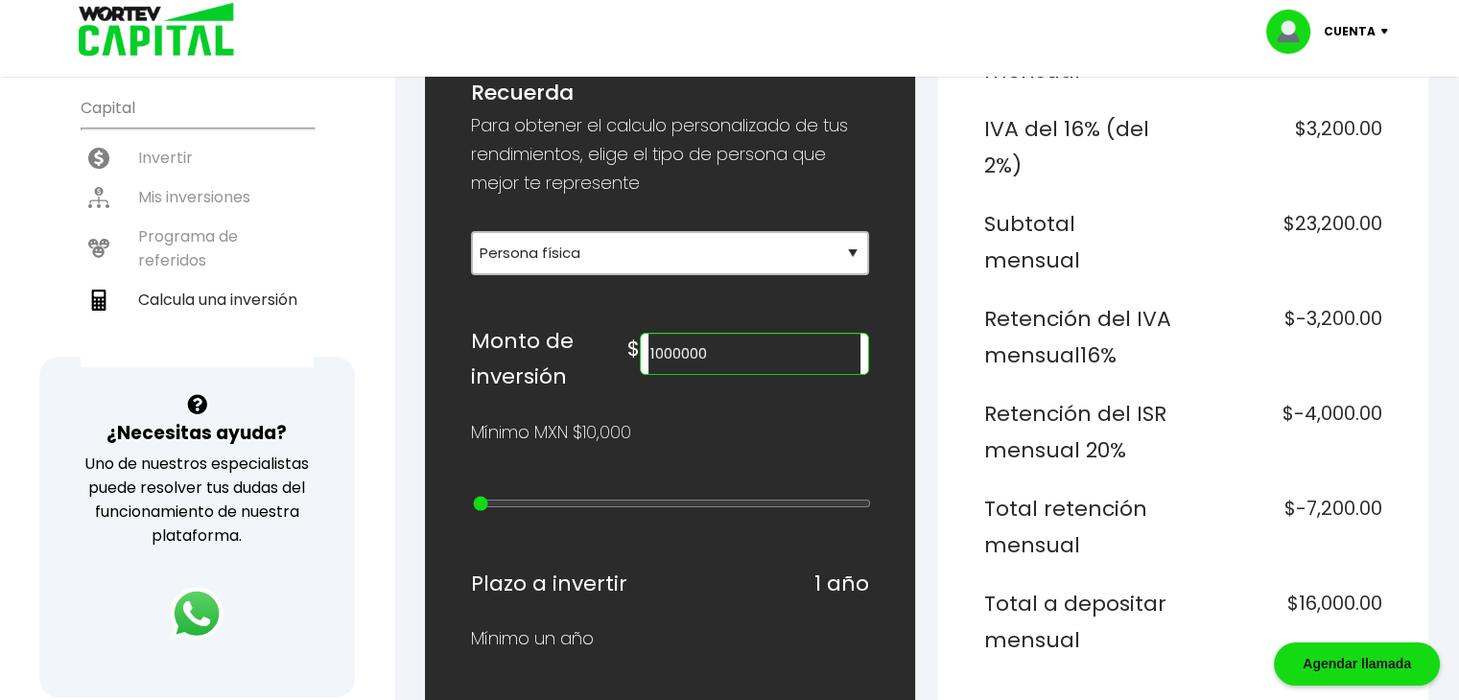
scroll to position [407, 0]
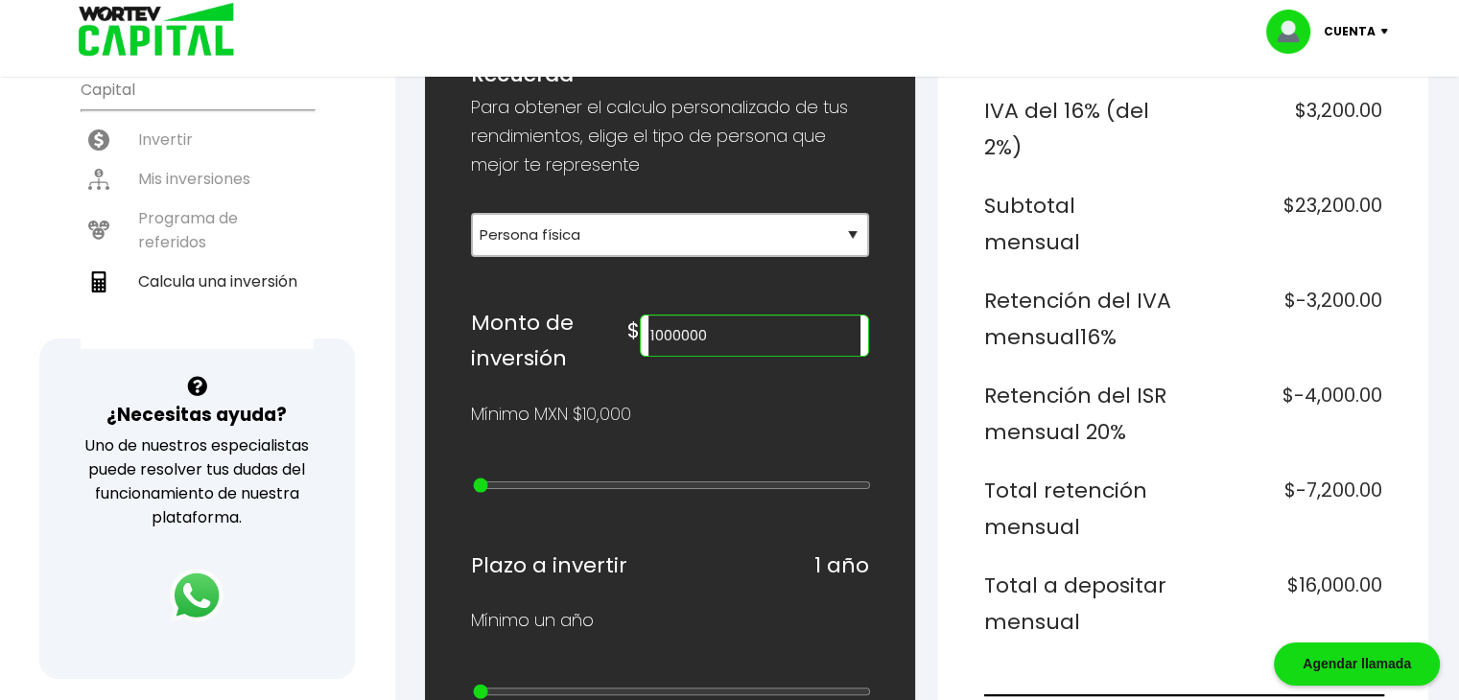
click at [759, 325] on input "1000000" at bounding box center [754, 335] width 212 height 40
type input "1"
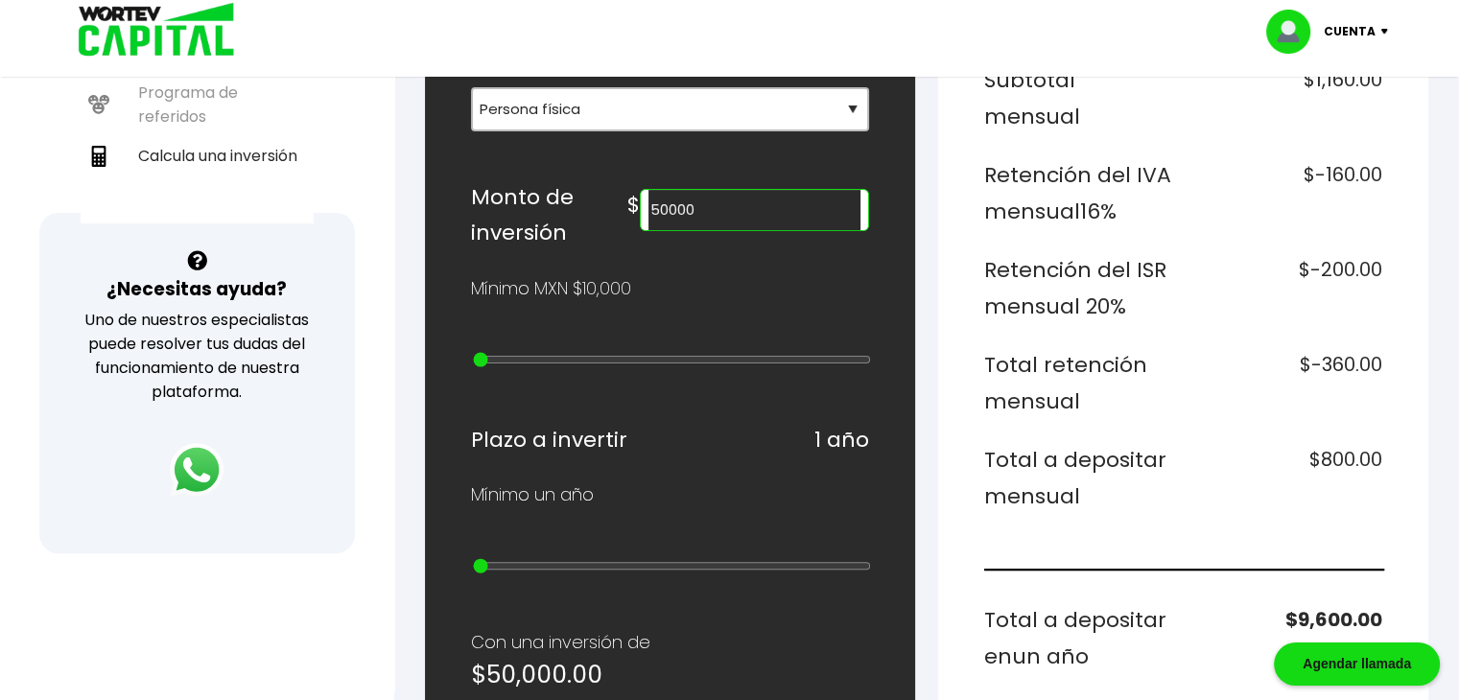
scroll to position [527, 0]
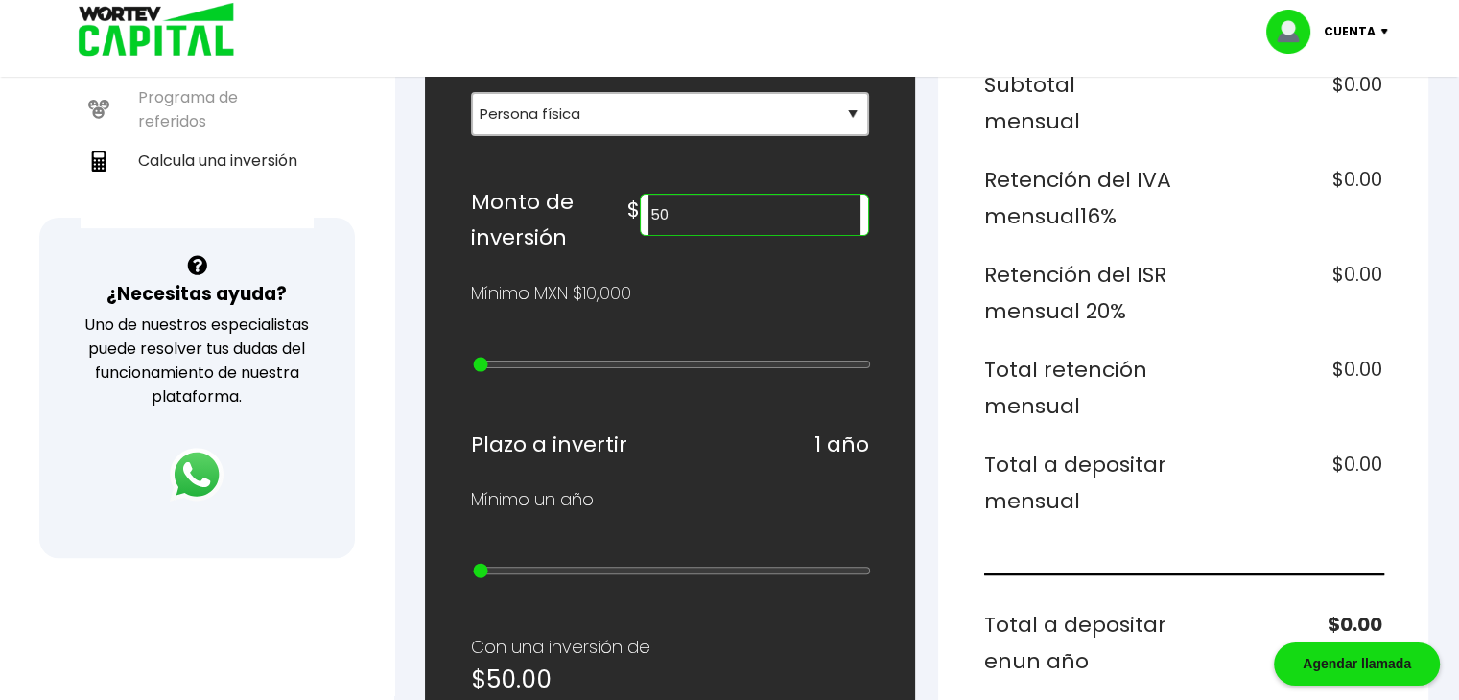
type input "5"
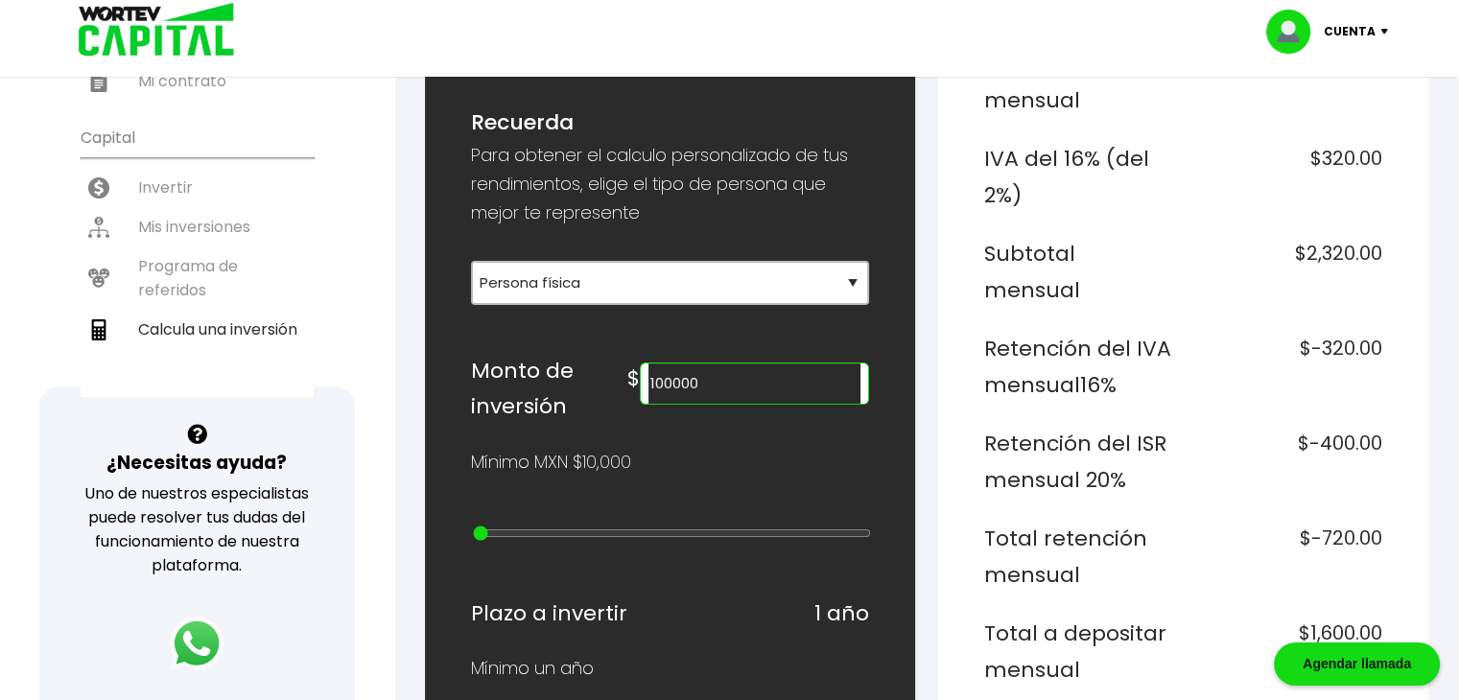
scroll to position [365, 0]
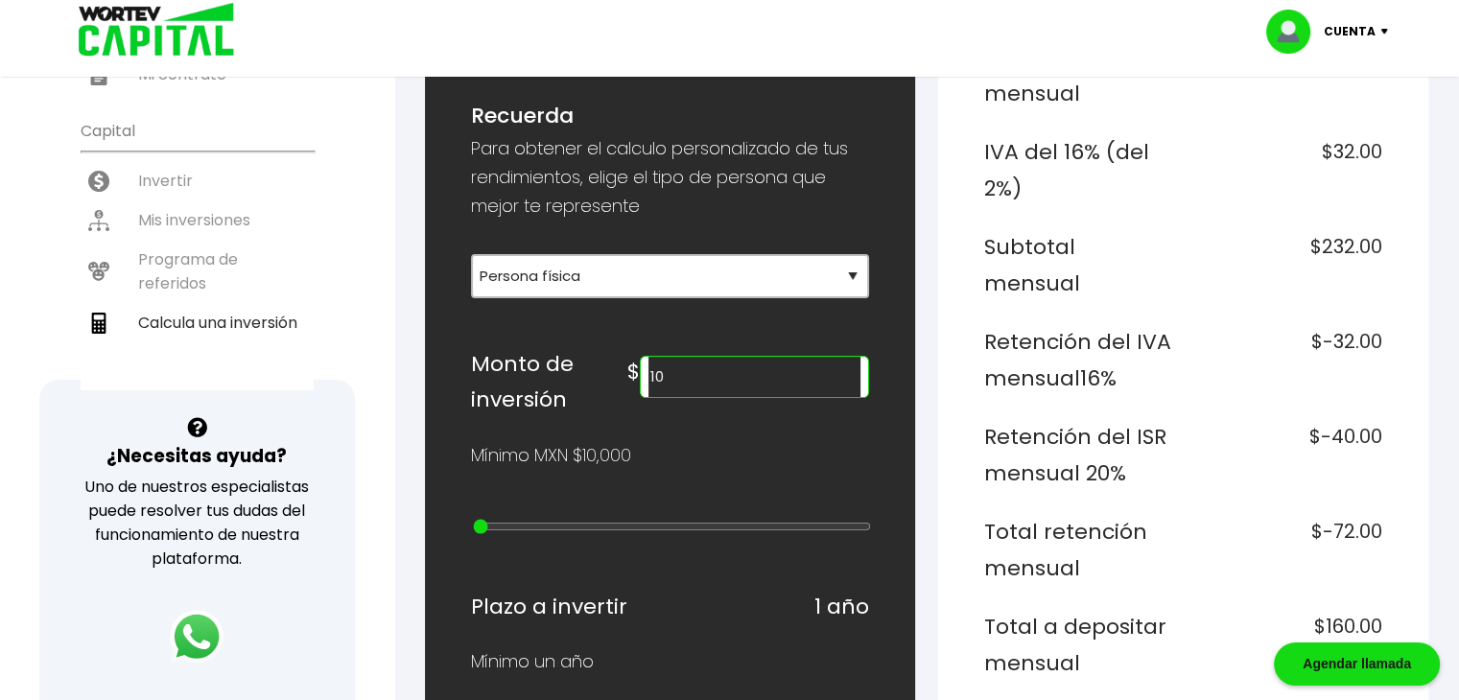
type input "1"
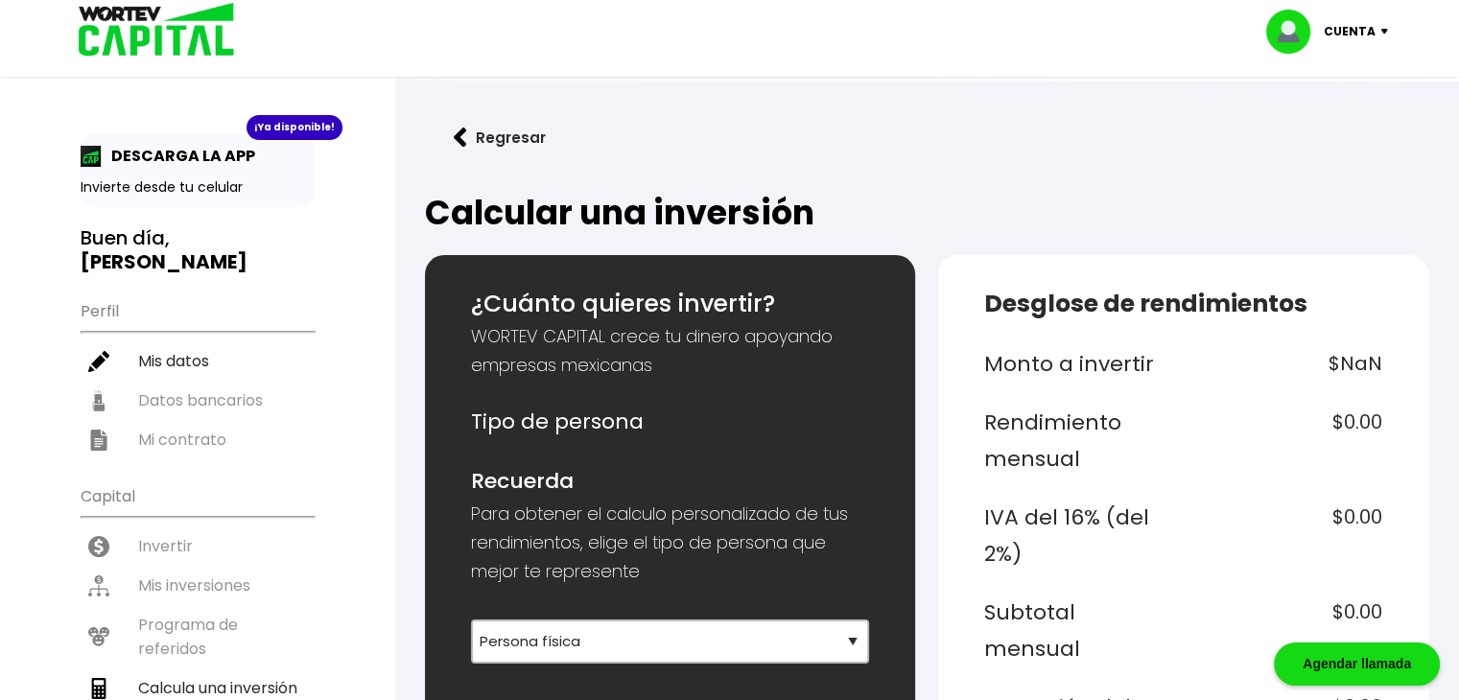
click at [1368, 35] on p "Cuenta" at bounding box center [1349, 31] width 52 height 29
click at [174, 538] on ul "Capital Invertir Mis inversiones Programa de referidos Calcula una inversión" at bounding box center [197, 615] width 233 height 281
